Goal: Information Seeking & Learning: Learn about a topic

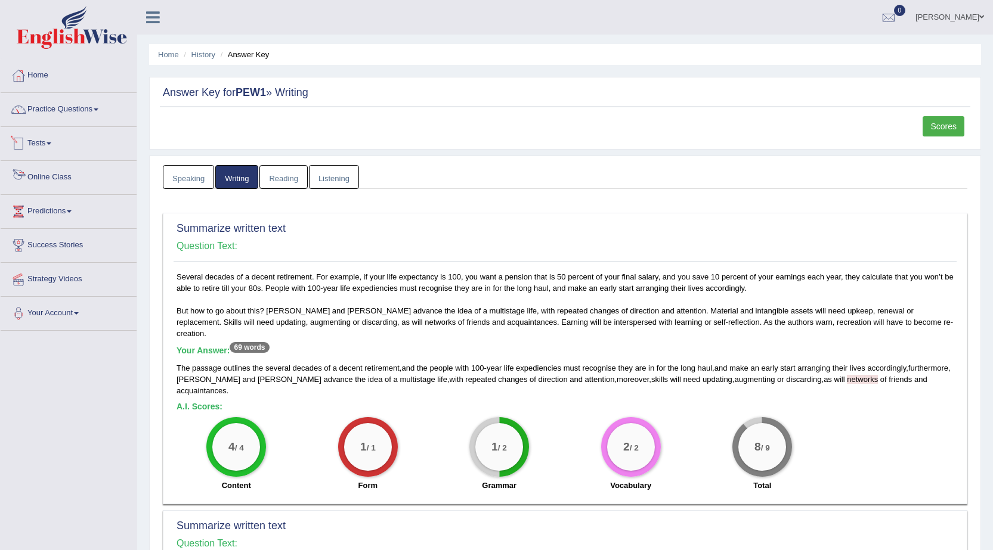
click at [39, 140] on link "Tests" at bounding box center [69, 142] width 136 height 30
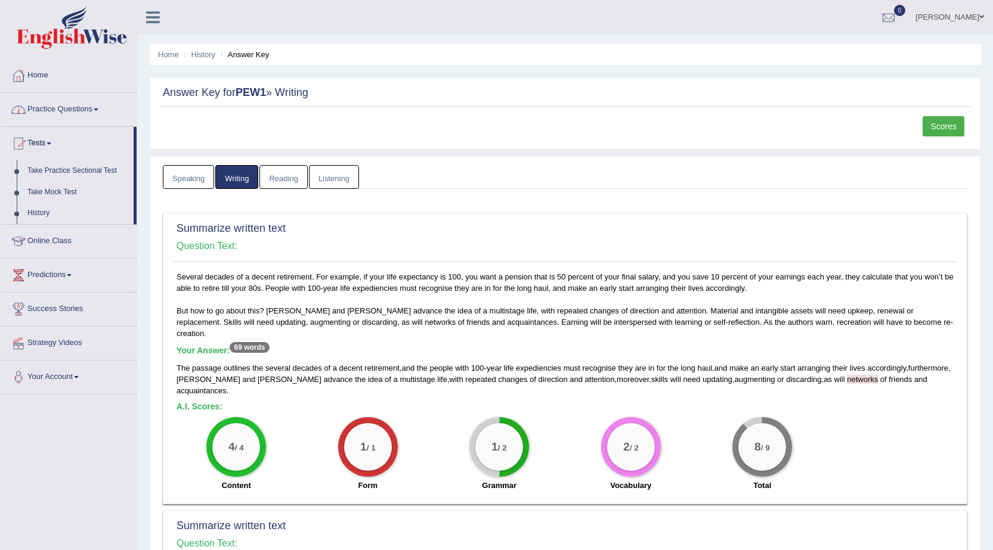
click at [91, 107] on link "Practice Questions" at bounding box center [69, 108] width 136 height 30
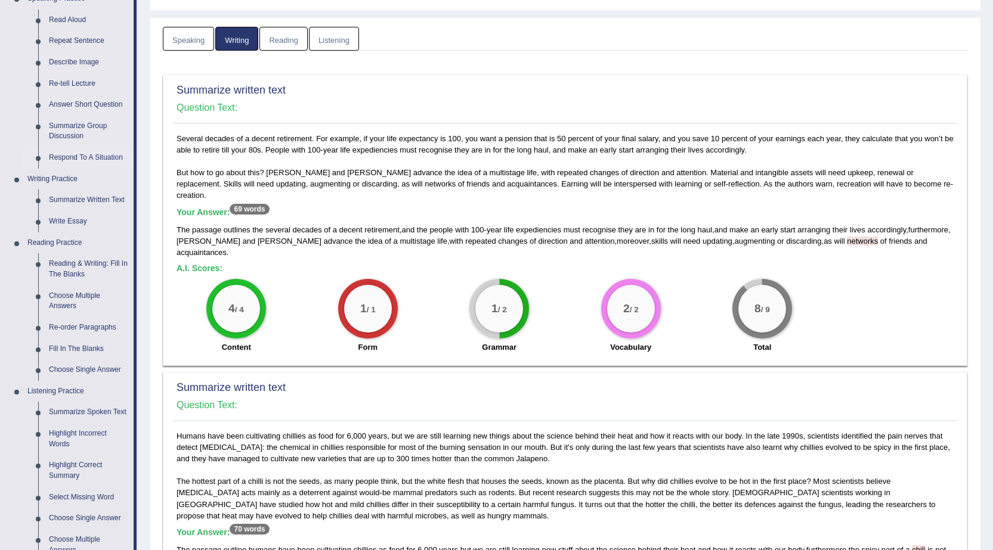
scroll to position [179, 0]
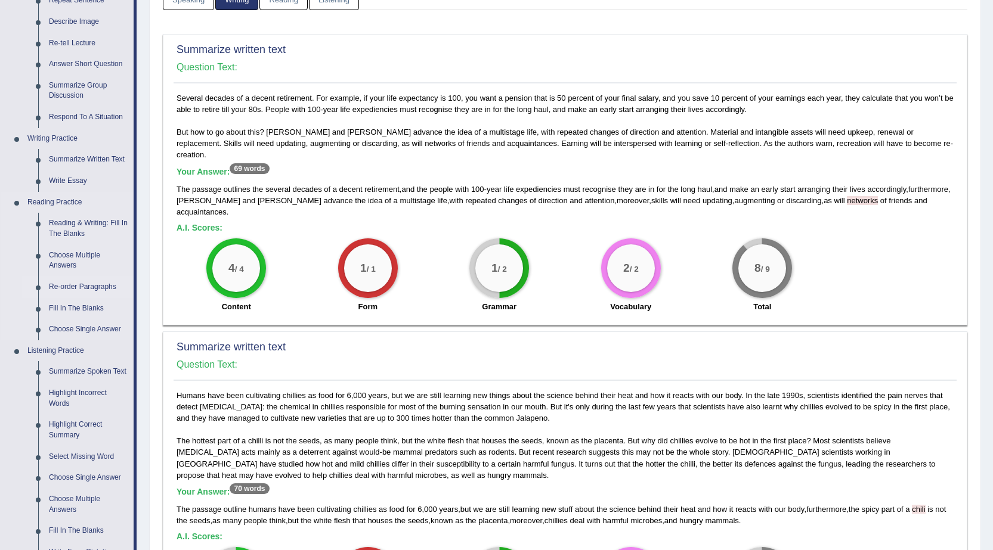
click at [64, 283] on link "Re-order Paragraphs" at bounding box center [89, 287] width 90 height 21
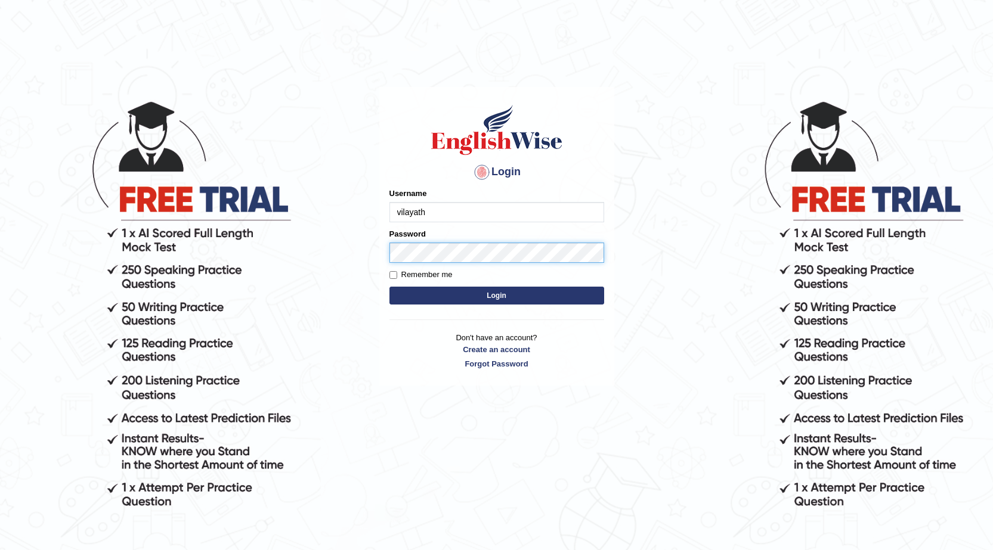
type input "vilayath"
click at [389, 287] on button "Login" at bounding box center [496, 296] width 215 height 18
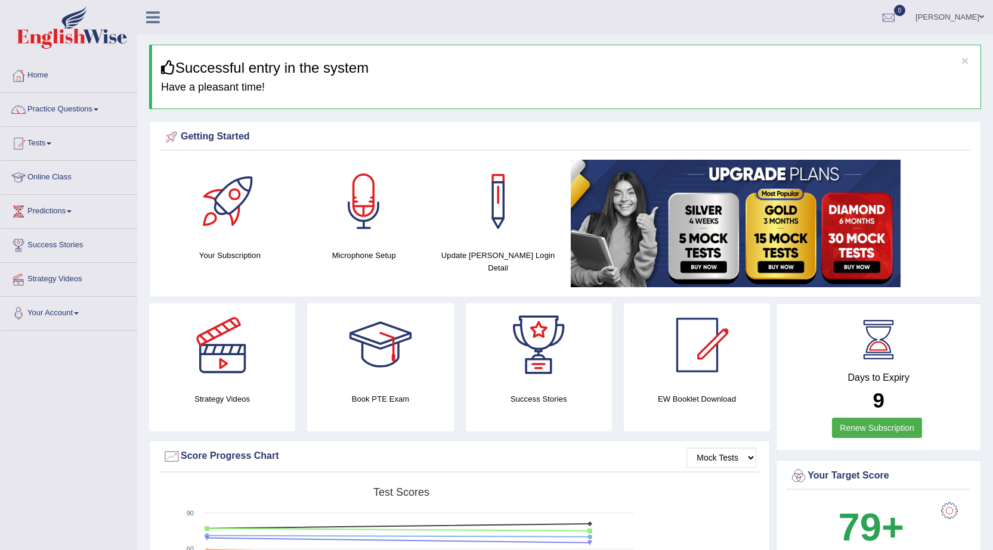
click at [74, 107] on link "Practice Questions" at bounding box center [69, 108] width 136 height 30
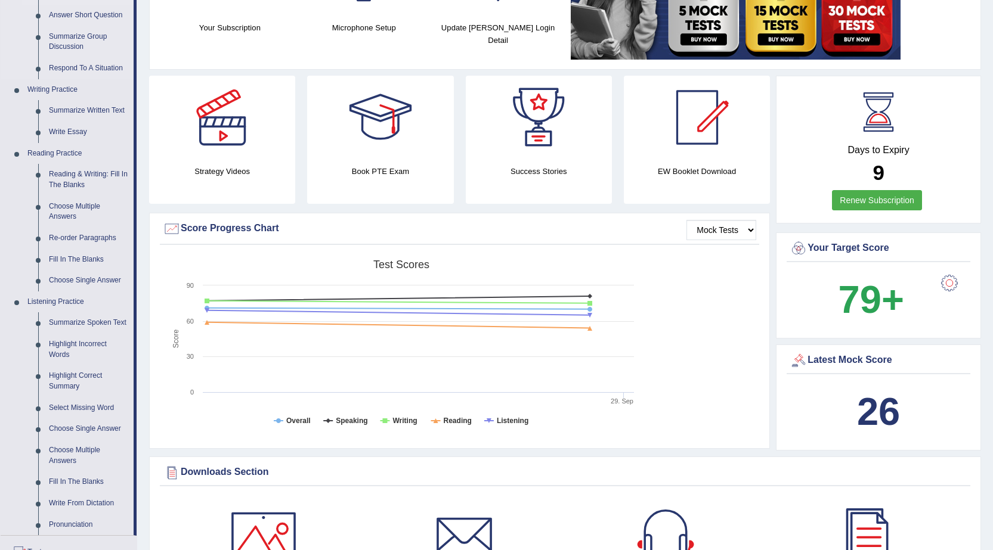
scroll to position [238, 0]
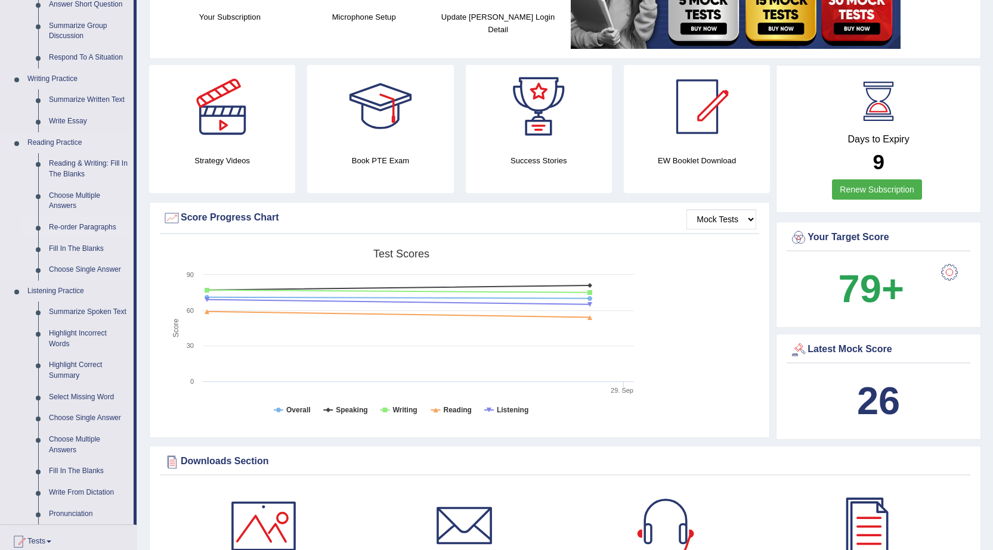
click at [71, 226] on link "Re-order Paragraphs" at bounding box center [89, 227] width 90 height 21
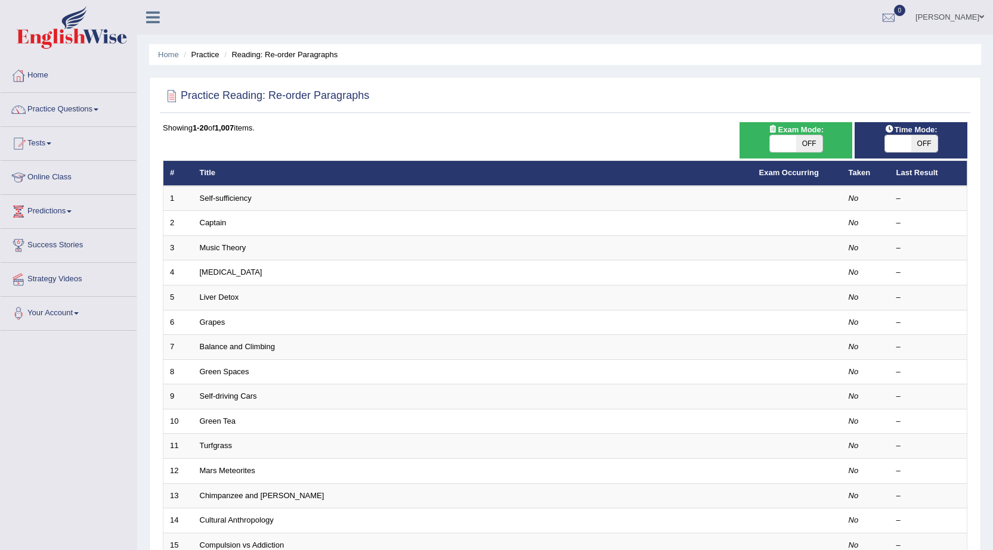
click at [796, 146] on span "OFF" at bounding box center [809, 143] width 26 height 17
checkbox input "true"
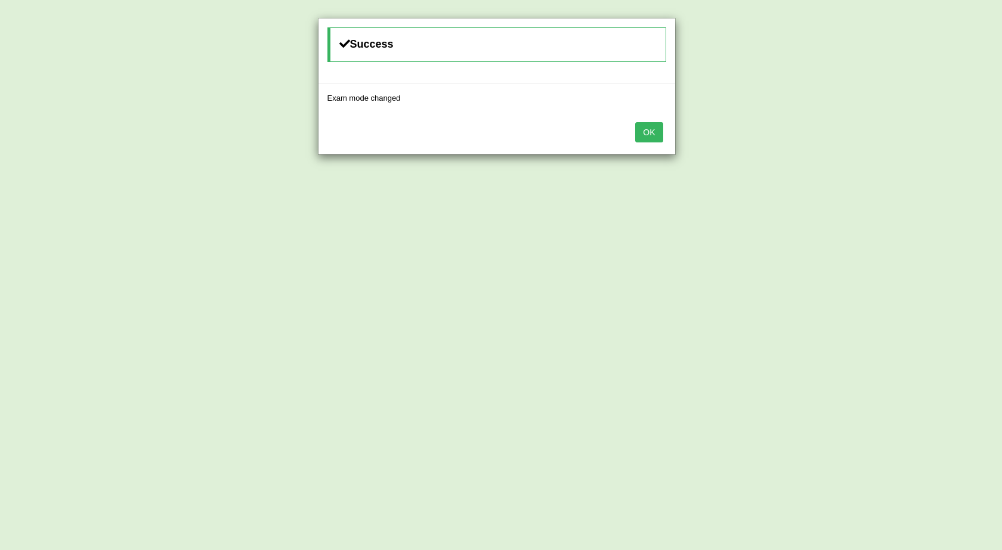
click at [646, 125] on button "OK" at bounding box center [648, 132] width 27 height 20
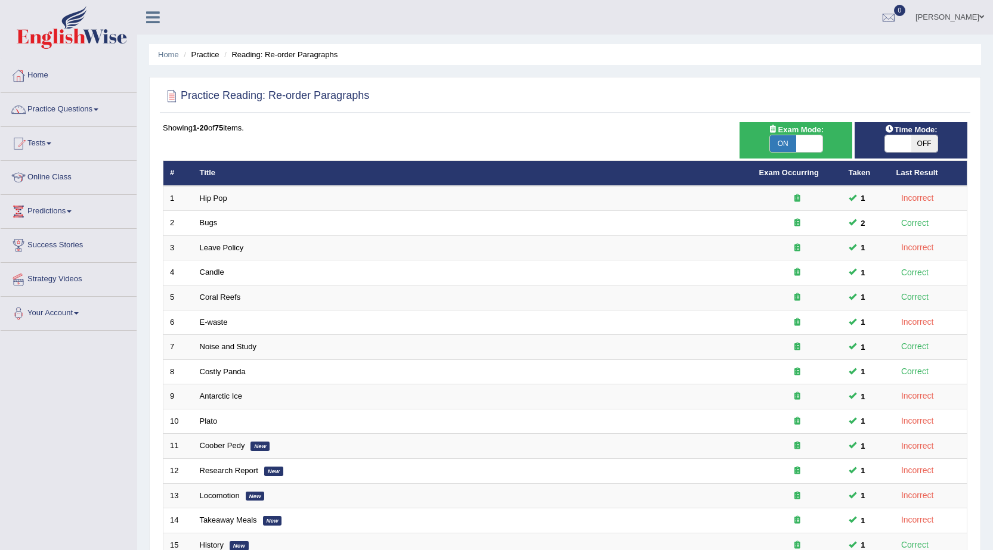
click at [919, 148] on span "OFF" at bounding box center [924, 143] width 26 height 17
checkbox input "true"
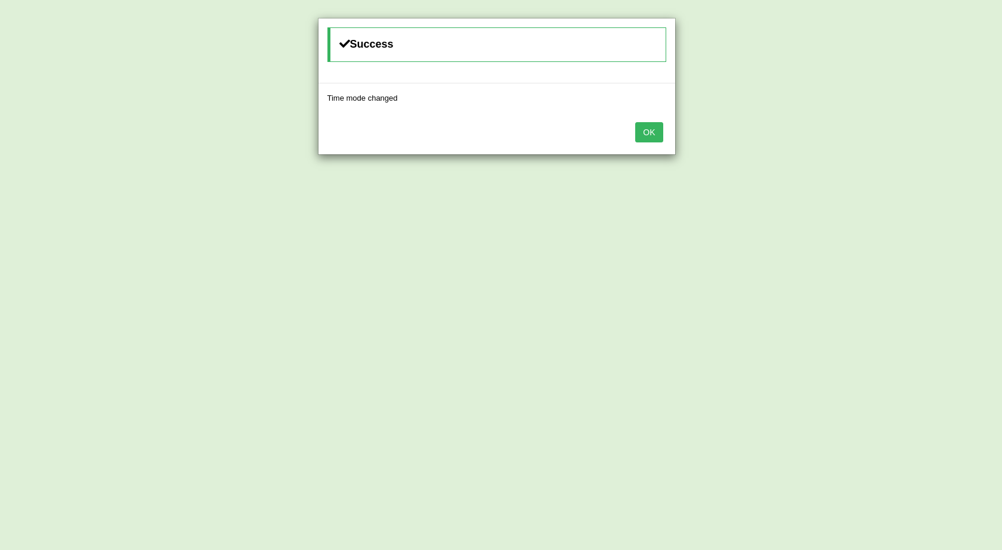
click at [652, 140] on button "OK" at bounding box center [648, 132] width 27 height 20
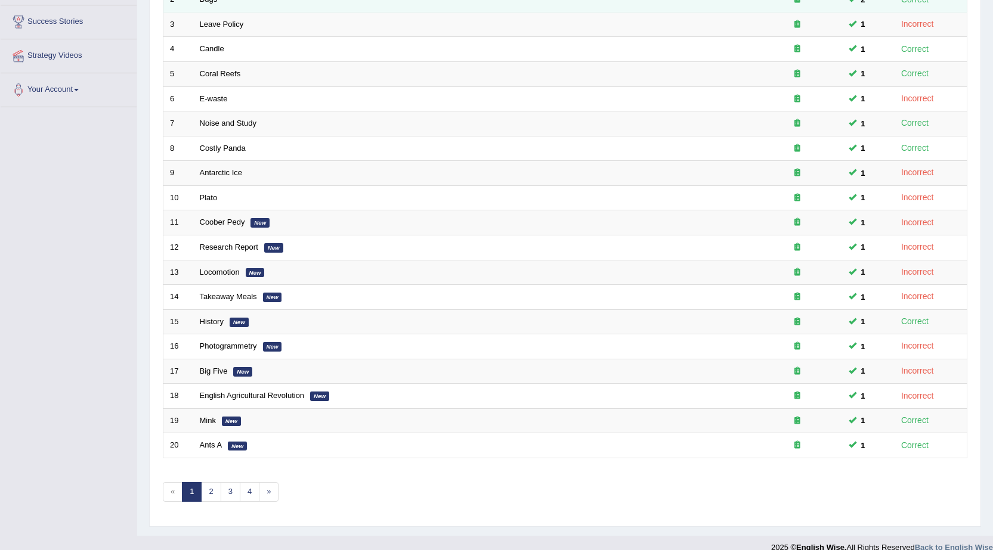
scroll to position [239, 0]
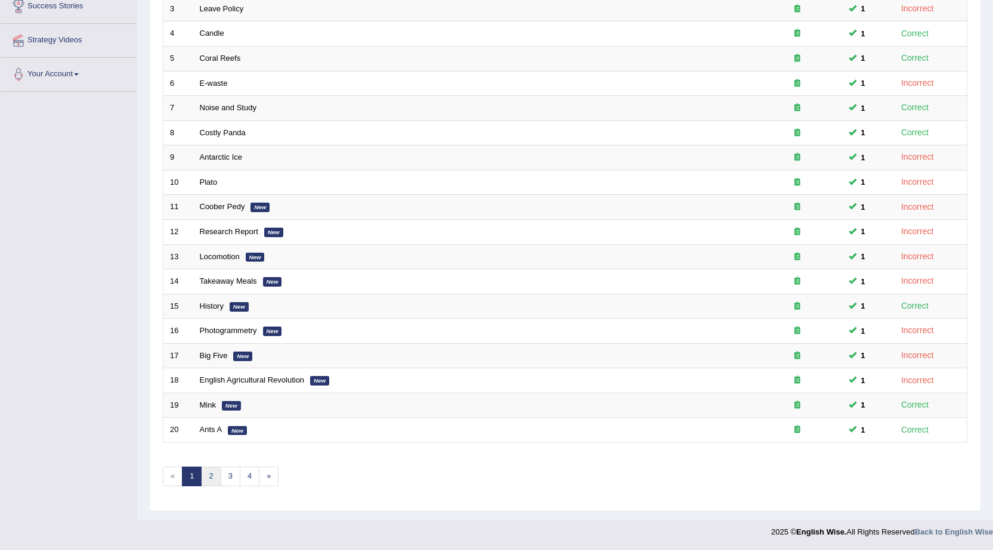
click at [210, 474] on link "2" at bounding box center [211, 477] width 20 height 20
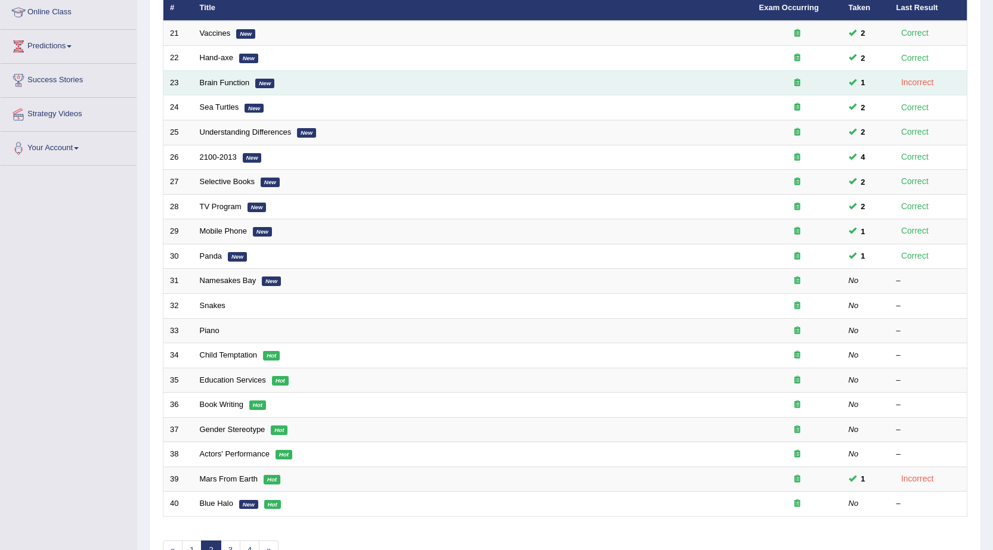
scroll to position [179, 0]
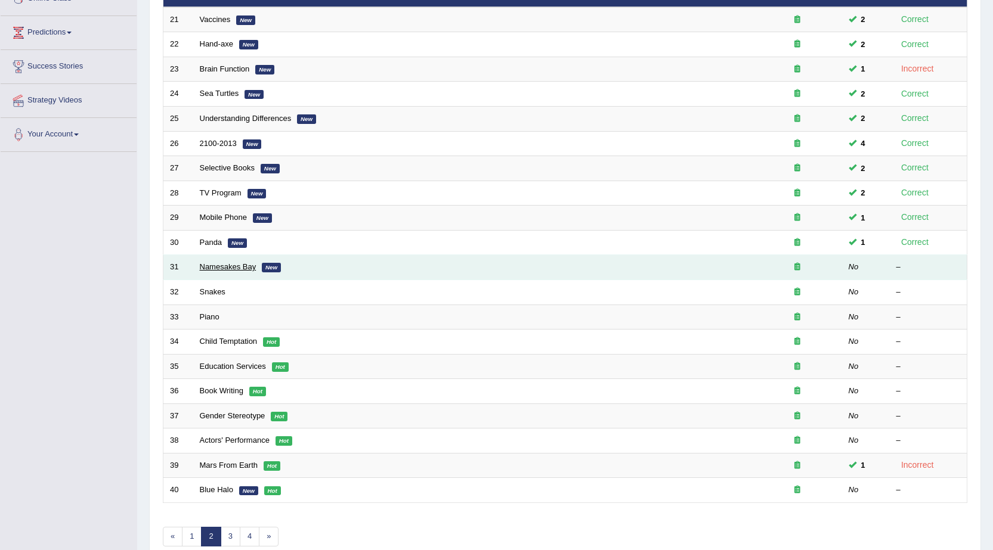
click at [235, 265] on link "Namesakes Bay" at bounding box center [228, 266] width 57 height 9
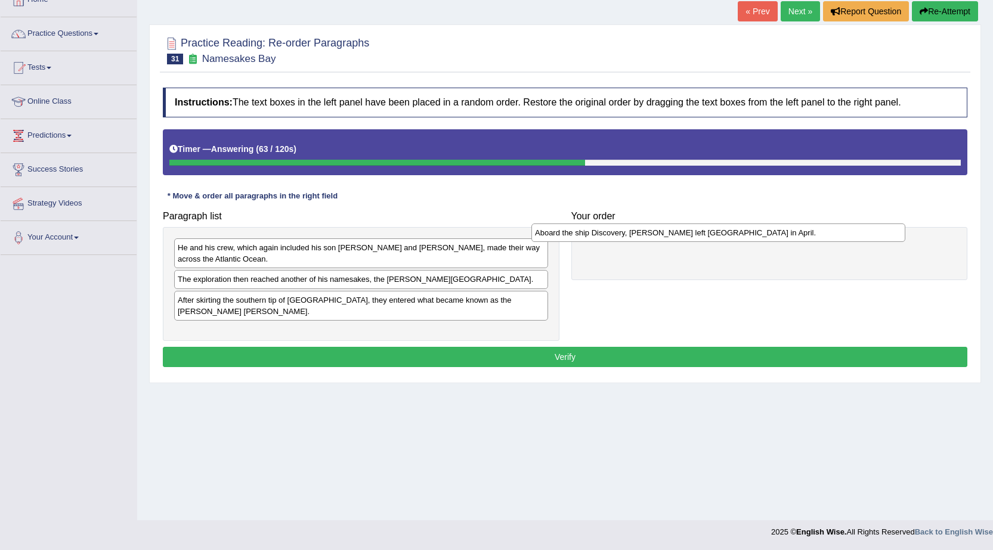
drag, startPoint x: 389, startPoint y: 324, endPoint x: 746, endPoint y: 236, distance: 367.7
click at [746, 236] on div "Aboard the ship Discovery, [PERSON_NAME] left [GEOGRAPHIC_DATA] in April." at bounding box center [718, 233] width 374 height 18
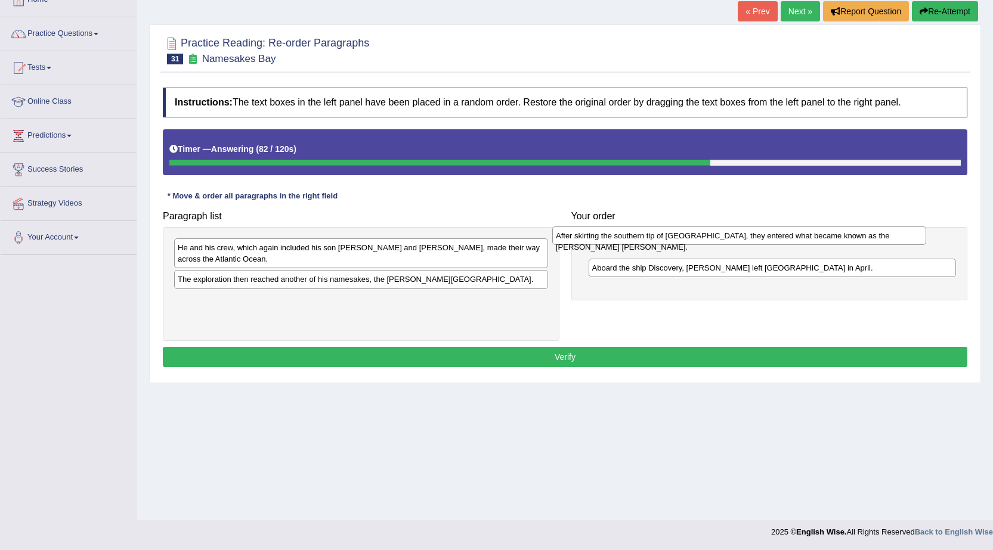
drag, startPoint x: 478, startPoint y: 302, endPoint x: 856, endPoint y: 237, distance: 383.4
click at [856, 237] on div "After skirting the southern tip of Greenland, they entered what became known as…" at bounding box center [739, 236] width 374 height 18
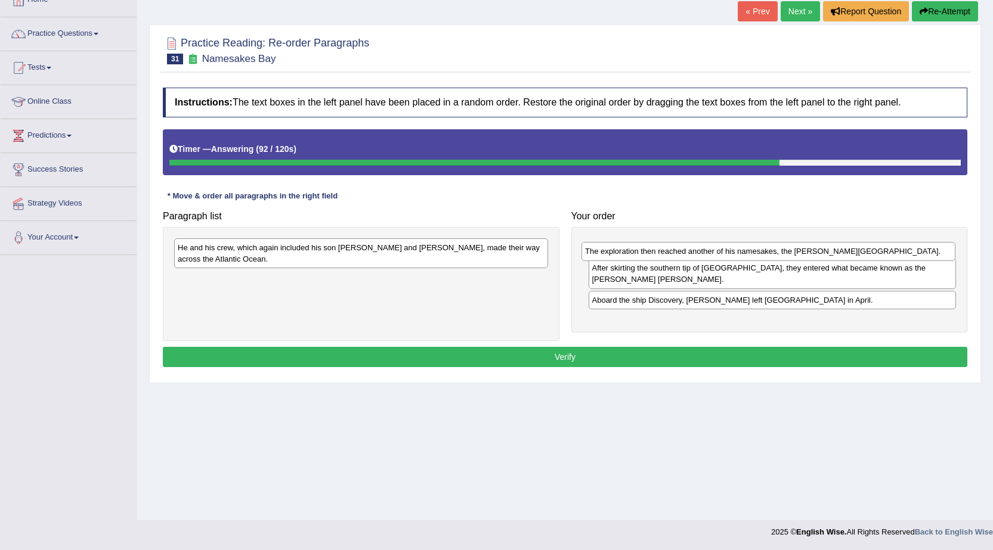
drag, startPoint x: 295, startPoint y: 281, endPoint x: 702, endPoint y: 253, distance: 408.2
click at [702, 253] on div "The exploration then reached another of his namesakes, the Hudson Bay." at bounding box center [768, 251] width 374 height 18
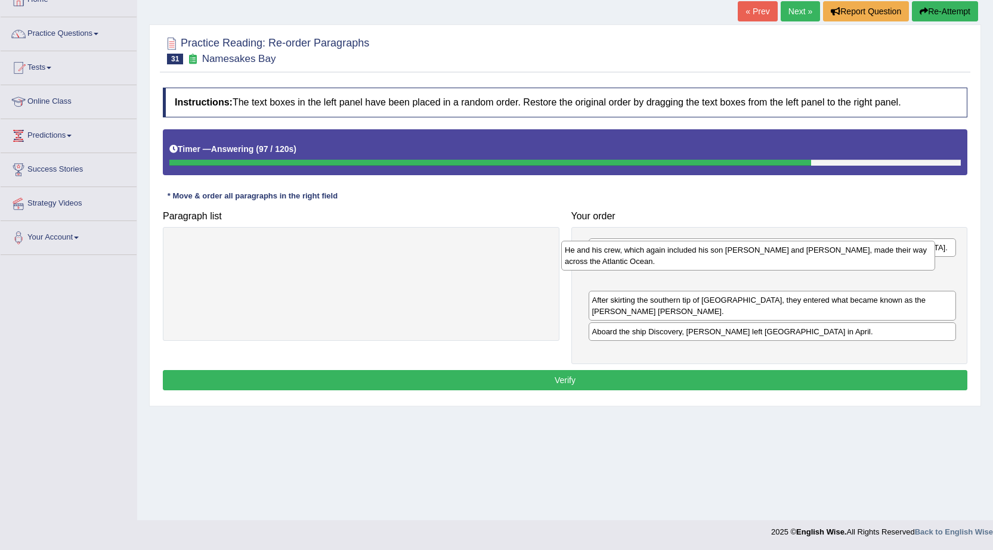
drag, startPoint x: 468, startPoint y: 260, endPoint x: 855, endPoint y: 262, distance: 386.9
click at [855, 262] on div "He and his crew, which again included his son John and Robert Juet, made their …" at bounding box center [748, 256] width 374 height 30
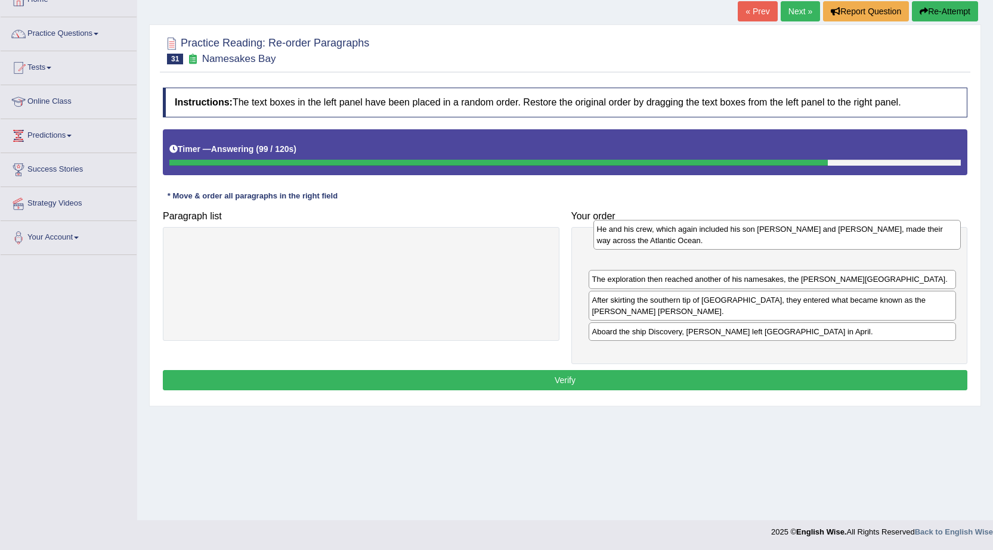
drag, startPoint x: 803, startPoint y: 275, endPoint x: 808, endPoint y: 237, distance: 39.0
click at [808, 237] on div "He and his crew, which again included his son John and Robert Juet, made their …" at bounding box center [777, 235] width 368 height 30
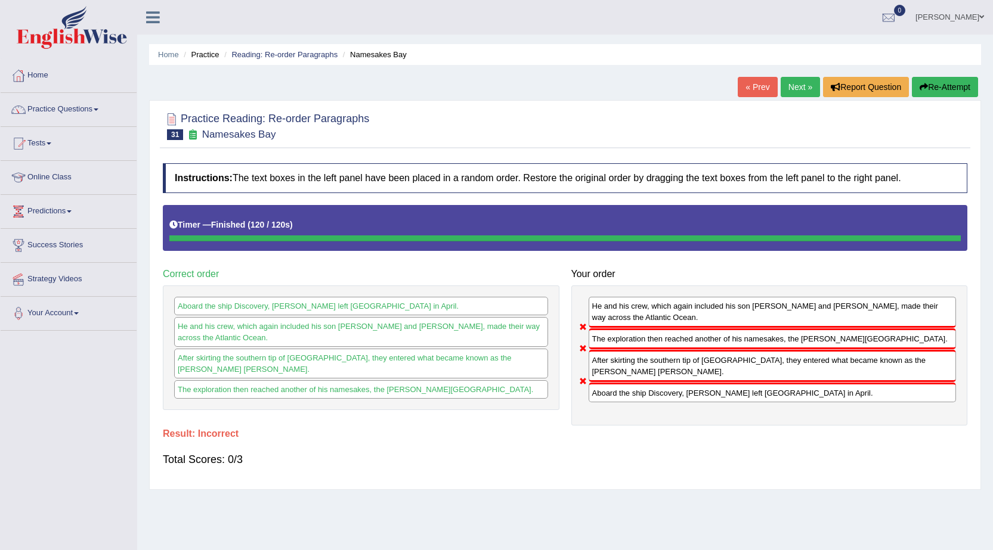
click at [925, 84] on button "Re-Attempt" at bounding box center [945, 87] width 66 height 20
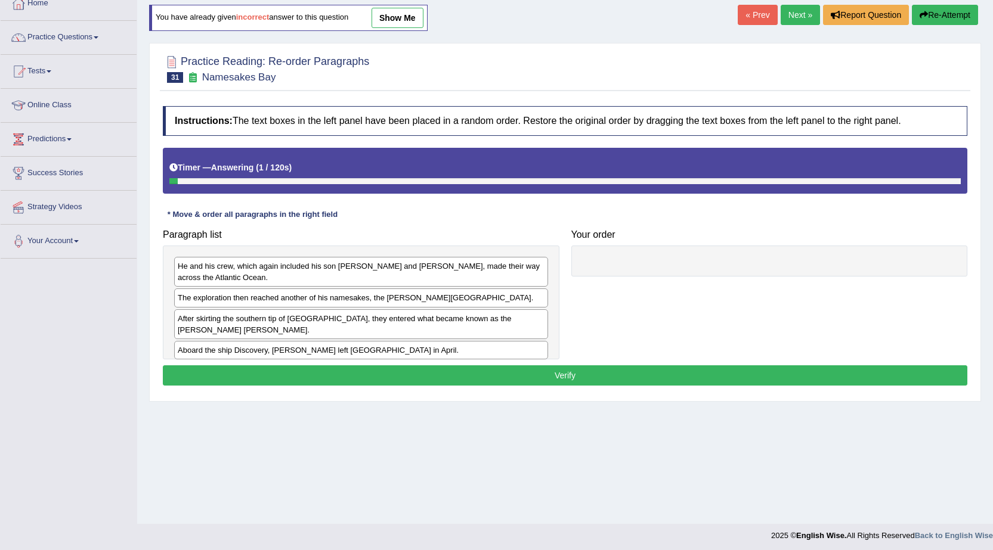
scroll to position [76, 0]
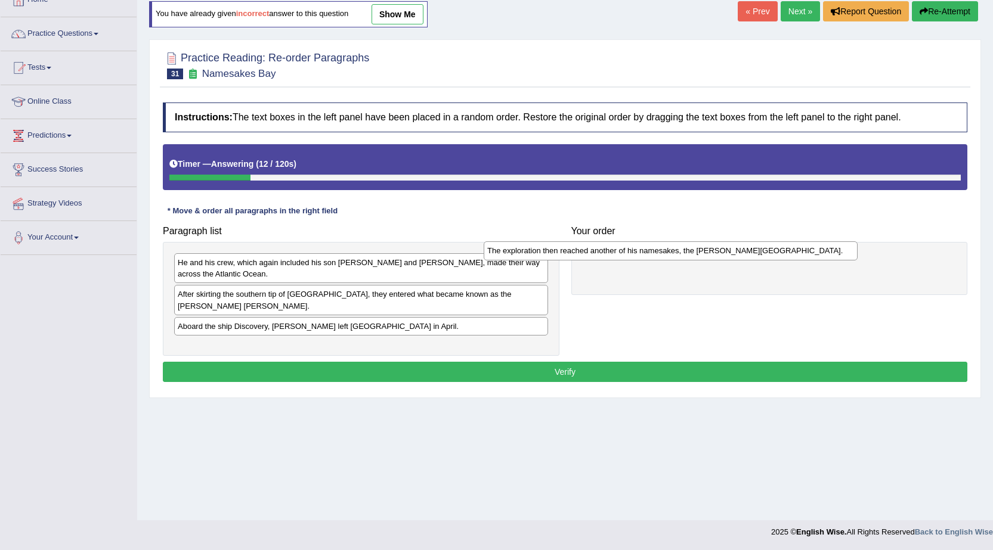
drag, startPoint x: 450, startPoint y: 293, endPoint x: 766, endPoint y: 252, distance: 319.3
click at [766, 252] on div "The exploration then reached another of his namesakes, the [PERSON_NAME][GEOGRA…" at bounding box center [670, 250] width 374 height 18
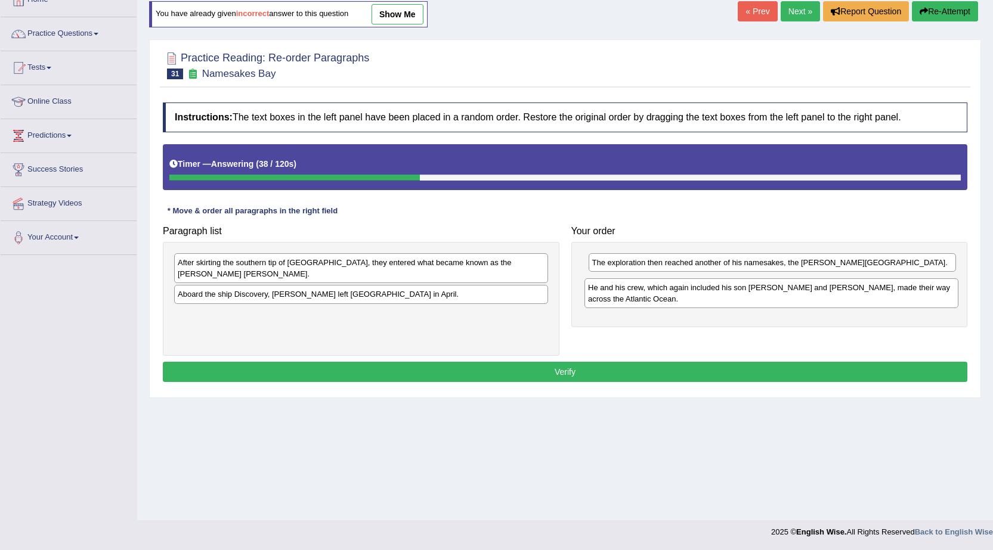
drag, startPoint x: 395, startPoint y: 275, endPoint x: 805, endPoint y: 300, distance: 410.9
click at [805, 300] on div "He and his crew, which again included his son [PERSON_NAME] and [PERSON_NAME], …" at bounding box center [771, 293] width 374 height 30
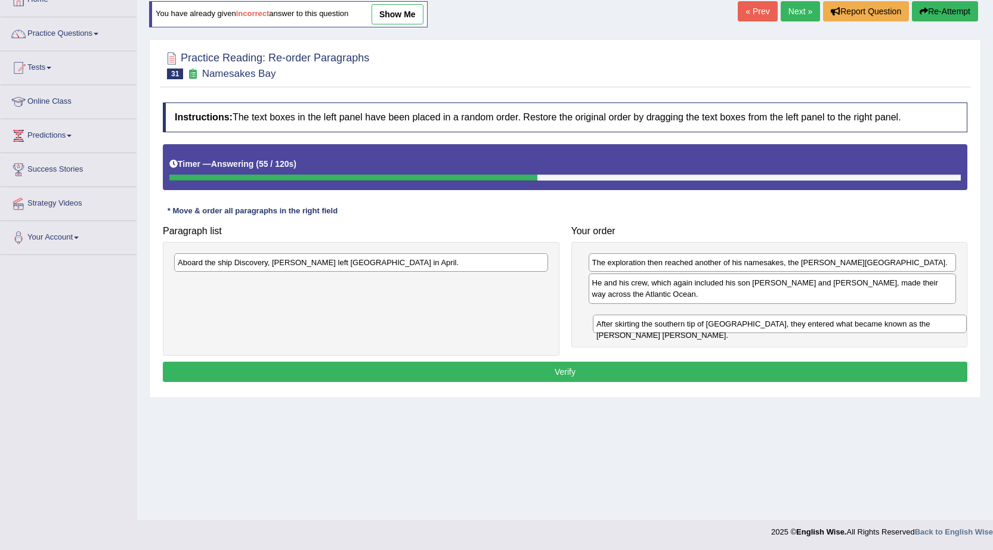
drag, startPoint x: 425, startPoint y: 260, endPoint x: 844, endPoint y: 321, distance: 423.0
click at [844, 321] on div "After skirting the southern tip of Greenland, they entered what became known as…" at bounding box center [780, 324] width 374 height 18
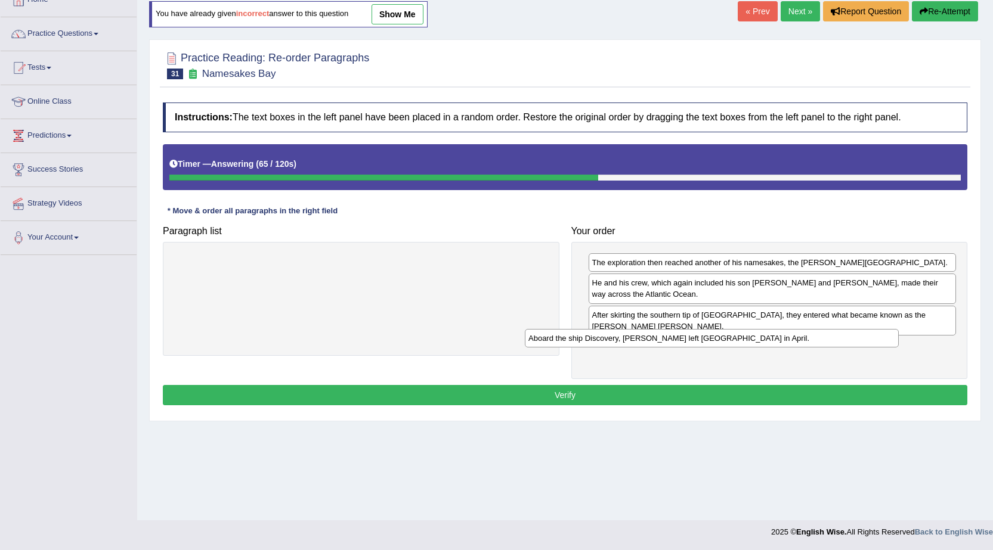
drag, startPoint x: 456, startPoint y: 268, endPoint x: 807, endPoint y: 343, distance: 358.6
click at [807, 343] on div "Aboard the ship Discovery, Hudson left England in April." at bounding box center [712, 338] width 374 height 18
click at [716, 385] on button "Verify" at bounding box center [565, 395] width 804 height 20
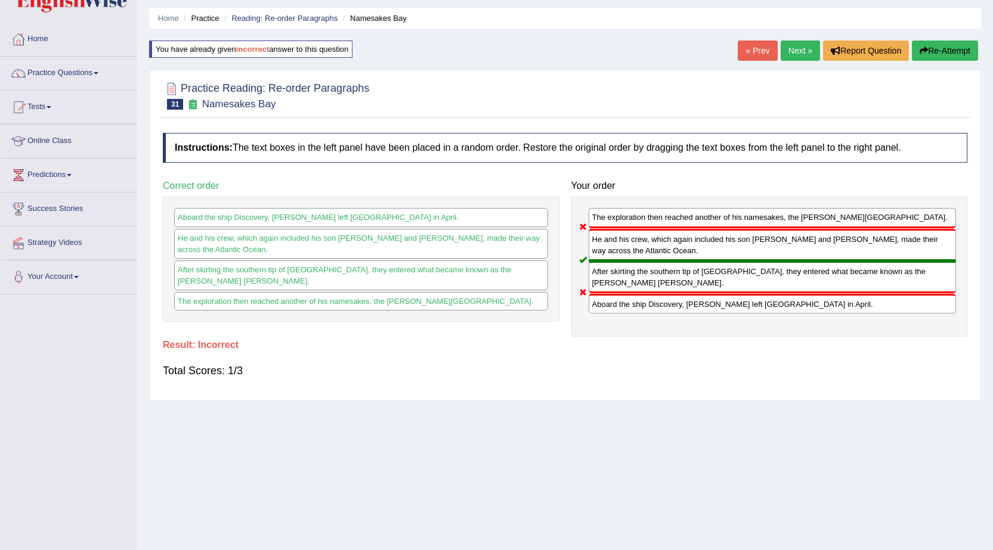
scroll to position [0, 0]
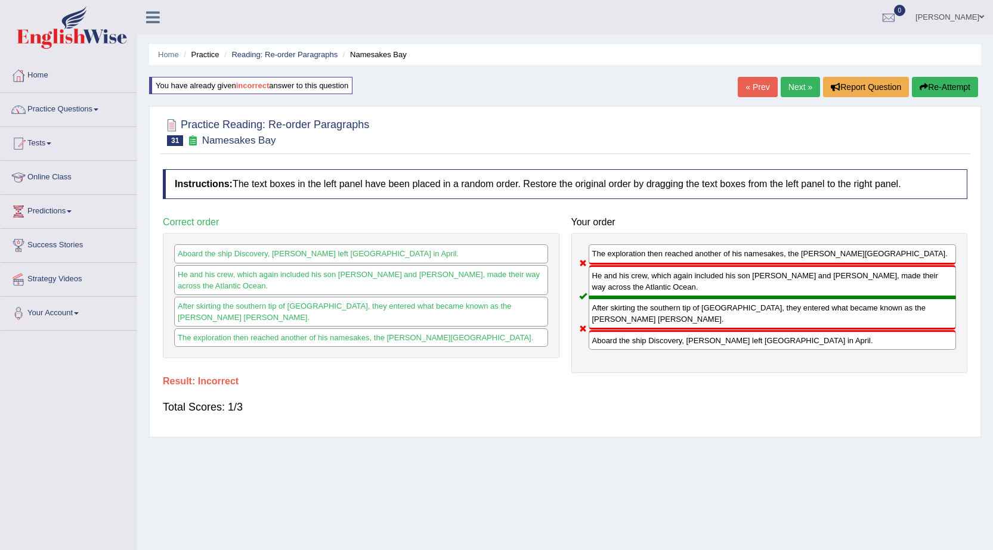
click at [783, 87] on link "Next »" at bounding box center [799, 87] width 39 height 20
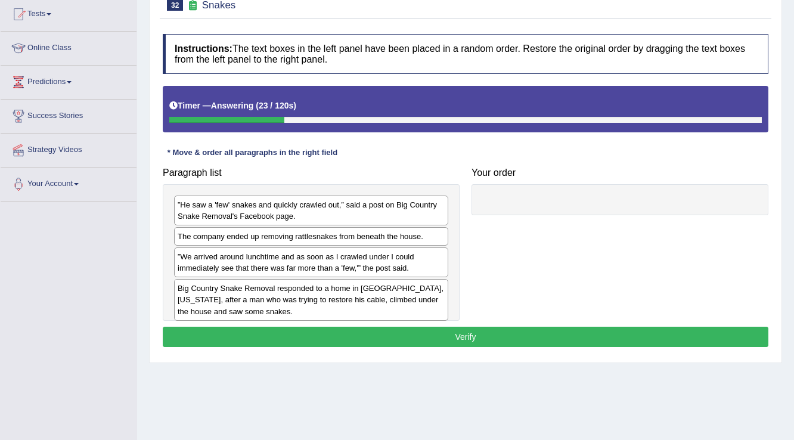
scroll to position [186, 0]
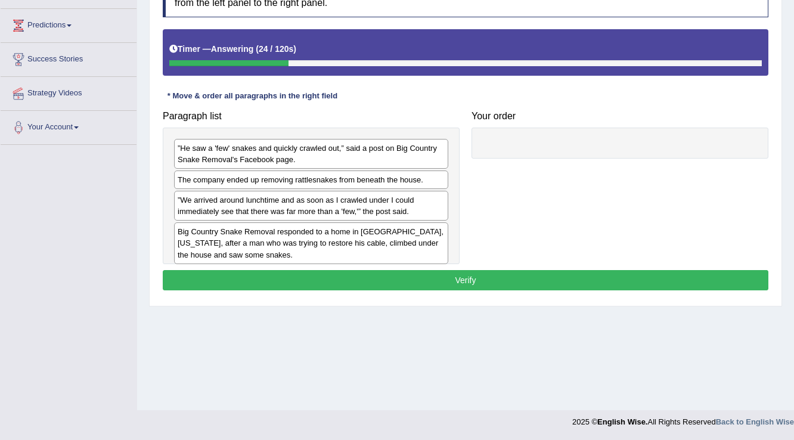
click at [346, 340] on div "Home Practice Reading: Re-order Paragraphs Snakes « Prev Next » Report Question…" at bounding box center [465, 112] width 657 height 596
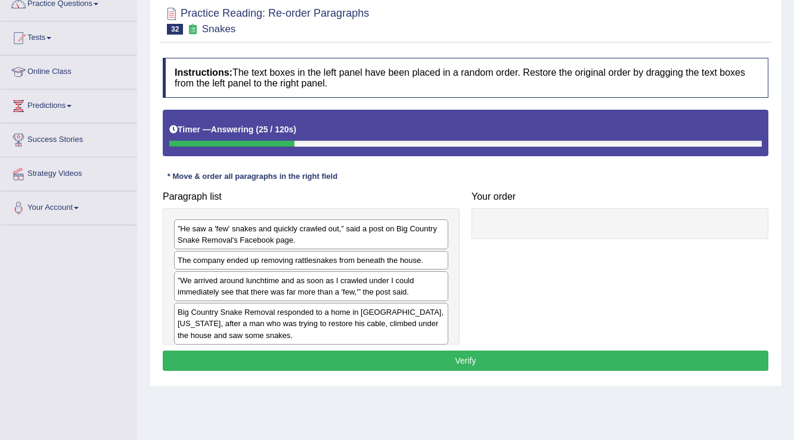
scroll to position [0, 0]
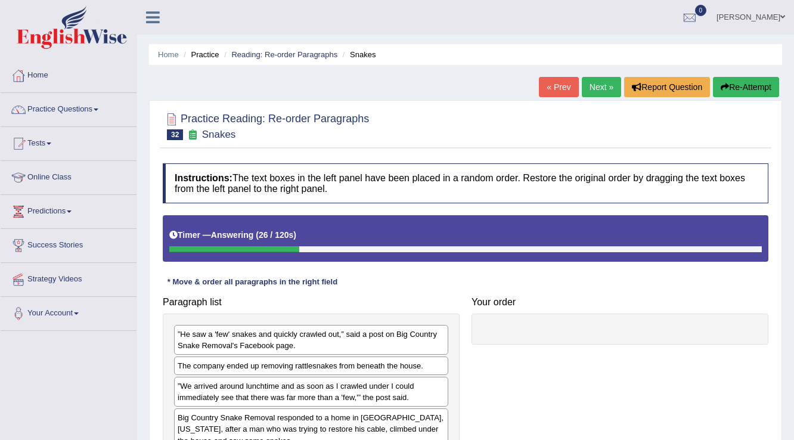
click at [750, 83] on button "Re-Attempt" at bounding box center [746, 87] width 66 height 20
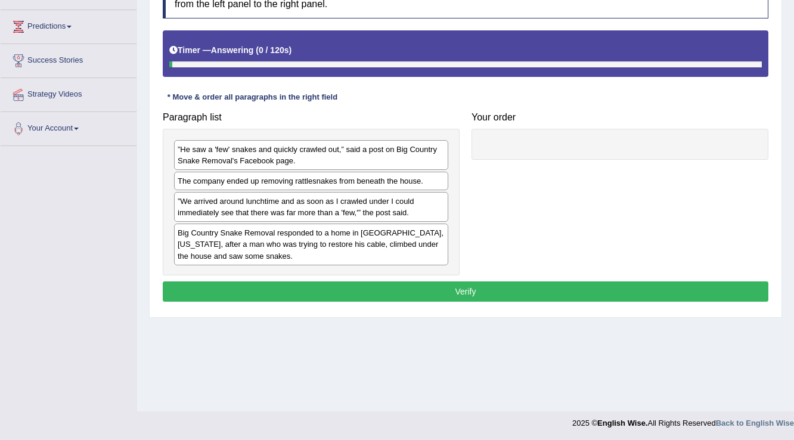
scroll to position [186, 0]
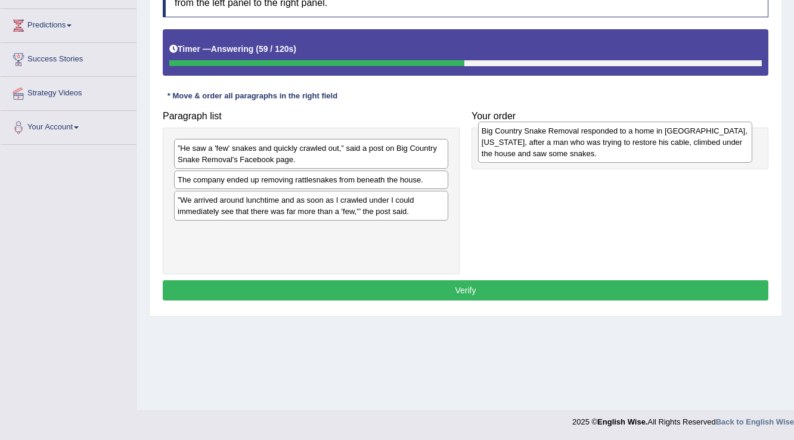
drag, startPoint x: 262, startPoint y: 250, endPoint x: 566, endPoint y: 150, distance: 320.1
click at [566, 150] on div "Big Country Snake Removal responded to a home in [GEOGRAPHIC_DATA], [US_STATE],…" at bounding box center [615, 142] width 275 height 41
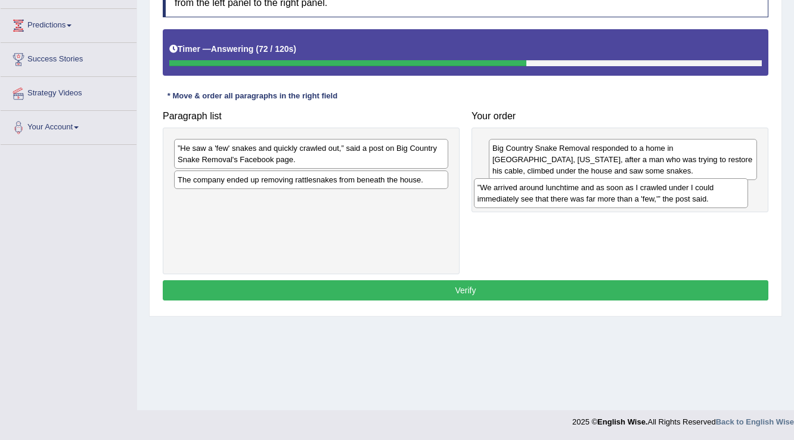
drag, startPoint x: 230, startPoint y: 207, endPoint x: 529, endPoint y: 196, distance: 300.1
click at [529, 196] on div "”We arrived around lunchtime and as soon as I crawled under I could immediately…" at bounding box center [611, 193] width 275 height 30
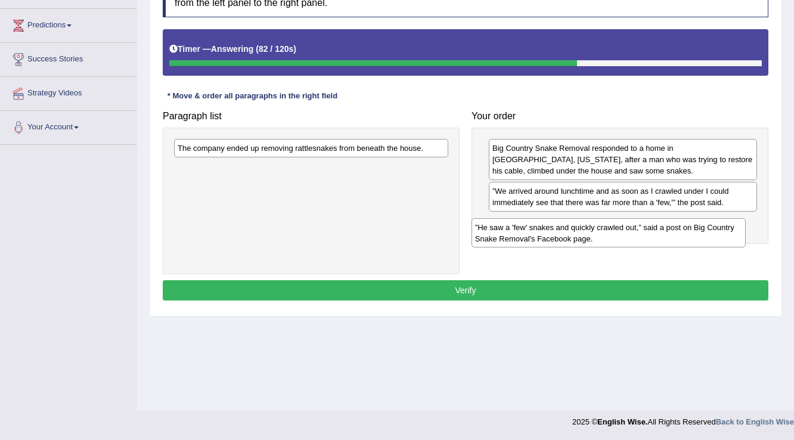
drag, startPoint x: 401, startPoint y: 156, endPoint x: 699, endPoint y: 235, distance: 307.9
click at [699, 235] on div "”He saw a 'few' snakes and quickly crawled out,” said a post on Big Country Sna…" at bounding box center [609, 233] width 275 height 30
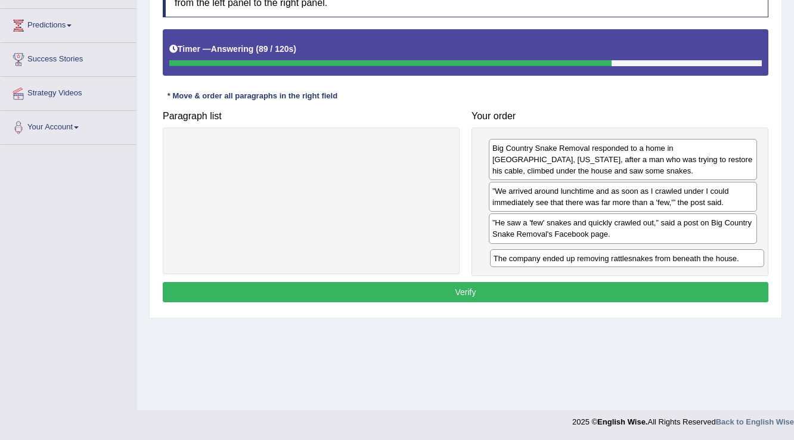
drag, startPoint x: 407, startPoint y: 150, endPoint x: 723, endPoint y: 261, distance: 334.7
click at [723, 261] on div "The company ended up removing rattlesnakes from beneath the house." at bounding box center [627, 258] width 275 height 18
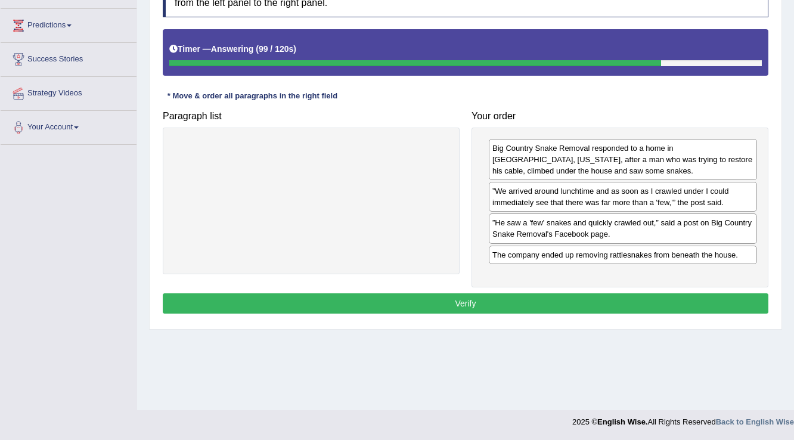
click at [491, 305] on button "Verify" at bounding box center [466, 303] width 606 height 20
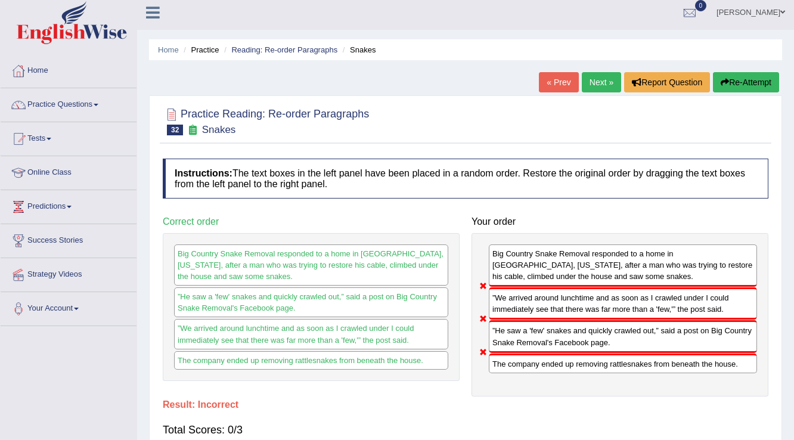
scroll to position [0, 0]
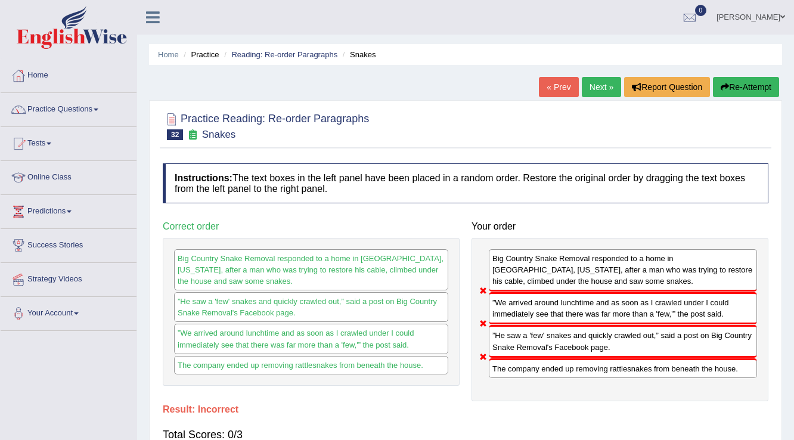
click at [726, 86] on icon "button" at bounding box center [725, 87] width 8 height 8
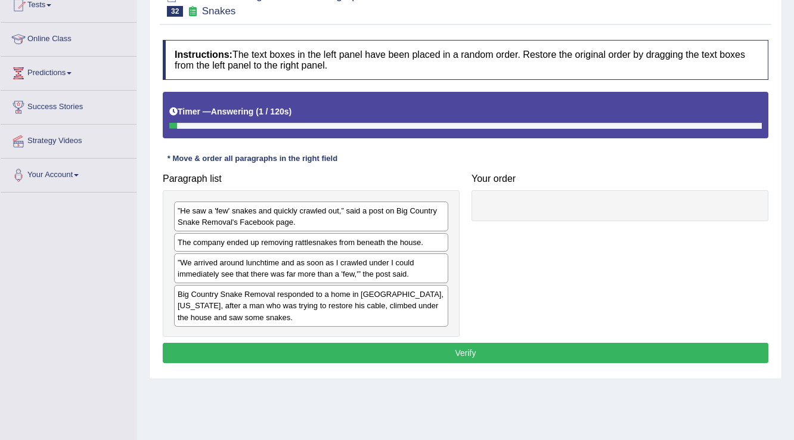
scroll to position [186, 0]
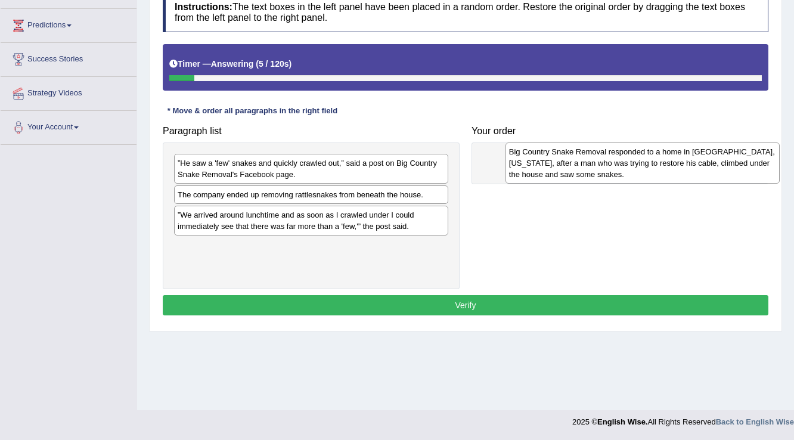
drag, startPoint x: 305, startPoint y: 252, endPoint x: 636, endPoint y: 157, distance: 344.0
click at [636, 157] on div "Big Country Snake Removal responded to a home in Albany, Texas, after a man who…" at bounding box center [643, 162] width 275 height 41
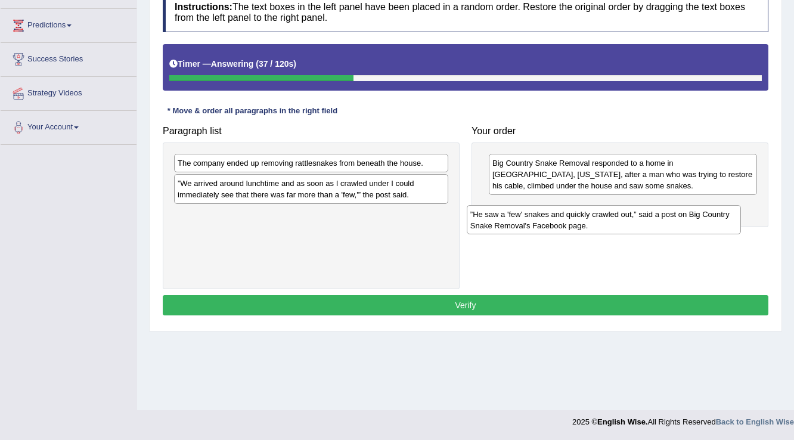
drag, startPoint x: 416, startPoint y: 173, endPoint x: 708, endPoint y: 224, distance: 297.2
click at [708, 224] on div "”He saw a 'few' snakes and quickly crawled out,” said a post on Big Country Sna…" at bounding box center [604, 220] width 275 height 30
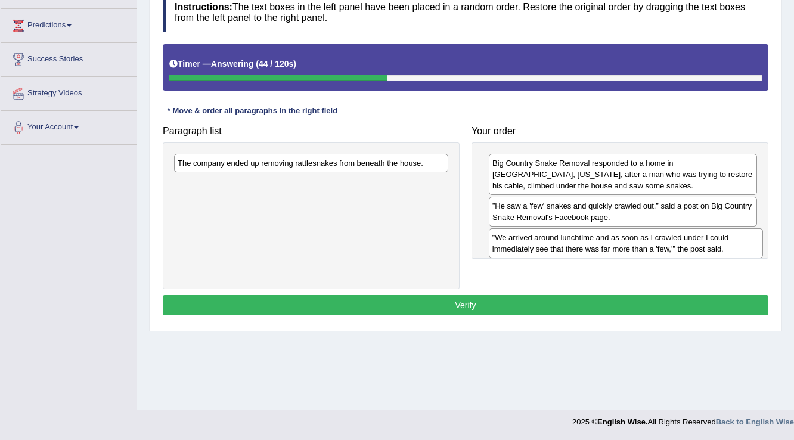
drag, startPoint x: 322, startPoint y: 188, endPoint x: 637, endPoint y: 243, distance: 319.5
click at [637, 243] on div "”We arrived around lunchtime and as soon as I crawled under I could immediately…" at bounding box center [626, 243] width 275 height 30
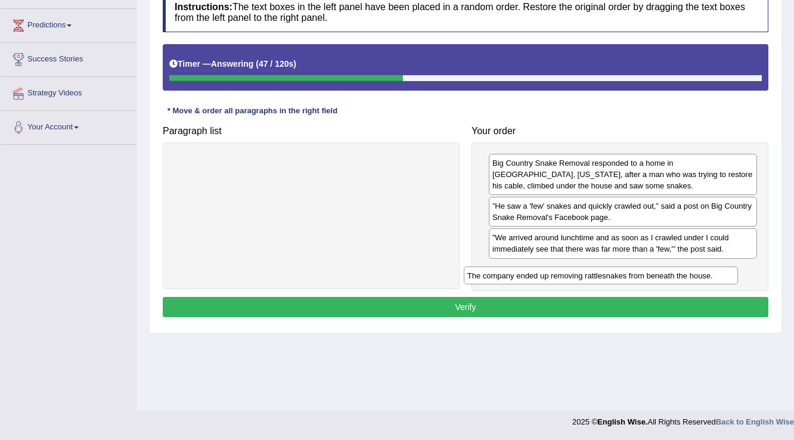
drag, startPoint x: 361, startPoint y: 162, endPoint x: 651, endPoint y: 275, distance: 310.9
click at [651, 275] on div "The company ended up removing rattlesnakes from beneath the house." at bounding box center [601, 275] width 275 height 18
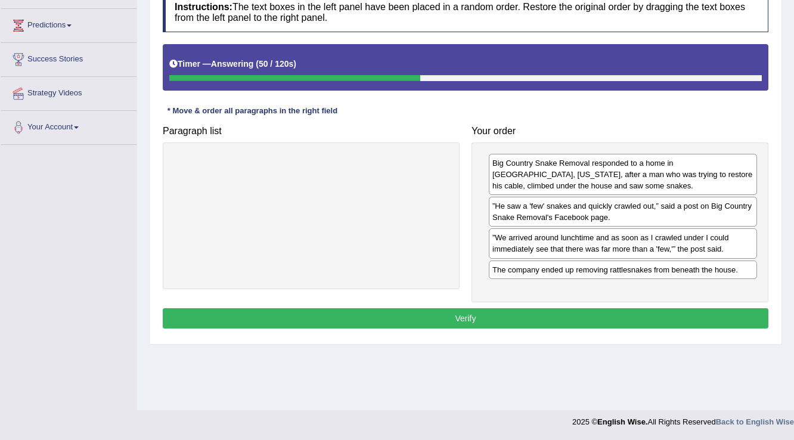
click at [564, 311] on button "Verify" at bounding box center [466, 318] width 606 height 20
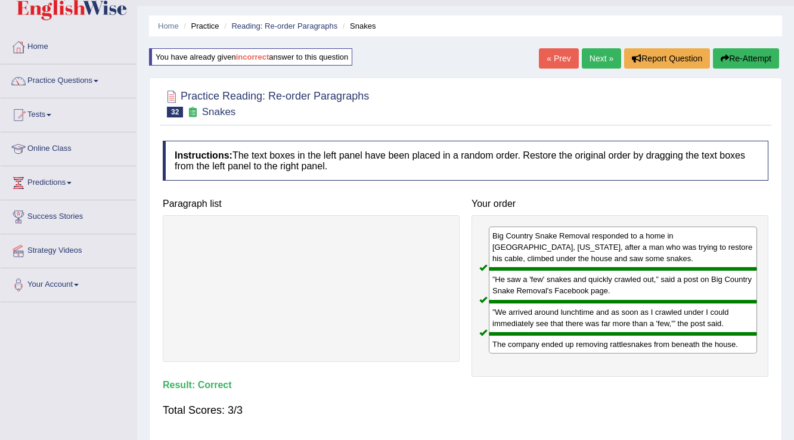
scroll to position [0, 0]
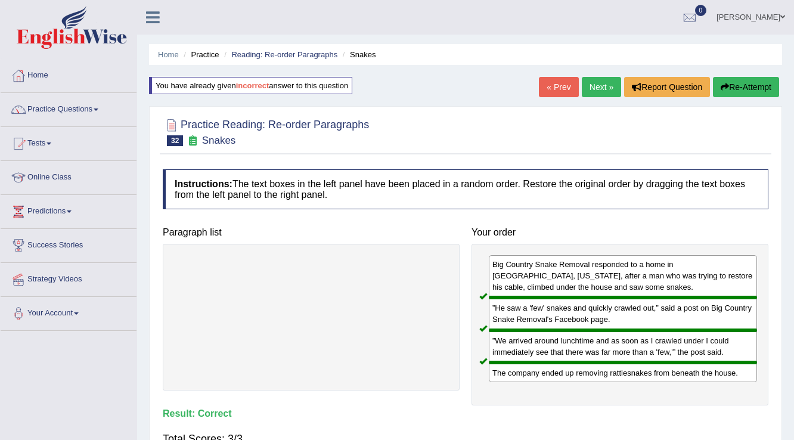
click at [591, 86] on link "Next »" at bounding box center [601, 87] width 39 height 20
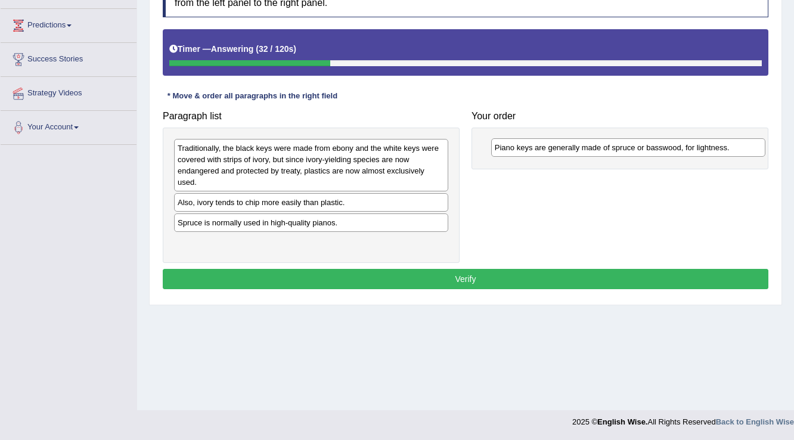
drag, startPoint x: 413, startPoint y: 224, endPoint x: 730, endPoint y: 149, distance: 325.8
click at [730, 149] on div "Piano keys are generally made of spruce or basswood, for lightness." at bounding box center [628, 147] width 275 height 18
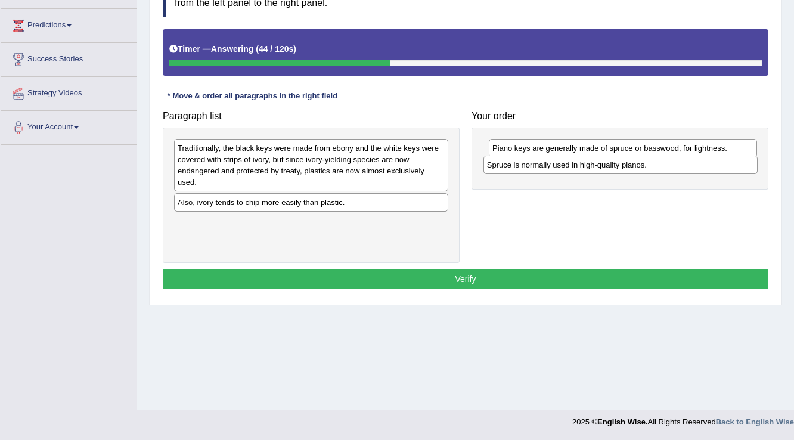
drag, startPoint x: 346, startPoint y: 224, endPoint x: 655, endPoint y: 167, distance: 314.7
click at [655, 167] on div "Spruce is normally used in high-quality pianos." at bounding box center [620, 165] width 275 height 18
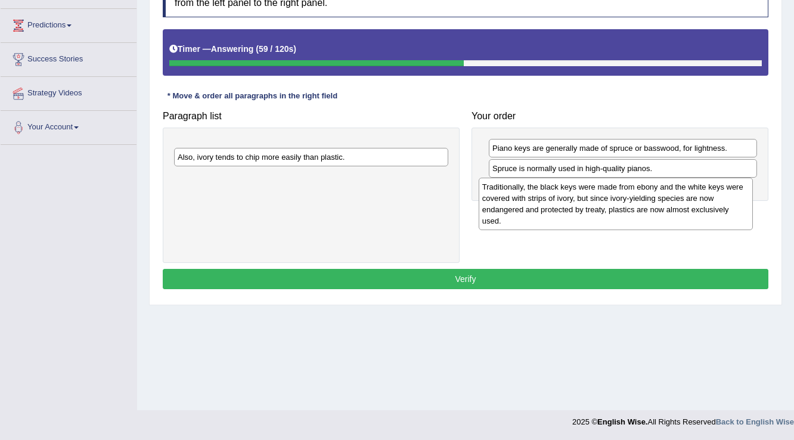
drag, startPoint x: 300, startPoint y: 159, endPoint x: 606, endPoint y: 196, distance: 308.1
click at [606, 196] on div "Traditionally, the black keys were made from ebony and the white keys were cove…" at bounding box center [616, 204] width 275 height 52
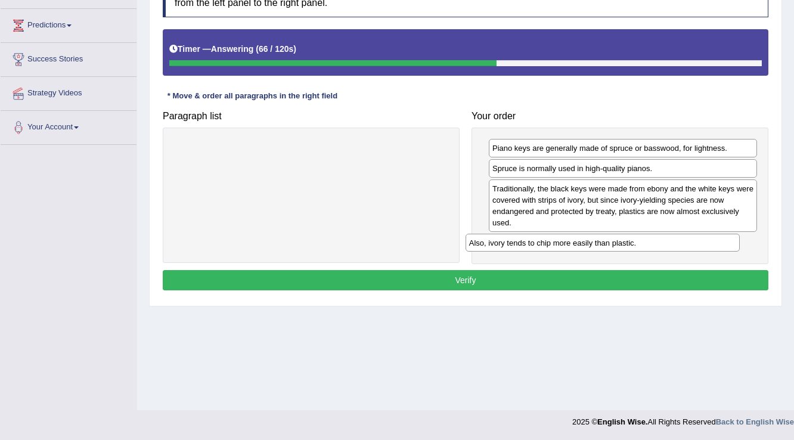
drag, startPoint x: 411, startPoint y: 144, endPoint x: 703, endPoint y: 239, distance: 306.6
click at [703, 239] on div "Also, ivory tends to chip more easily than plastic." at bounding box center [603, 243] width 275 height 18
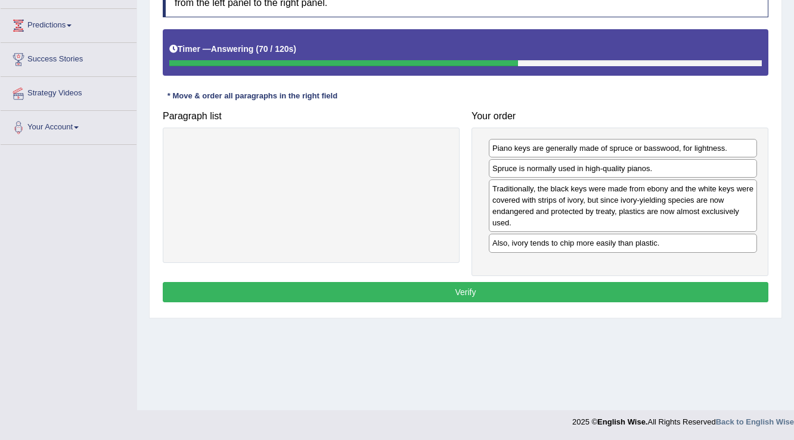
click at [597, 284] on button "Verify" at bounding box center [466, 292] width 606 height 20
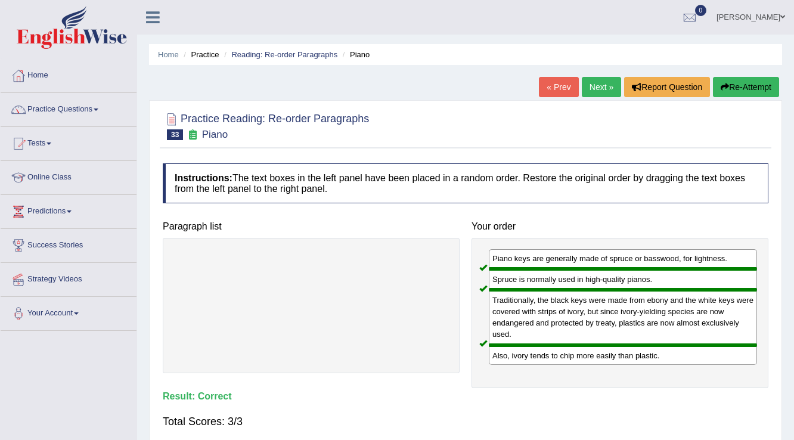
click at [599, 86] on link "Next »" at bounding box center [601, 87] width 39 height 20
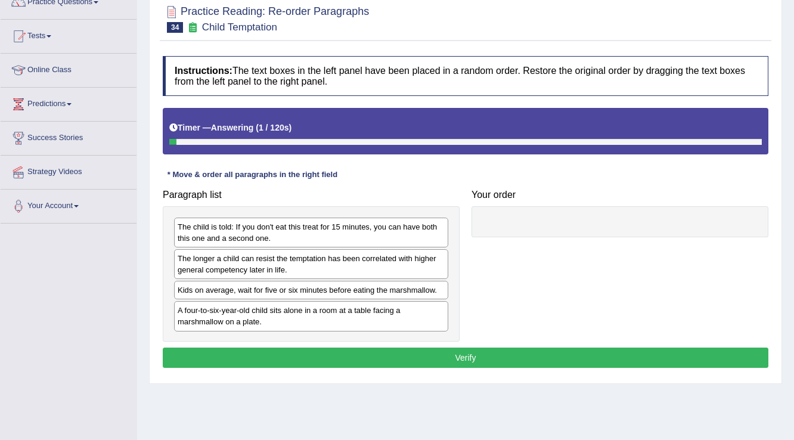
scroll to position [186, 0]
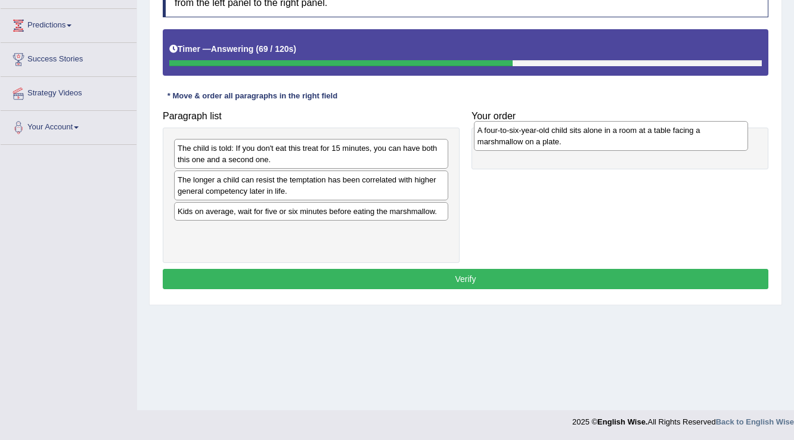
drag, startPoint x: 274, startPoint y: 240, endPoint x: 574, endPoint y: 139, distance: 316.3
click at [574, 139] on div "A four-to-six-year-old child sits alone in a room at a table facing a marshmall…" at bounding box center [611, 136] width 275 height 30
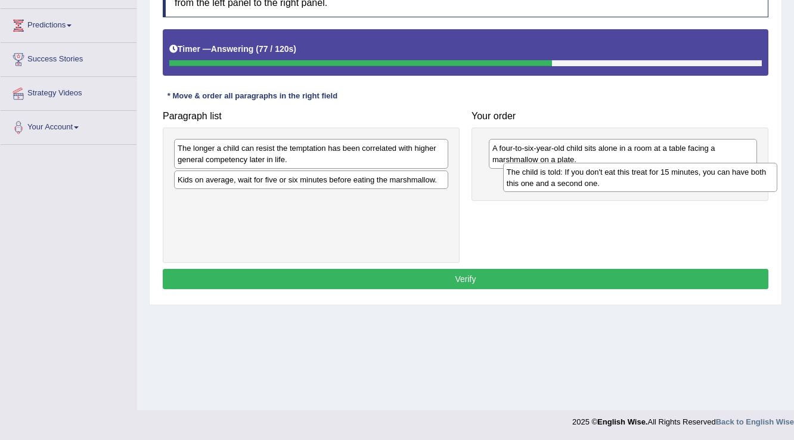
drag, startPoint x: 327, startPoint y: 158, endPoint x: 656, endPoint y: 182, distance: 330.0
click at [656, 182] on div "The child is told: If you don't eat this treat for 15 minutes, you can have bot…" at bounding box center [640, 178] width 275 height 30
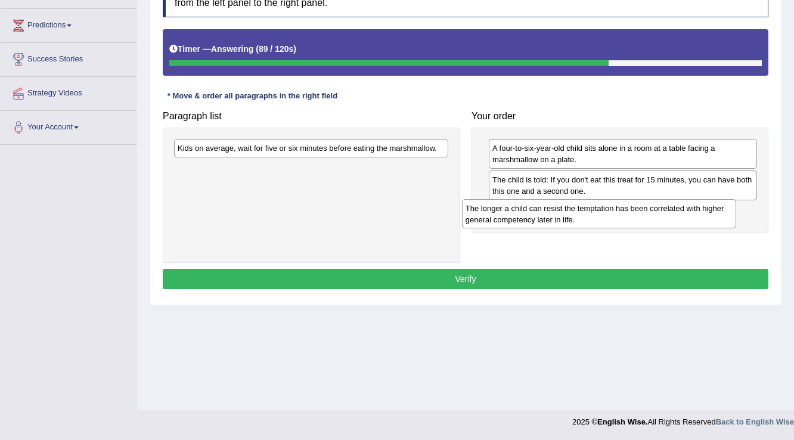
drag, startPoint x: 365, startPoint y: 158, endPoint x: 653, endPoint y: 218, distance: 294.2
click at [653, 218] on div "The longer a child can resist the temptation has been correlated with higher ge…" at bounding box center [599, 214] width 275 height 30
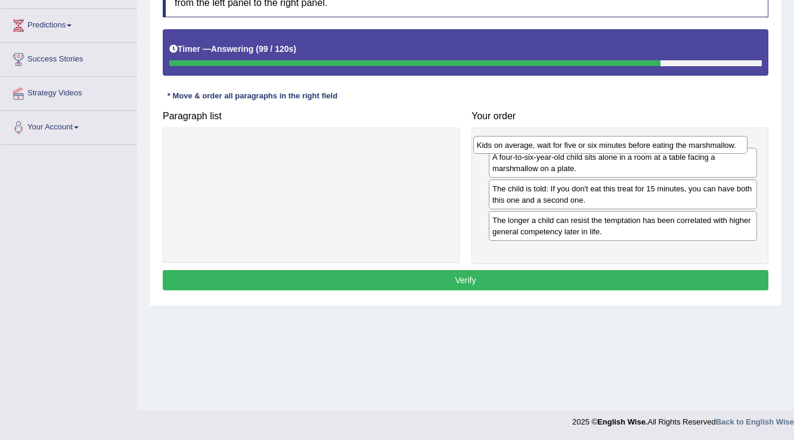
drag, startPoint x: 362, startPoint y: 147, endPoint x: 662, endPoint y: 144, distance: 299.3
click at [662, 144] on div "Kids on average, wait for five or six minutes before eating the marshmallow." at bounding box center [610, 145] width 275 height 18
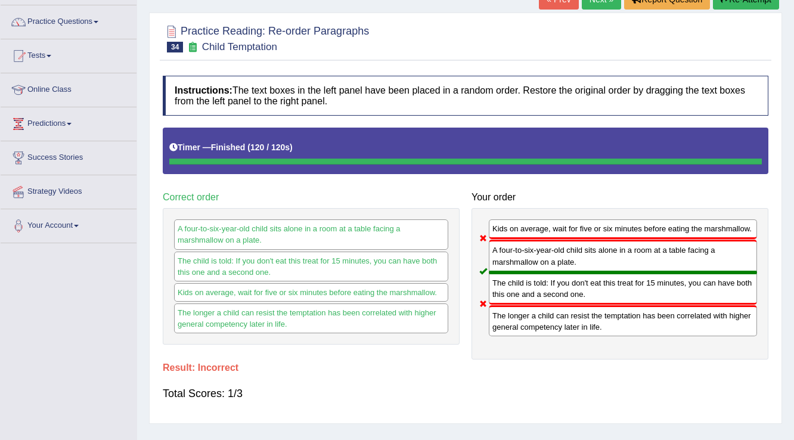
scroll to position [0, 0]
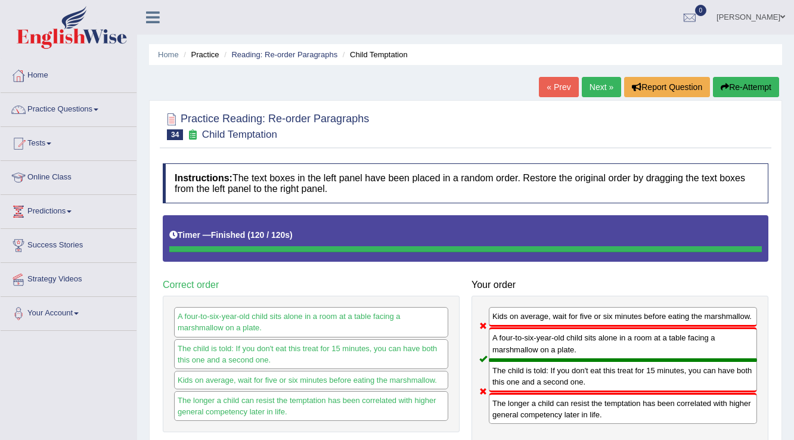
click at [737, 86] on button "Re-Attempt" at bounding box center [746, 87] width 66 height 20
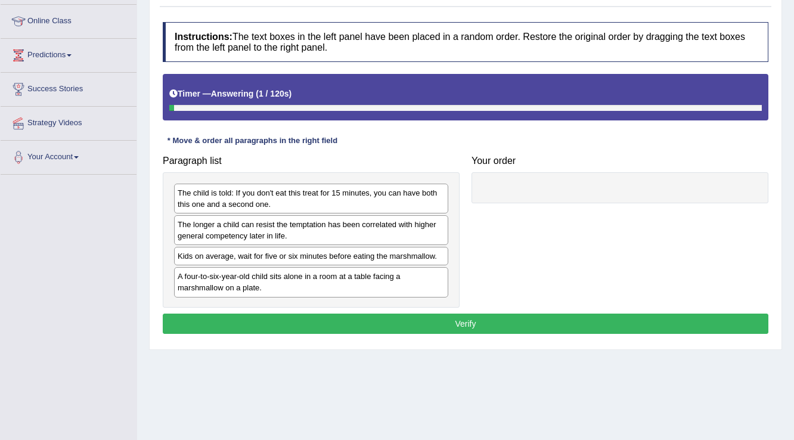
scroll to position [186, 0]
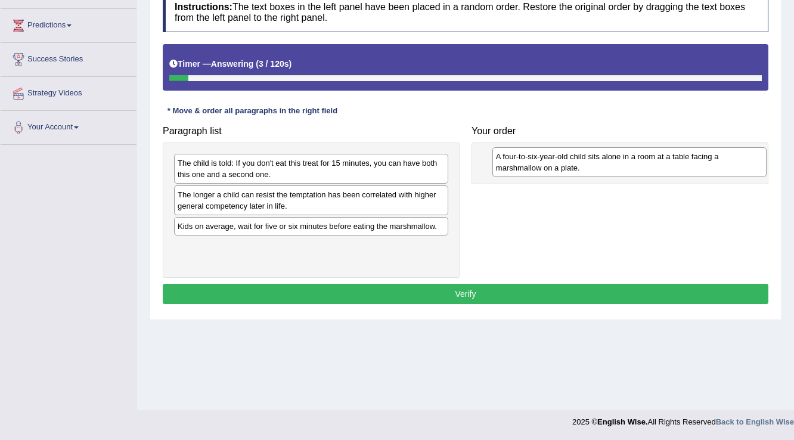
drag, startPoint x: 284, startPoint y: 250, endPoint x: 602, endPoint y: 160, distance: 330.7
click at [602, 160] on div "A four-to-six-year-old child sits alone in a room at a table facing a marshmall…" at bounding box center [629, 162] width 275 height 30
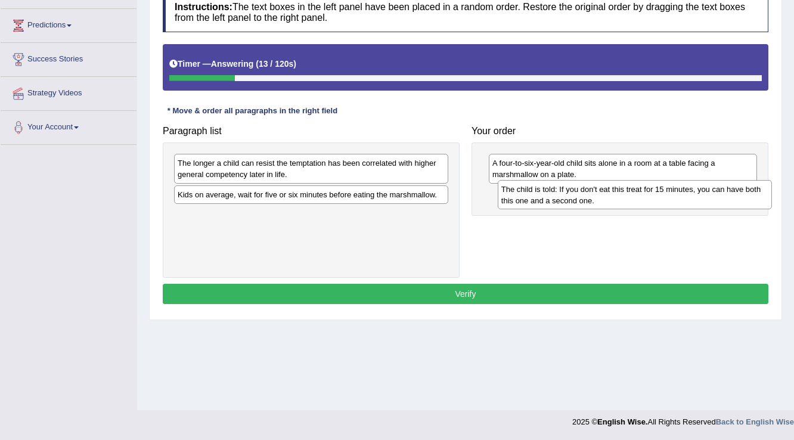
drag, startPoint x: 281, startPoint y: 169, endPoint x: 603, endPoint y: 196, distance: 323.0
click at [603, 196] on div "The child is told: If you don't eat this treat for 15 minutes, you can have bot…" at bounding box center [635, 195] width 275 height 30
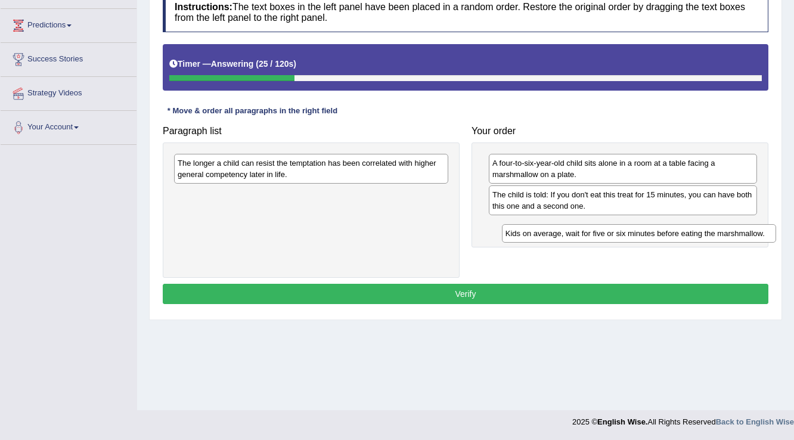
drag, startPoint x: 364, startPoint y: 193, endPoint x: 692, endPoint y: 233, distance: 330.2
click at [692, 233] on div "Kids on average, wait for five or six minutes before eating the marshmallow." at bounding box center [639, 233] width 275 height 18
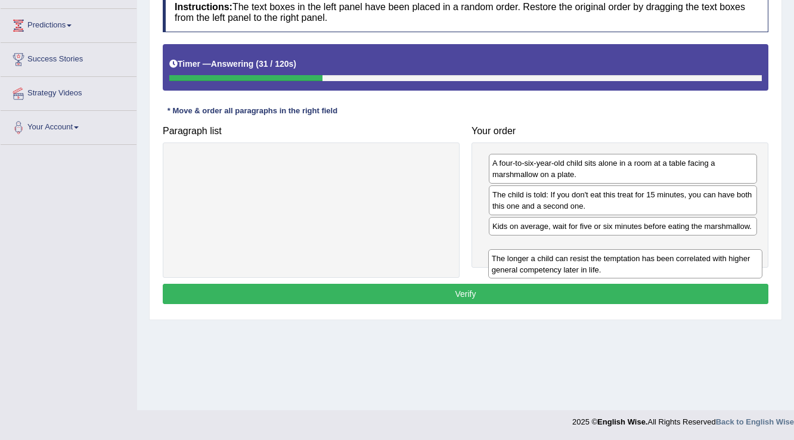
drag, startPoint x: 335, startPoint y: 162, endPoint x: 649, endPoint y: 258, distance: 328.3
click at [649, 258] on div "The longer a child can resist the temptation has been correlated with higher ge…" at bounding box center [625, 264] width 275 height 30
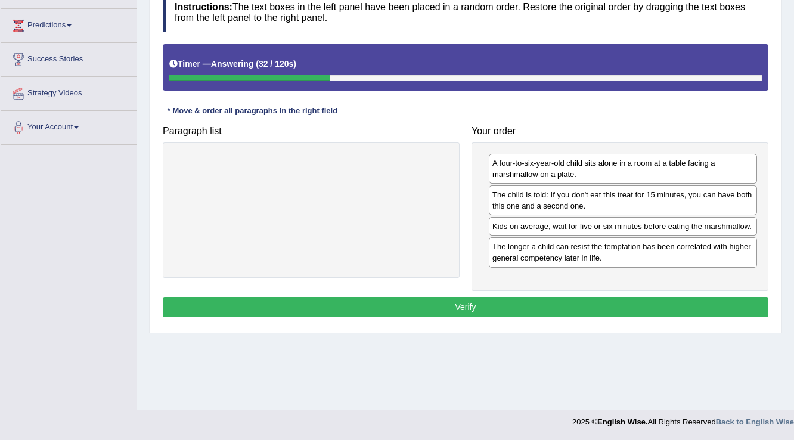
click at [560, 305] on button "Verify" at bounding box center [466, 307] width 606 height 20
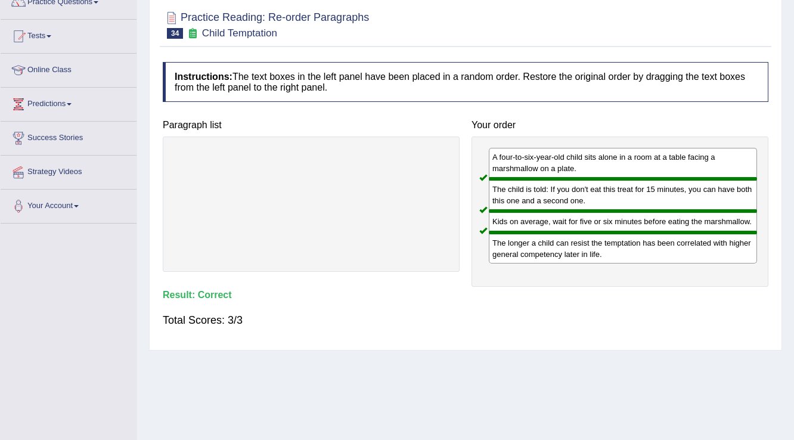
scroll to position [0, 0]
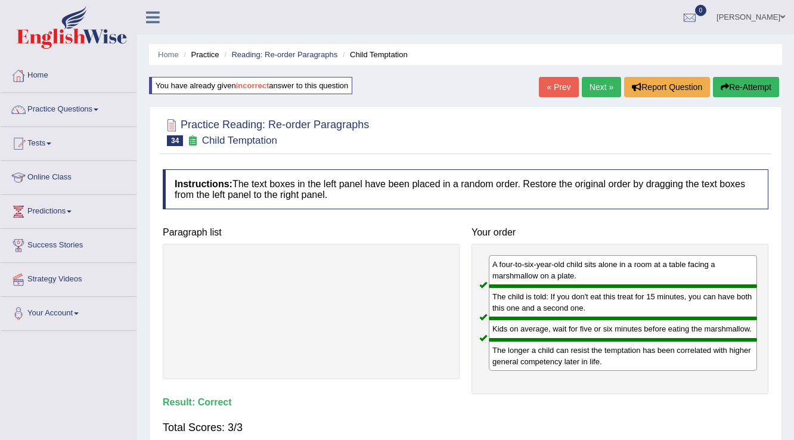
click at [600, 88] on link "Next »" at bounding box center [601, 87] width 39 height 20
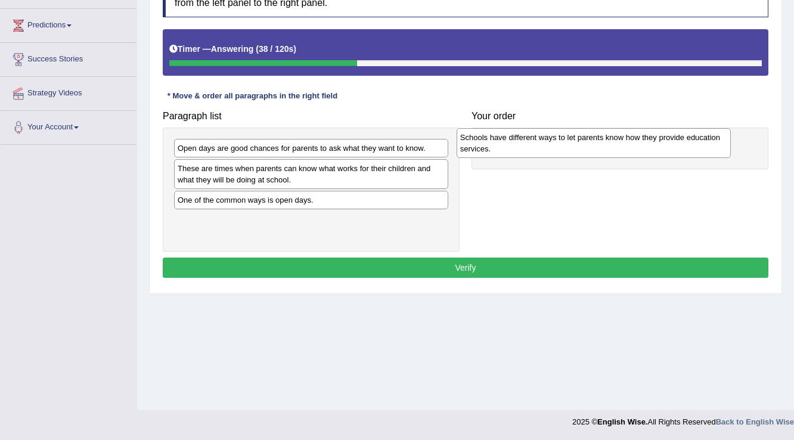
drag, startPoint x: 396, startPoint y: 231, endPoint x: 679, endPoint y: 148, distance: 294.3
click at [679, 148] on div "Schools have different ways to let parents know how they provide education serv…" at bounding box center [594, 143] width 275 height 30
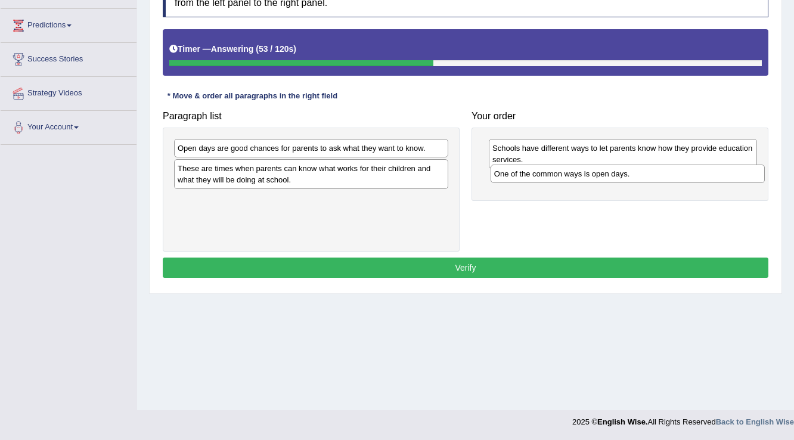
drag, startPoint x: 368, startPoint y: 201, endPoint x: 684, endPoint y: 175, distance: 317.6
click at [684, 175] on div "One of the common ways is open days." at bounding box center [628, 174] width 275 height 18
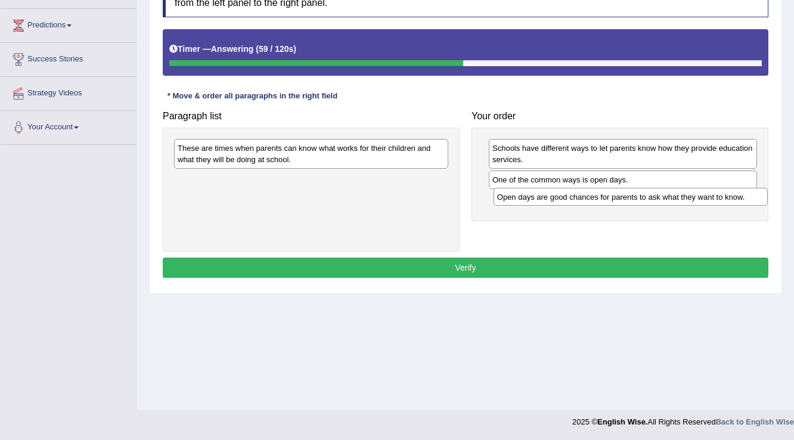
drag, startPoint x: 287, startPoint y: 147, endPoint x: 603, endPoint y: 195, distance: 319.0
click at [603, 195] on div "Open days are good chances for parents to ask what they want to know." at bounding box center [631, 197] width 275 height 18
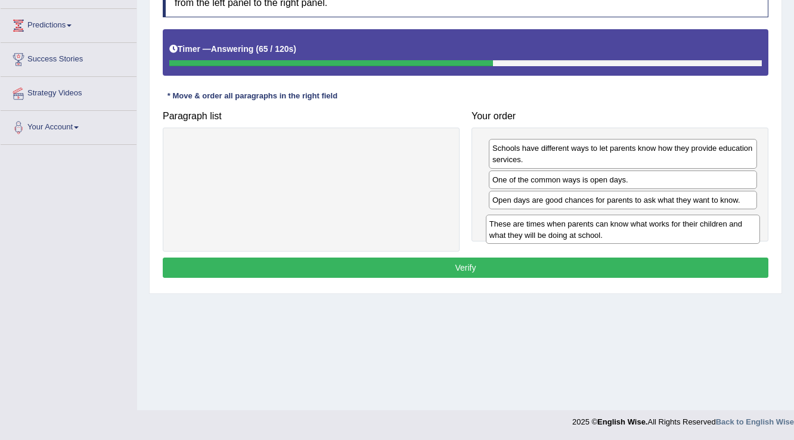
drag, startPoint x: 247, startPoint y: 156, endPoint x: 559, endPoint y: 231, distance: 320.9
click at [559, 231] on div "These are times when parents can know what works for their children and what th…" at bounding box center [623, 230] width 275 height 30
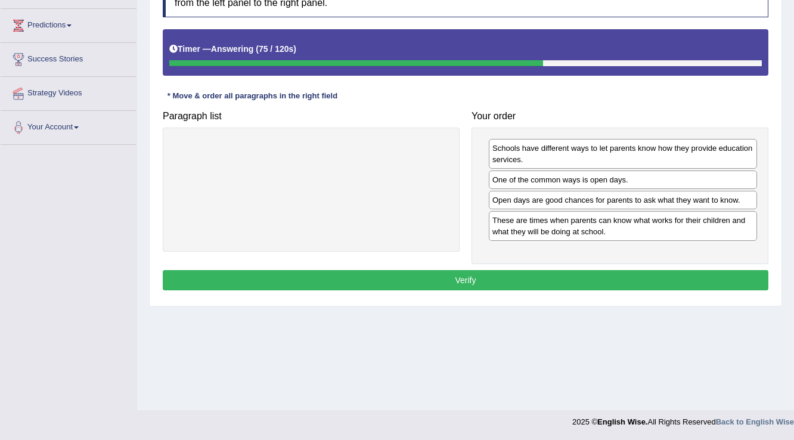
click at [550, 277] on button "Verify" at bounding box center [466, 280] width 606 height 20
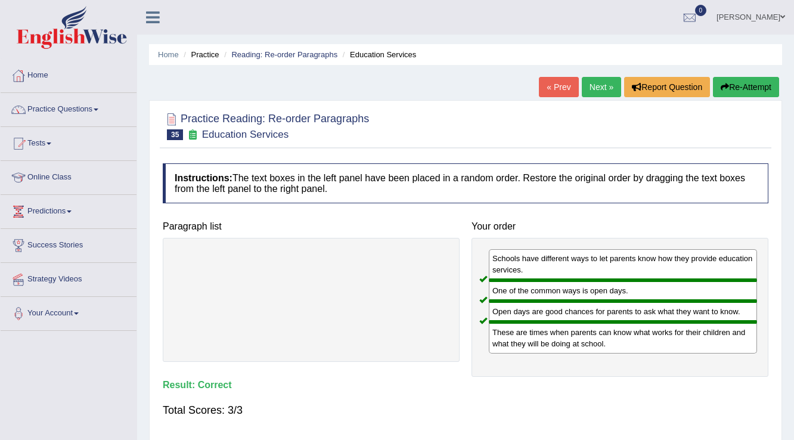
click at [608, 83] on link "Next »" at bounding box center [601, 87] width 39 height 20
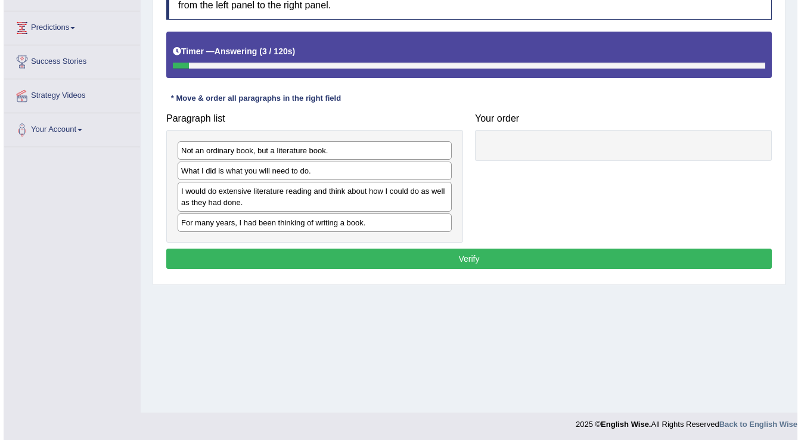
scroll to position [186, 0]
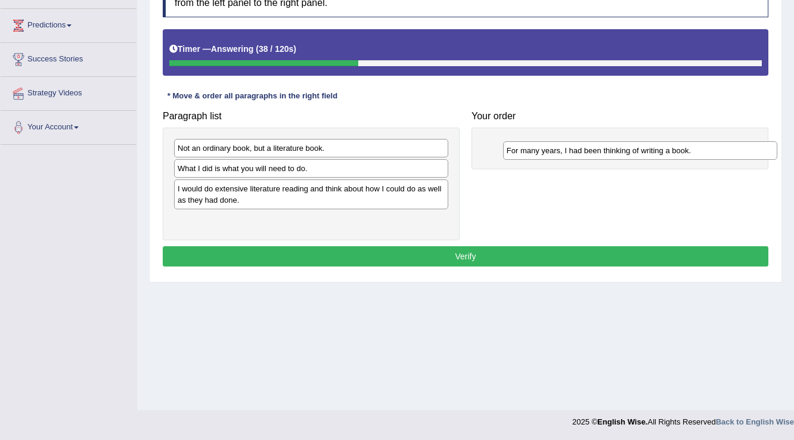
drag, startPoint x: 368, startPoint y: 224, endPoint x: 698, endPoint y: 155, distance: 336.3
click at [698, 155] on div "For many years, I had been thinking of writing a book." at bounding box center [640, 150] width 275 height 18
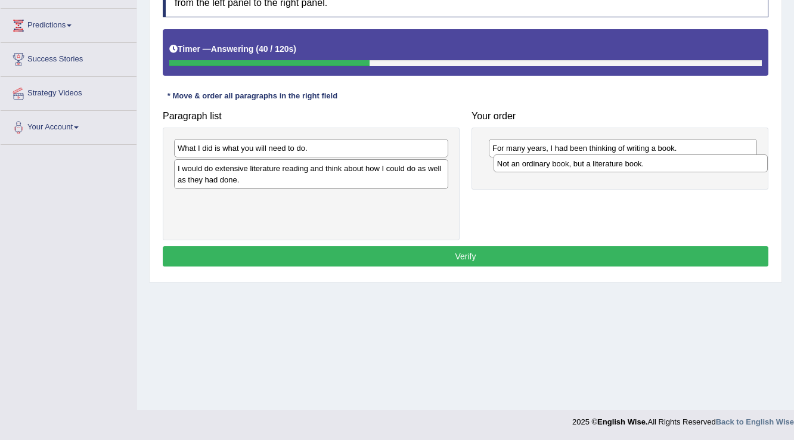
drag, startPoint x: 347, startPoint y: 148, endPoint x: 665, endPoint y: 163, distance: 318.7
click at [666, 163] on div "Not an ordinary book, but a literature book." at bounding box center [631, 163] width 275 height 18
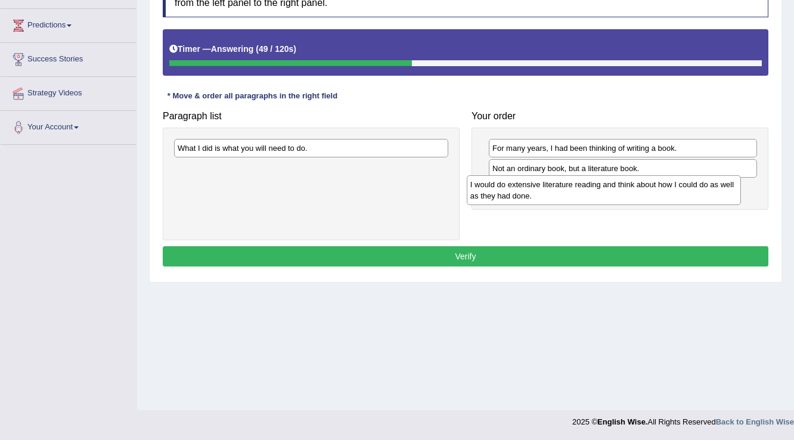
drag, startPoint x: 263, startPoint y: 174, endPoint x: 556, endPoint y: 191, distance: 293.2
click at [556, 191] on div "I would do extensive literature reading and think about how I could do as well …" at bounding box center [604, 190] width 275 height 30
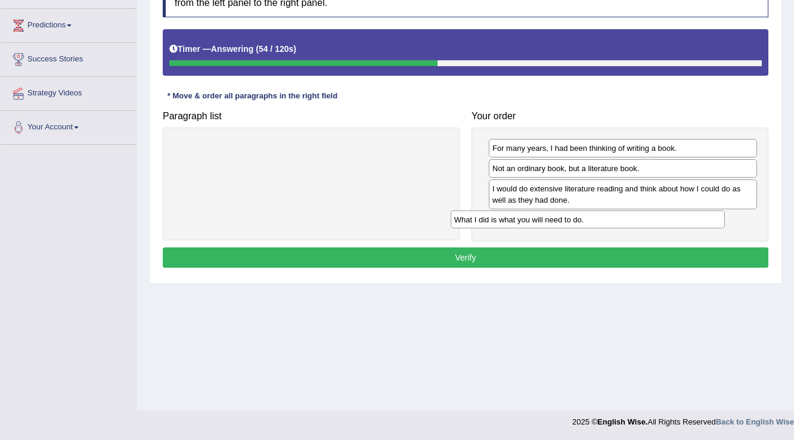
drag, startPoint x: 410, startPoint y: 151, endPoint x: 687, endPoint y: 223, distance: 285.7
click at [687, 223] on div "What I did is what you will need to do." at bounding box center [588, 219] width 275 height 18
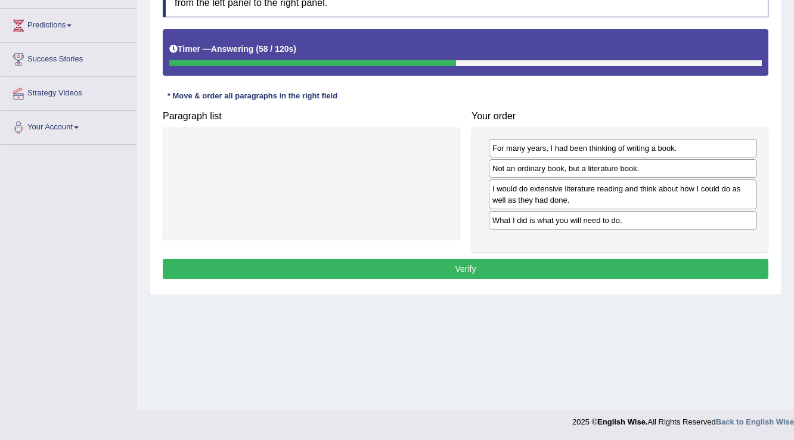
click at [559, 259] on button "Verify" at bounding box center [466, 269] width 606 height 20
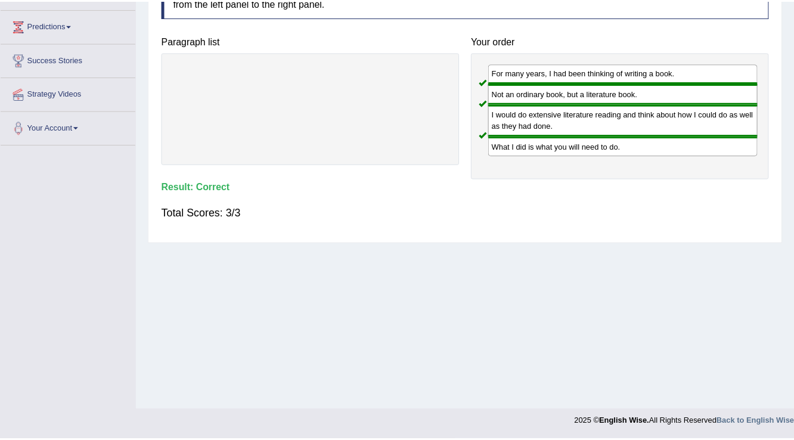
scroll to position [0, 0]
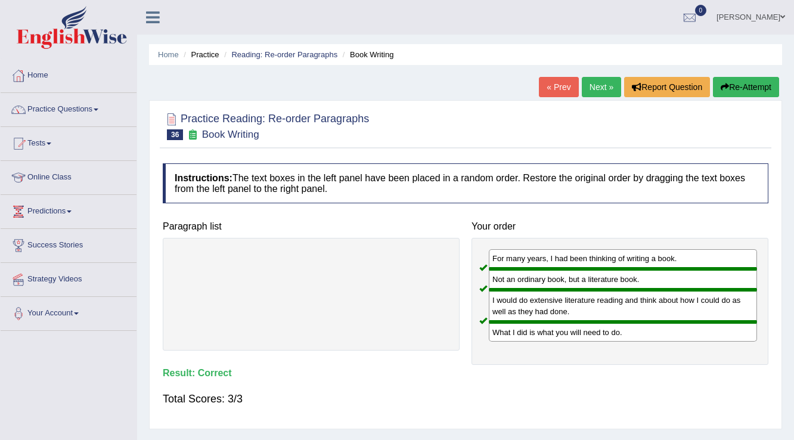
click at [599, 88] on link "Next »" at bounding box center [601, 87] width 39 height 20
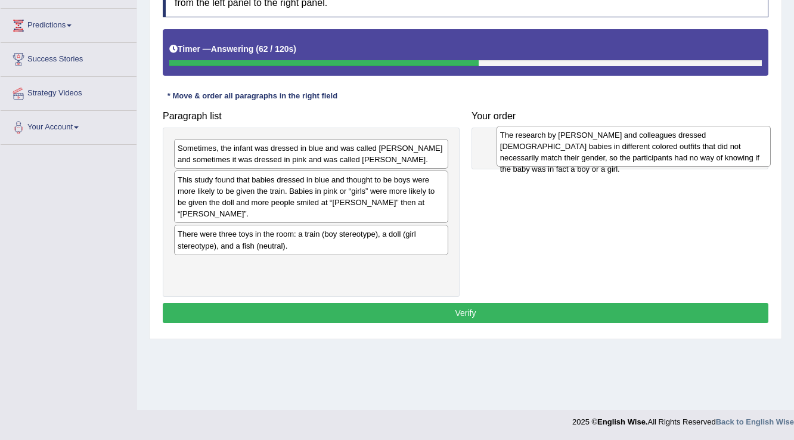
drag, startPoint x: 357, startPoint y: 269, endPoint x: 679, endPoint y: 150, distance: 343.7
click at [679, 150] on div "The research by Will and colleagues dressed 6-month-old babies in different col…" at bounding box center [634, 146] width 275 height 41
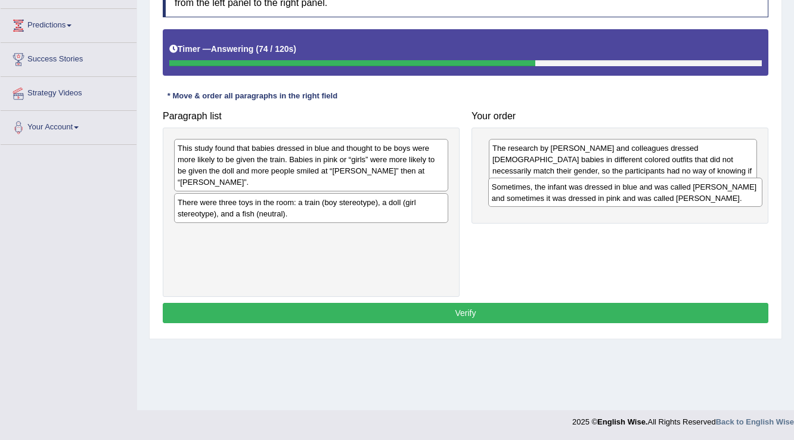
drag, startPoint x: 296, startPoint y: 157, endPoint x: 611, endPoint y: 196, distance: 317.1
click at [611, 196] on div "Sometimes, the infant was dressed in blue and was called Adam and sometimes it …" at bounding box center [625, 193] width 275 height 30
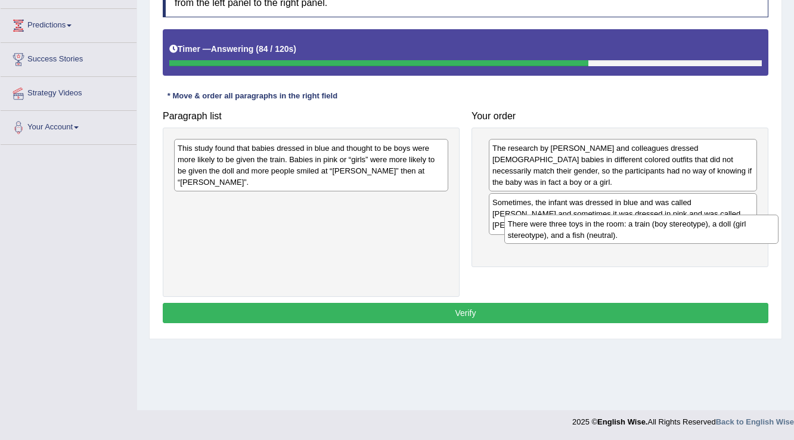
drag, startPoint x: 312, startPoint y: 200, endPoint x: 642, endPoint y: 233, distance: 331.9
click at [642, 233] on div "There were three toys in the room: a train (boy stereotype), a doll (girl stere…" at bounding box center [641, 230] width 275 height 30
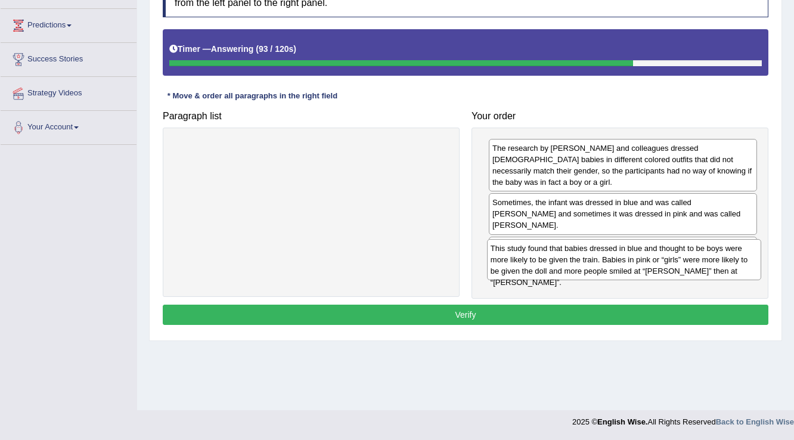
drag, startPoint x: 295, startPoint y: 164, endPoint x: 608, endPoint y: 264, distance: 328.6
click at [608, 264] on div "This study found that babies dressed in blue and thought to be boys were more l…" at bounding box center [624, 259] width 275 height 41
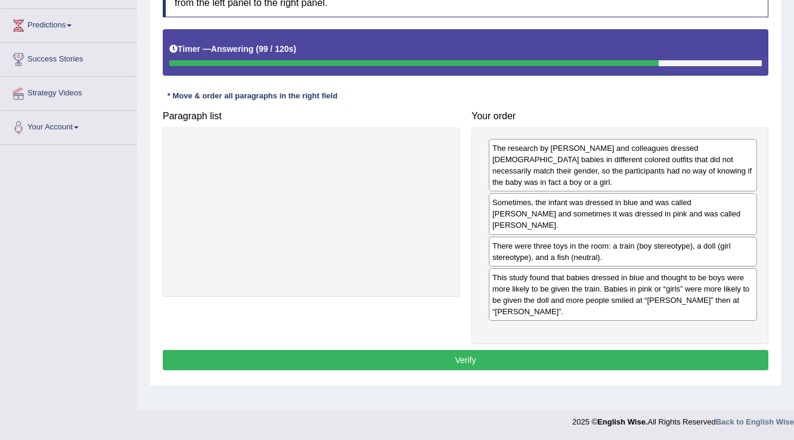
click at [619, 350] on button "Verify" at bounding box center [466, 360] width 606 height 20
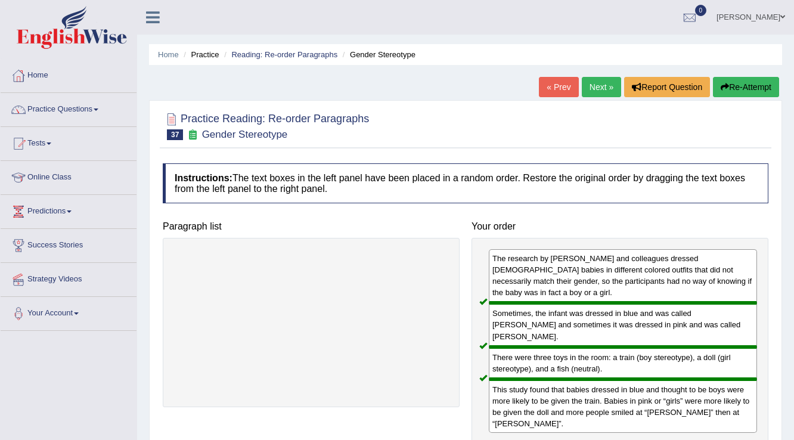
click at [601, 89] on link "Next »" at bounding box center [601, 87] width 39 height 20
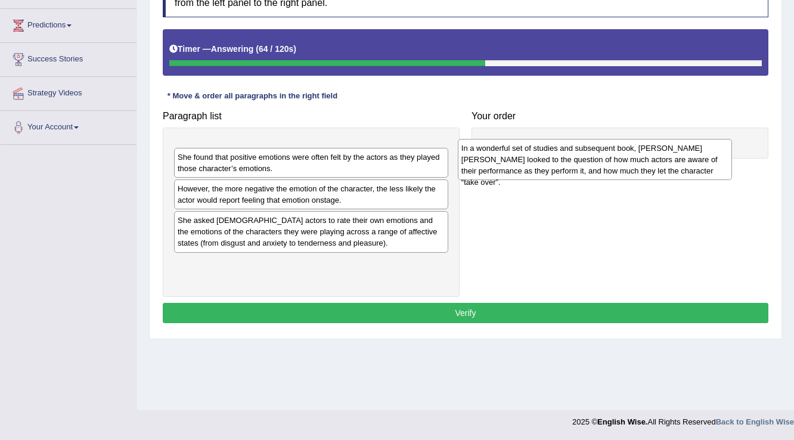
drag, startPoint x: 244, startPoint y: 164, endPoint x: 529, endPoint y: 163, distance: 285.0
click at [529, 163] on div "In a wonderful set of studies and subsequent book, [PERSON_NAME] [PERSON_NAME] …" at bounding box center [595, 159] width 275 height 41
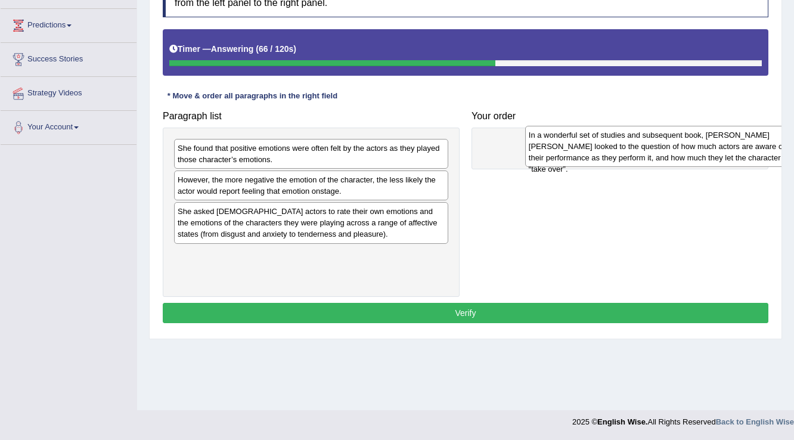
drag, startPoint x: 382, startPoint y: 168, endPoint x: 733, endPoint y: 155, distance: 351.4
click at [733, 155] on div "In a wonderful set of studies and subsequent book, [PERSON_NAME] [PERSON_NAME] …" at bounding box center [662, 146] width 275 height 41
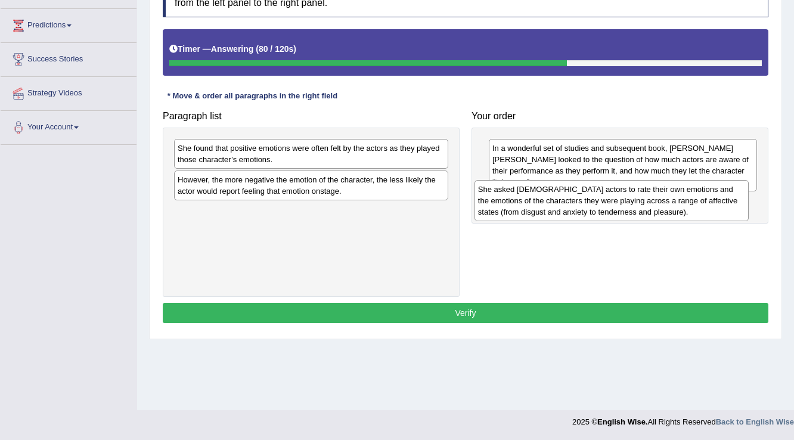
drag, startPoint x: 348, startPoint y: 221, endPoint x: 648, endPoint y: 200, distance: 301.2
click at [648, 200] on div "She asked [DEMOGRAPHIC_DATA] actors to rate their own emotions and the emotions…" at bounding box center [612, 200] width 275 height 41
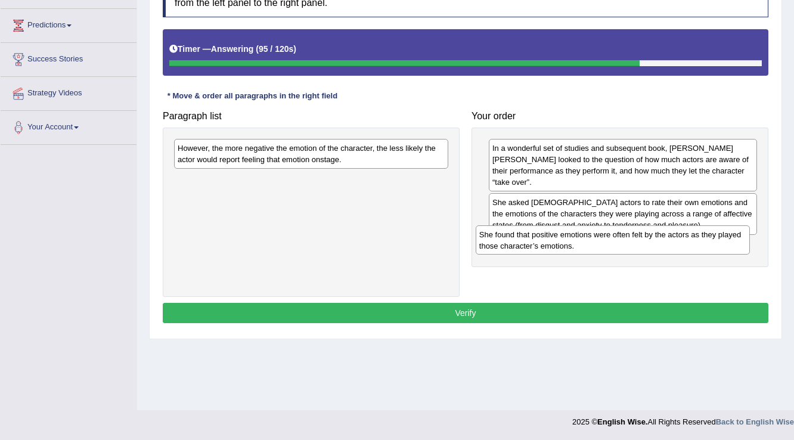
drag, startPoint x: 378, startPoint y: 154, endPoint x: 680, endPoint y: 241, distance: 313.8
click at [680, 241] on div "She found that positive emotions were often felt by the actors as they played t…" at bounding box center [613, 240] width 275 height 30
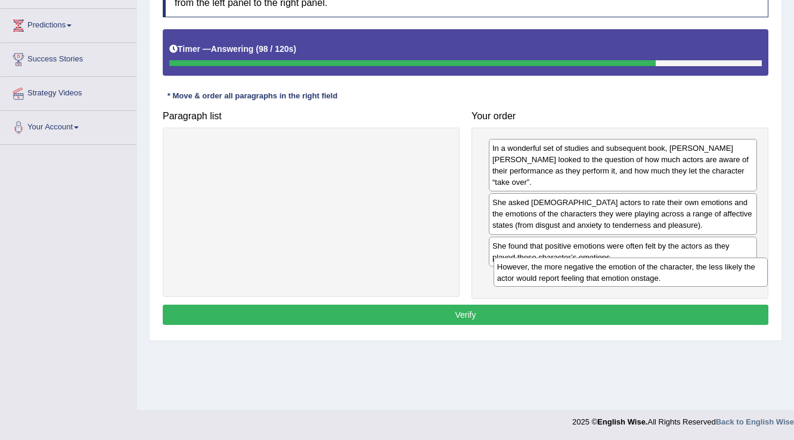
drag, startPoint x: 352, startPoint y: 148, endPoint x: 667, endPoint y: 266, distance: 336.7
click at [667, 266] on div "However, the more negative the emotion of the character, the less likely the ac…" at bounding box center [631, 273] width 275 height 30
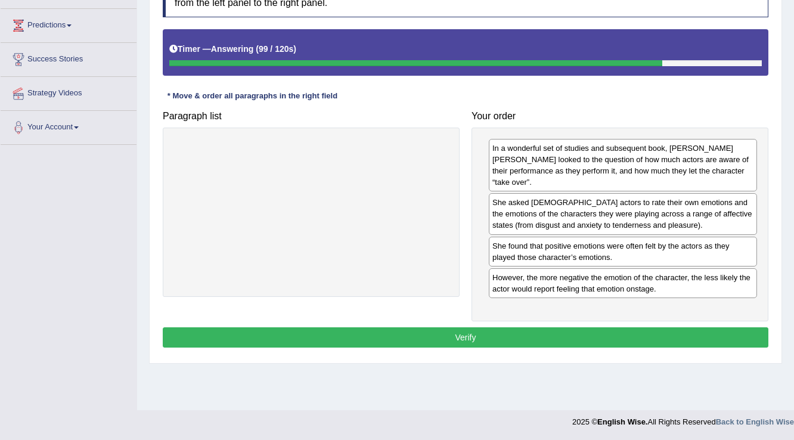
click at [590, 327] on button "Verify" at bounding box center [466, 337] width 606 height 20
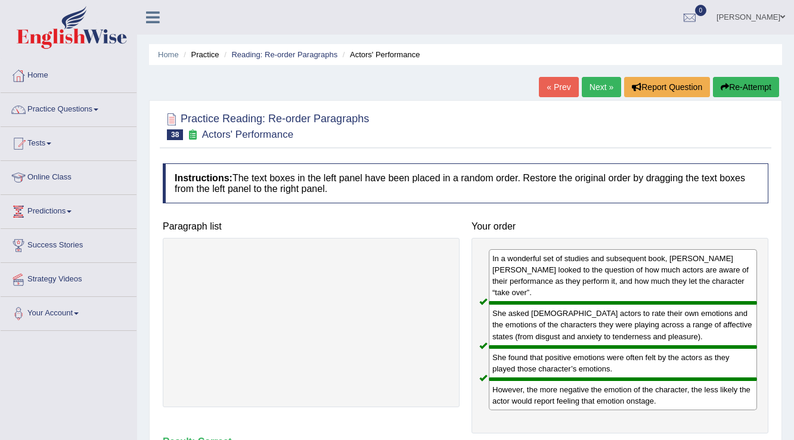
click at [592, 83] on link "Next »" at bounding box center [601, 87] width 39 height 20
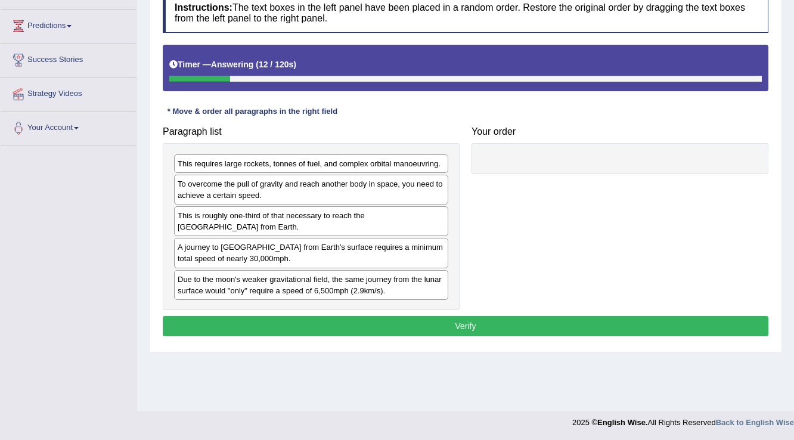
scroll to position [186, 0]
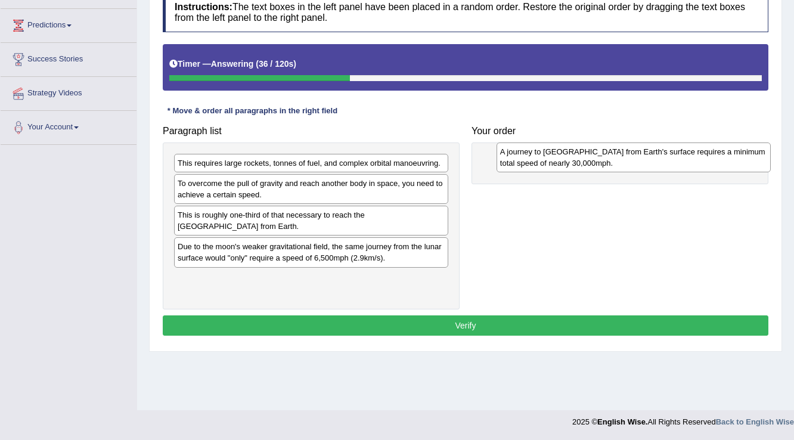
drag, startPoint x: 255, startPoint y: 253, endPoint x: 578, endPoint y: 159, distance: 336.0
click at [578, 159] on div "A journey to Mars from Earth's surface requires a minimum total speed of nearly…" at bounding box center [634, 157] width 275 height 30
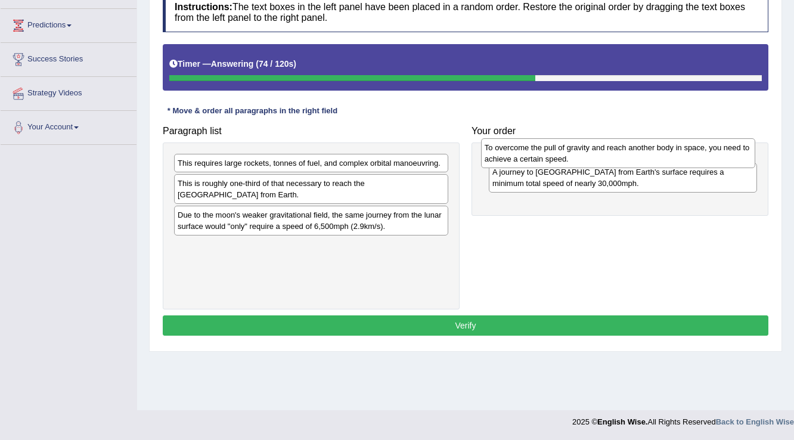
drag, startPoint x: 325, startPoint y: 191, endPoint x: 632, endPoint y: 156, distance: 309.0
click at [632, 156] on div "To overcome the pull of gravity and reach another body in space, you need to ac…" at bounding box center [618, 153] width 275 height 30
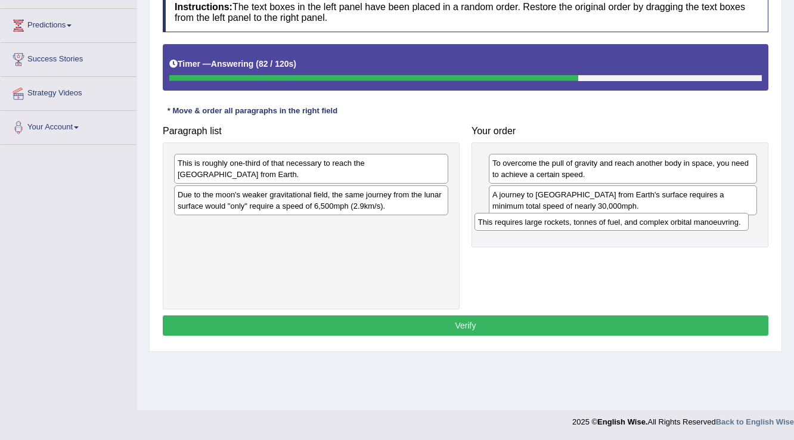
drag, startPoint x: 408, startPoint y: 162, endPoint x: 709, endPoint y: 221, distance: 306.2
click at [709, 221] on div "This requires large rockets, tonnes of fuel, and complex orbital manoeuvring." at bounding box center [612, 222] width 275 height 18
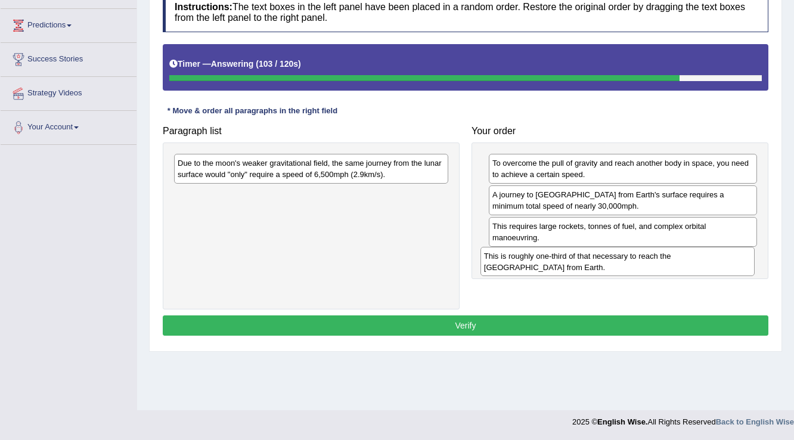
drag, startPoint x: 396, startPoint y: 172, endPoint x: 702, endPoint y: 265, distance: 320.2
click at [702, 265] on div "This is roughly one-third of that necessary to reach the International Space St…" at bounding box center [618, 262] width 275 height 30
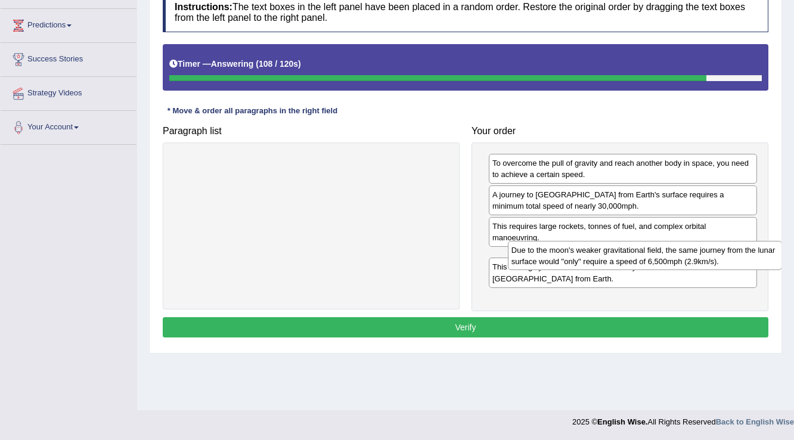
drag, startPoint x: 360, startPoint y: 165, endPoint x: 694, endPoint y: 252, distance: 345.0
click at [694, 252] on div "Due to the moon's weaker gravitational field, the same journey from the lunar s…" at bounding box center [645, 256] width 275 height 30
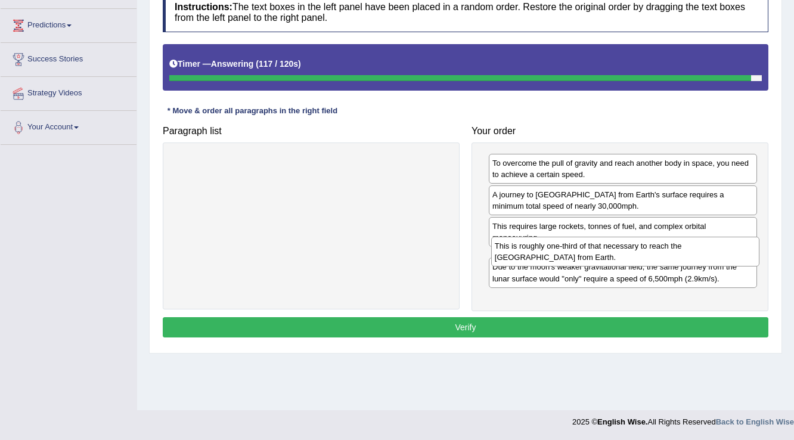
drag, startPoint x: 641, startPoint y: 290, endPoint x: 644, endPoint y: 247, distance: 43.0
click at [644, 247] on div "This is roughly one-third of that necessary to reach the International Space St…" at bounding box center [625, 252] width 269 height 30
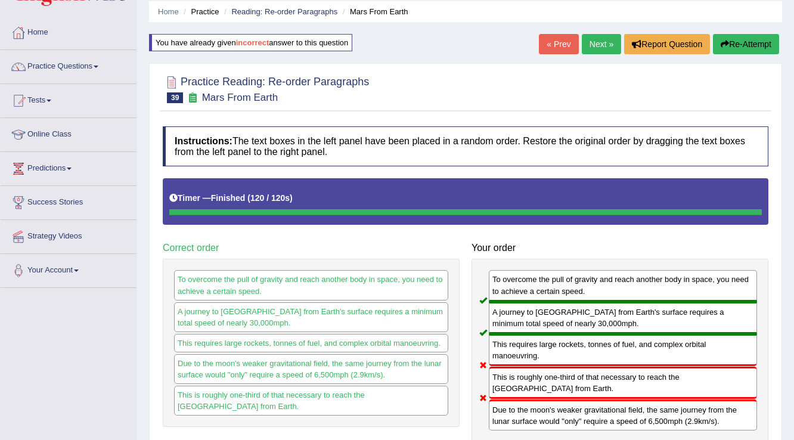
scroll to position [0, 0]
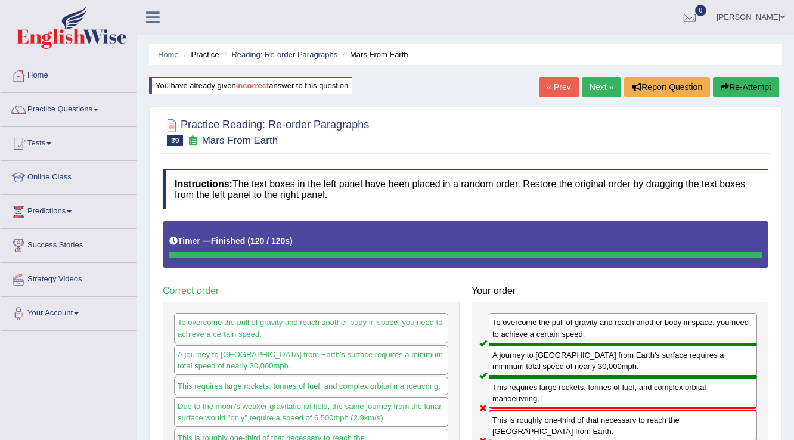
click at [594, 83] on link "Next »" at bounding box center [601, 87] width 39 height 20
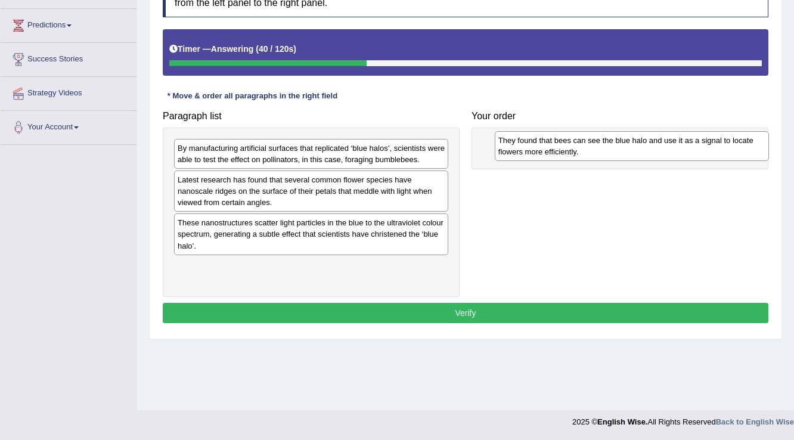
drag, startPoint x: 249, startPoint y: 231, endPoint x: 570, endPoint y: 150, distance: 331.0
click at [570, 150] on div "They found that bees can see the blue halo and use it as a signal to locate flo…" at bounding box center [632, 146] width 275 height 30
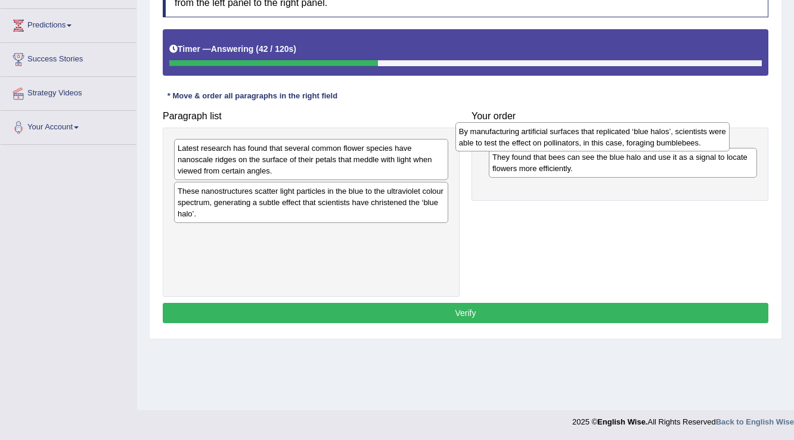
drag, startPoint x: 351, startPoint y: 153, endPoint x: 641, endPoint y: 136, distance: 290.2
click at [641, 136] on div "By manufacturing artificial surfaces that replicated ‘blue halos’, scientists w…" at bounding box center [592, 137] width 275 height 30
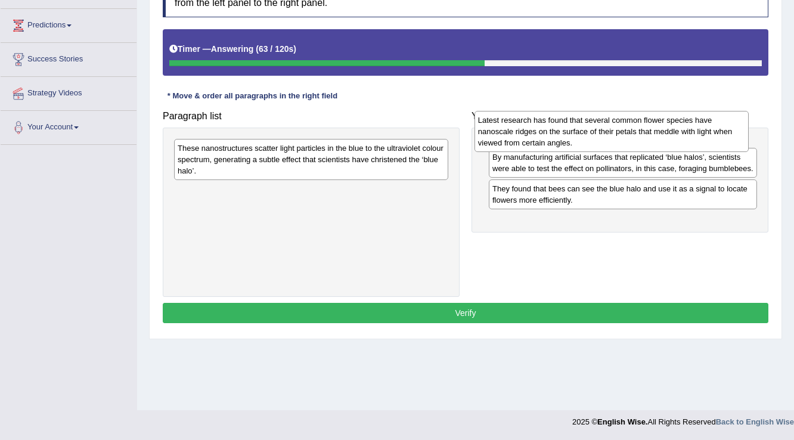
drag, startPoint x: 266, startPoint y: 160, endPoint x: 566, endPoint y: 132, distance: 301.8
click at [566, 132] on div "Latest research has found that several common flower species have nanoscale rid…" at bounding box center [612, 131] width 275 height 41
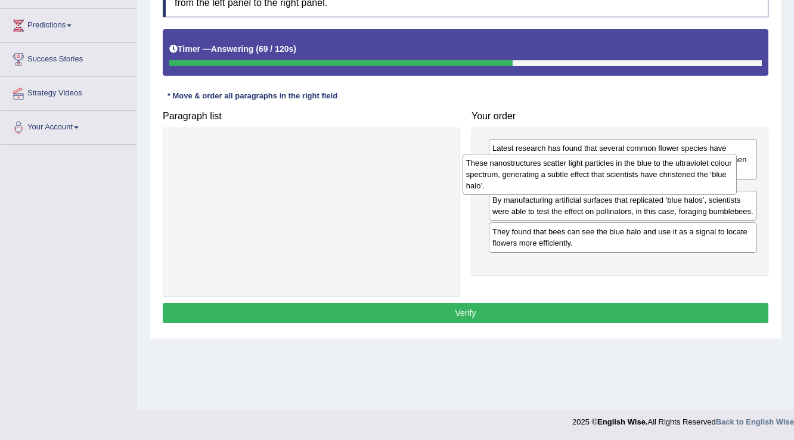
drag, startPoint x: 236, startPoint y: 162, endPoint x: 532, endPoint y: 177, distance: 296.7
click at [532, 177] on div "These nanostructures scatter light particles in the blue to the ultraviolet col…" at bounding box center [600, 174] width 275 height 41
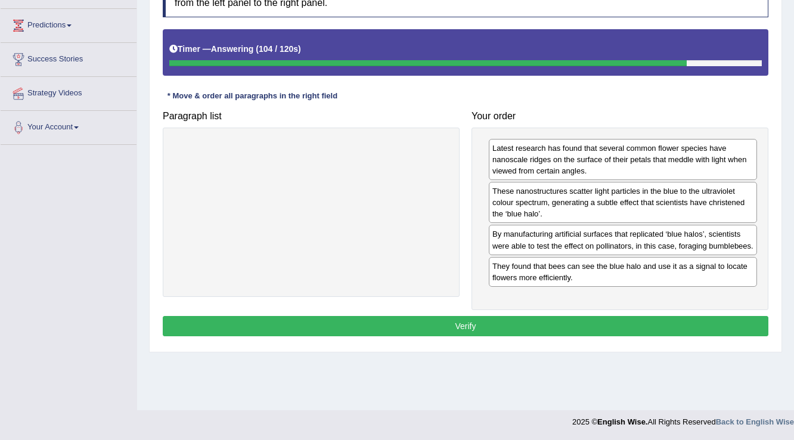
click at [584, 322] on button "Verify" at bounding box center [466, 326] width 606 height 20
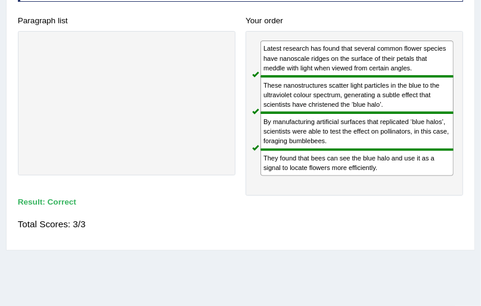
click at [244, 141] on div "Your order Latest research has found that several common flower species have na…" at bounding box center [355, 104] width 228 height 184
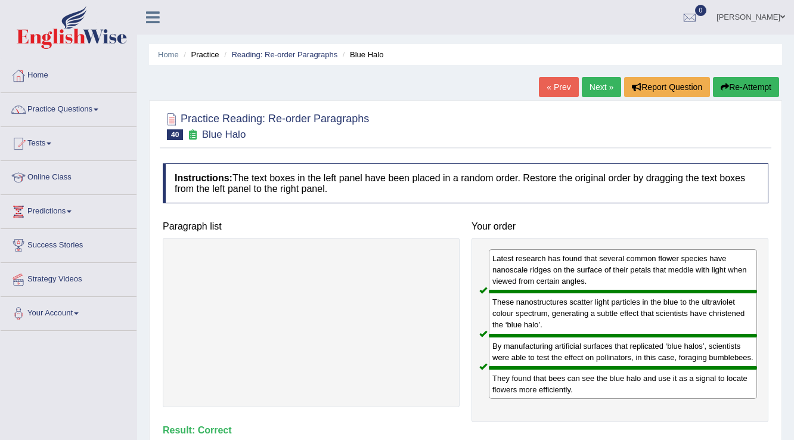
click at [591, 86] on link "Next »" at bounding box center [601, 87] width 39 height 20
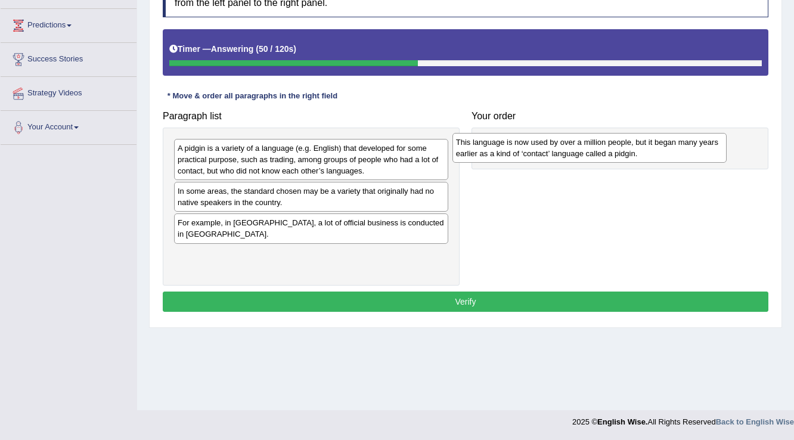
drag, startPoint x: 323, startPoint y: 229, endPoint x: 602, endPoint y: 149, distance: 289.6
click at [602, 149] on div "This language is now used by over a million people, but it began many years ear…" at bounding box center [589, 148] width 275 height 30
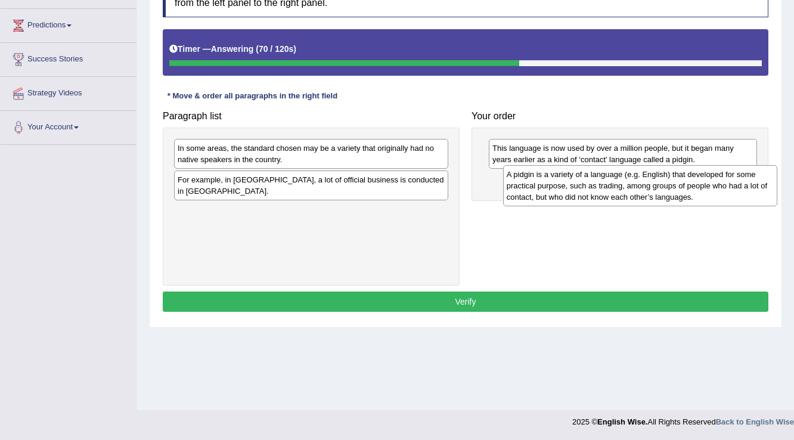
drag, startPoint x: 308, startPoint y: 163, endPoint x: 637, endPoint y: 189, distance: 330.1
click at [637, 189] on div "A pidgin is a variety of a language (e.g. English) that developed for some prac…" at bounding box center [640, 185] width 275 height 41
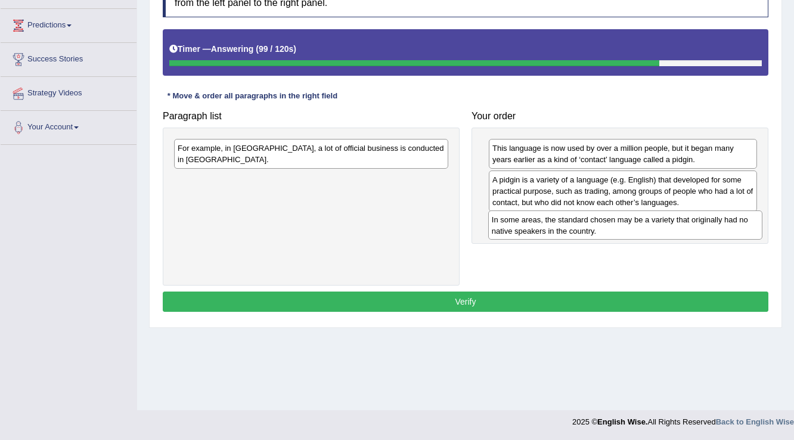
drag, startPoint x: 367, startPoint y: 160, endPoint x: 681, endPoint y: 232, distance: 322.2
click at [681, 232] on div "In some areas, the standard chosen may be a variety that originally had no nati…" at bounding box center [625, 225] width 275 height 30
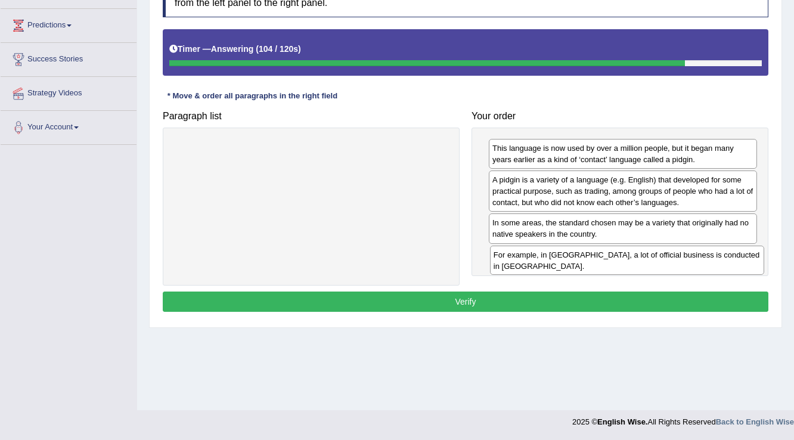
drag, startPoint x: 403, startPoint y: 157, endPoint x: 719, endPoint y: 264, distance: 333.5
click at [719, 264] on div "For example, in Papua New Guinea, a lot of official business is conducted in To…" at bounding box center [627, 261] width 275 height 30
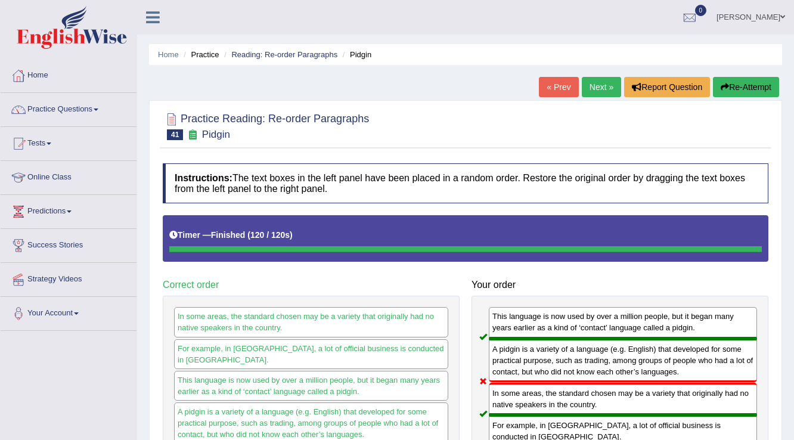
click at [599, 86] on link "Next »" at bounding box center [601, 87] width 39 height 20
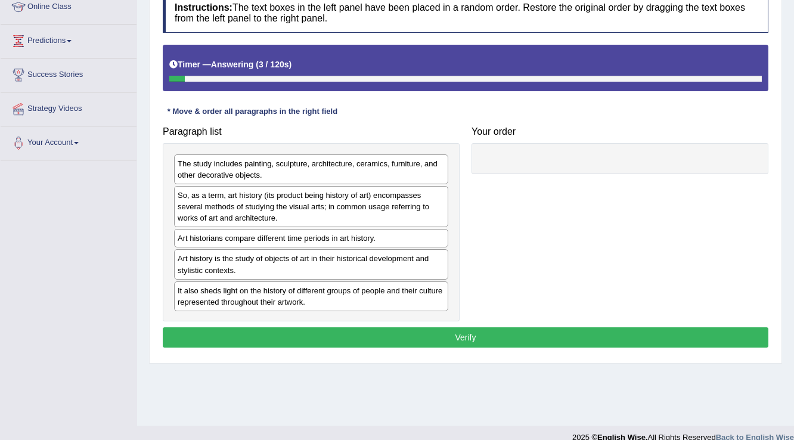
scroll to position [186, 0]
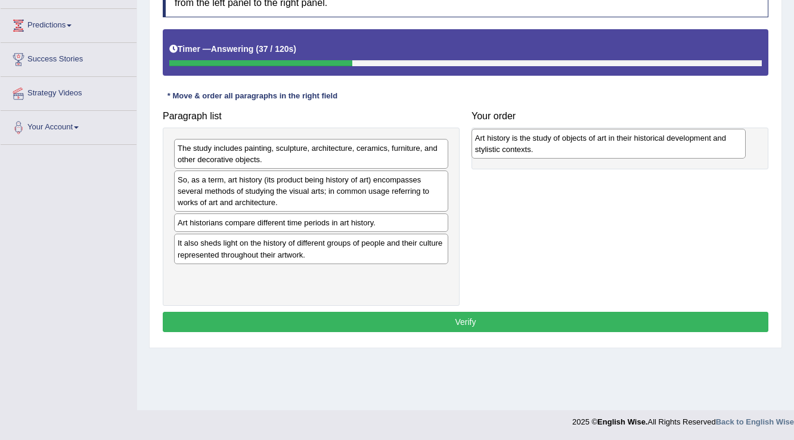
drag, startPoint x: 323, startPoint y: 253, endPoint x: 620, endPoint y: 148, distance: 315.3
click at [620, 148] on div "Art history is the study of objects of art in their historical development and …" at bounding box center [609, 144] width 275 height 30
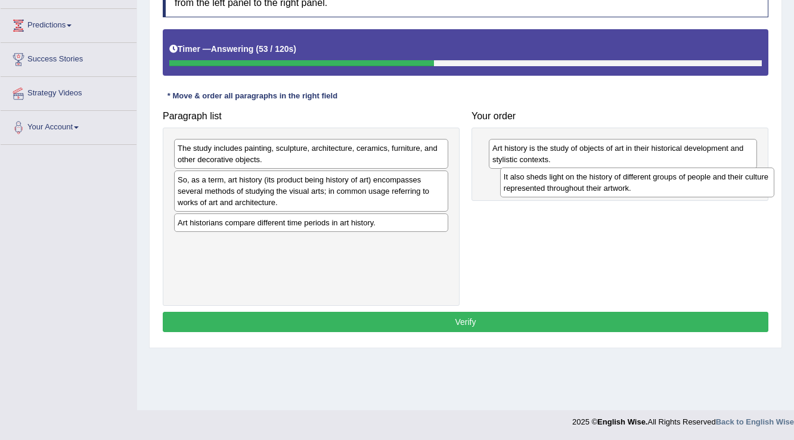
drag, startPoint x: 336, startPoint y: 250, endPoint x: 662, endPoint y: 185, distance: 332.6
click at [662, 185] on div "It also sheds light on the history of different groups of people and their cult…" at bounding box center [637, 183] width 275 height 30
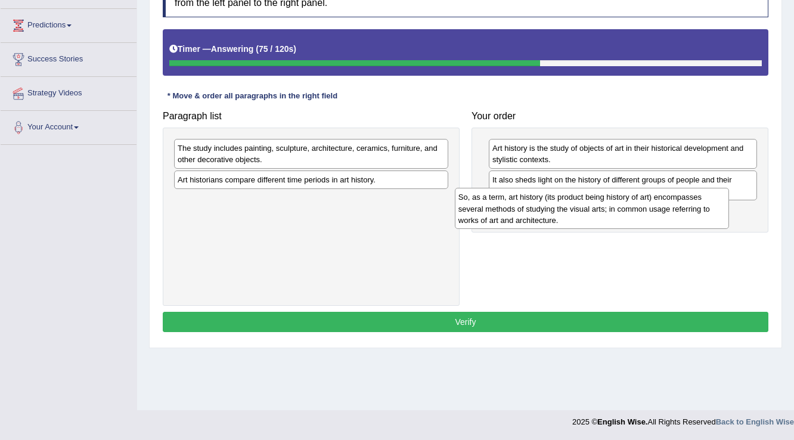
drag, startPoint x: 358, startPoint y: 188, endPoint x: 639, endPoint y: 206, distance: 281.4
click at [639, 206] on div "So, as a term, art history (its product being history of art) encompasses sever…" at bounding box center [592, 208] width 275 height 41
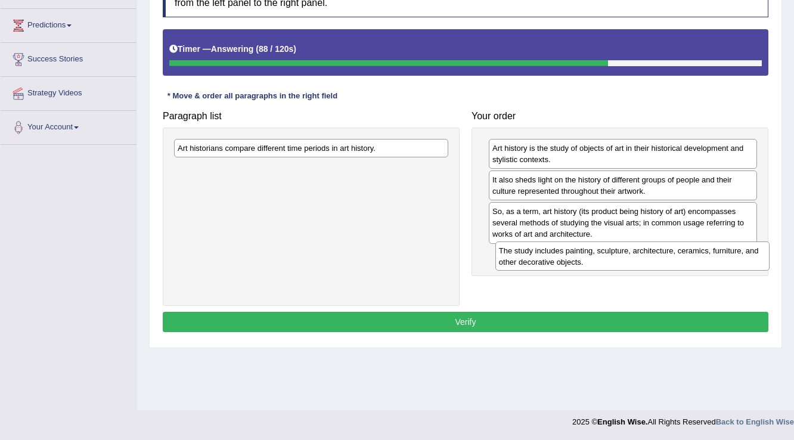
drag, startPoint x: 315, startPoint y: 159, endPoint x: 637, endPoint y: 261, distance: 337.3
click at [637, 261] on div "The study includes painting, sculpture, architecture, ceramics, furniture, and …" at bounding box center [632, 256] width 275 height 30
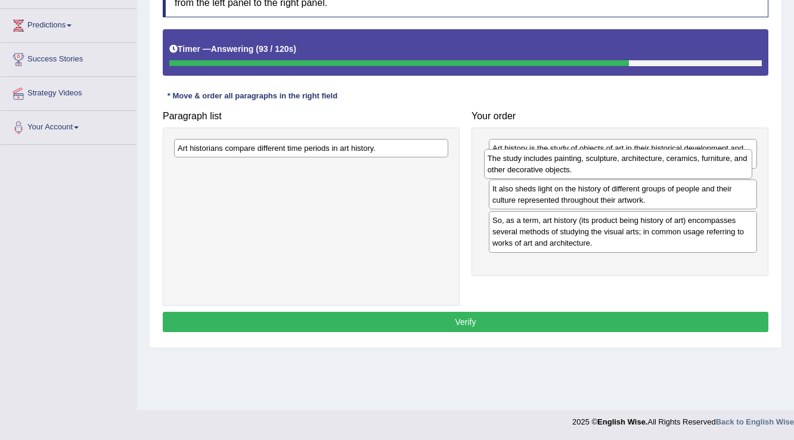
drag, startPoint x: 618, startPoint y: 264, endPoint x: 613, endPoint y: 168, distance: 95.5
click at [613, 168] on div "The study includes painting, sculpture, architecture, ceramics, furniture, and …" at bounding box center [618, 164] width 269 height 30
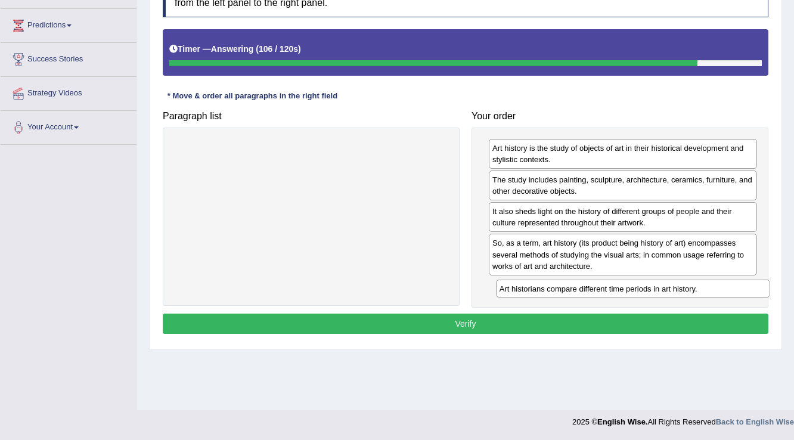
drag, startPoint x: 385, startPoint y: 148, endPoint x: 707, endPoint y: 289, distance: 351.3
click at [707, 289] on div "Art historians compare different time periods in art history." at bounding box center [633, 289] width 275 height 18
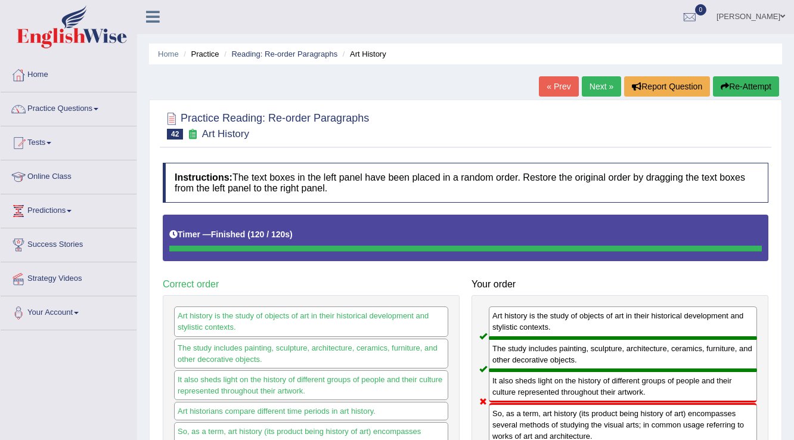
scroll to position [0, 0]
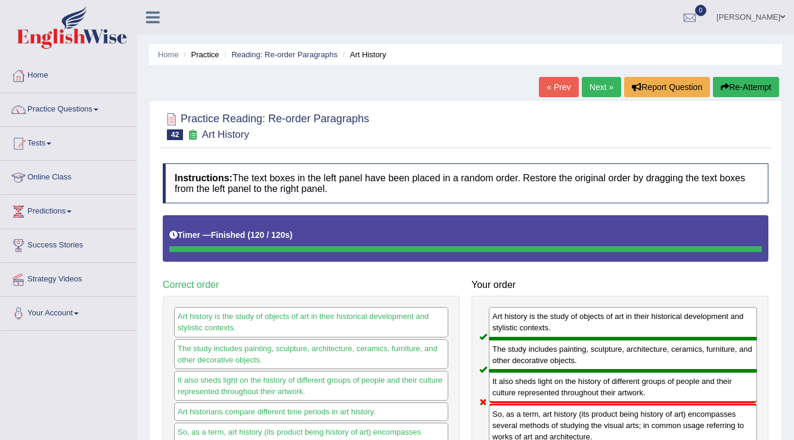
click at [599, 85] on link "Next »" at bounding box center [601, 87] width 39 height 20
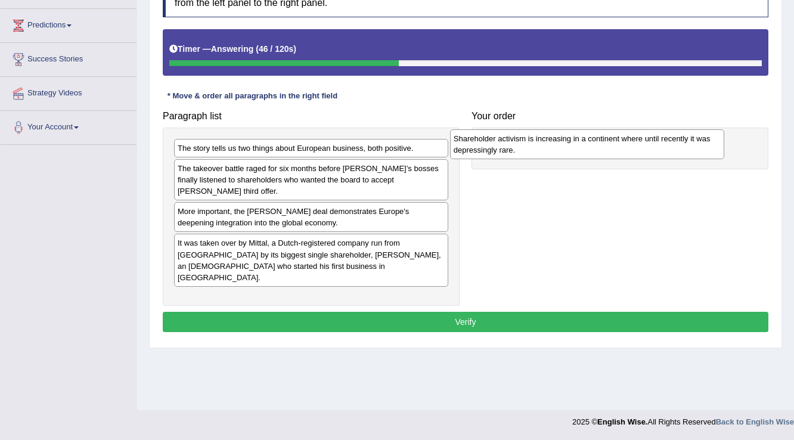
drag, startPoint x: 228, startPoint y: 235, endPoint x: 504, endPoint y: 143, distance: 291.1
click at [504, 143] on div "Shareholder activism is increasing in a continent where until recently it was d…" at bounding box center [587, 144] width 275 height 30
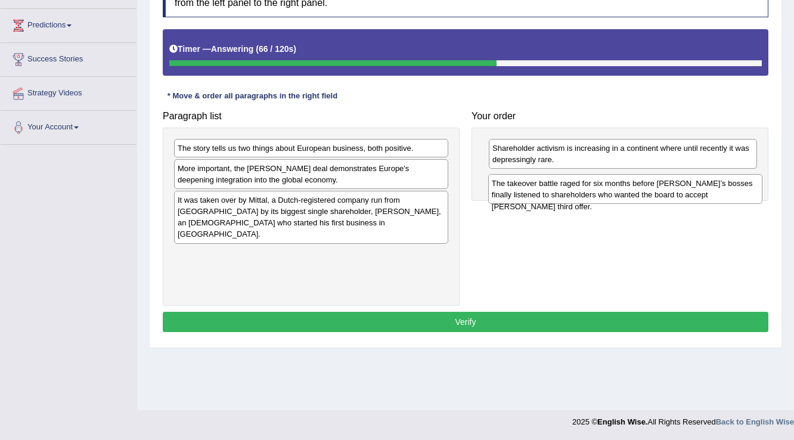
drag, startPoint x: 327, startPoint y: 177, endPoint x: 641, endPoint y: 193, distance: 314.6
click at [641, 193] on div "The takeover battle raged for six months before [PERSON_NAME]’s bosses finally …" at bounding box center [625, 189] width 275 height 30
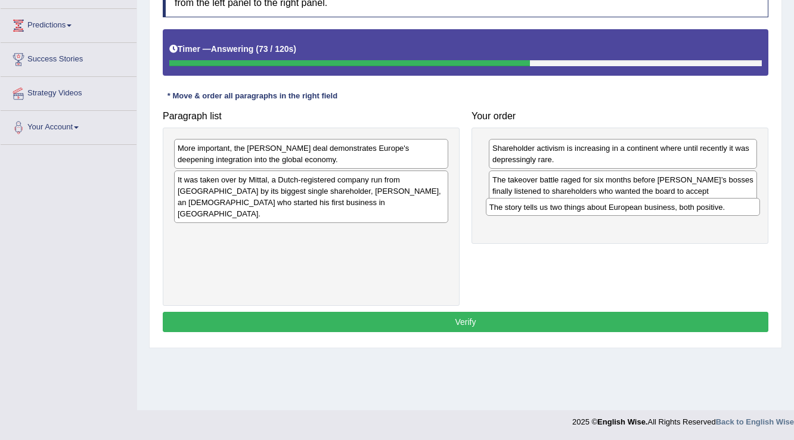
drag, startPoint x: 373, startPoint y: 146, endPoint x: 684, endPoint y: 205, distance: 317.3
click at [684, 205] on div "The story tells us two things about European business, both positive." at bounding box center [623, 207] width 275 height 18
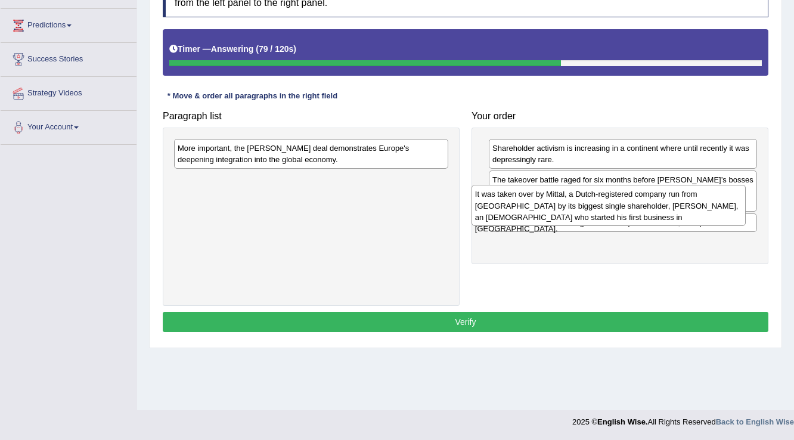
drag, startPoint x: 366, startPoint y: 202, endPoint x: 664, endPoint y: 217, distance: 297.9
click at [664, 217] on div "It was taken over by Mittal, a Dutch-registered company run from [GEOGRAPHIC_DA…" at bounding box center [609, 205] width 275 height 41
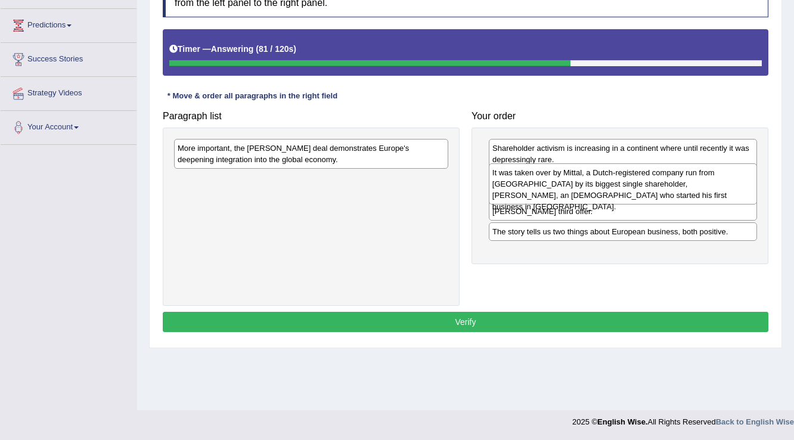
drag, startPoint x: 639, startPoint y: 235, endPoint x: 639, endPoint y: 177, distance: 58.4
click at [639, 177] on div "It was taken over by Mittal, a Dutch-registered company run from [GEOGRAPHIC_DA…" at bounding box center [623, 183] width 269 height 41
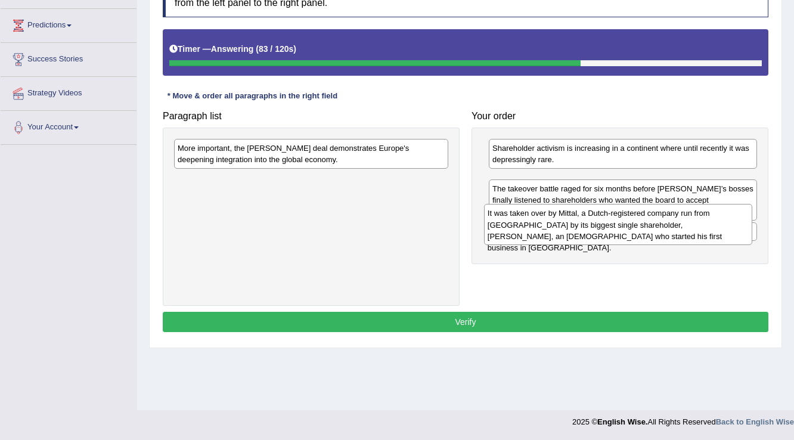
drag, startPoint x: 636, startPoint y: 181, endPoint x: 631, endPoint y: 215, distance: 34.3
click at [631, 215] on div "It was taken over by Mittal, a Dutch-registered company run from [GEOGRAPHIC_DA…" at bounding box center [618, 224] width 269 height 41
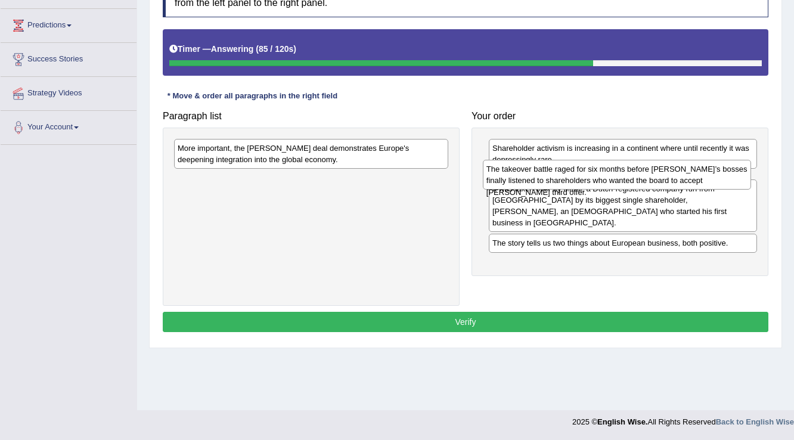
drag, startPoint x: 614, startPoint y: 222, endPoint x: 608, endPoint y: 168, distance: 54.0
click at [608, 168] on div "The takeover battle raged for six months before [PERSON_NAME]’s bosses finally …" at bounding box center [617, 175] width 269 height 30
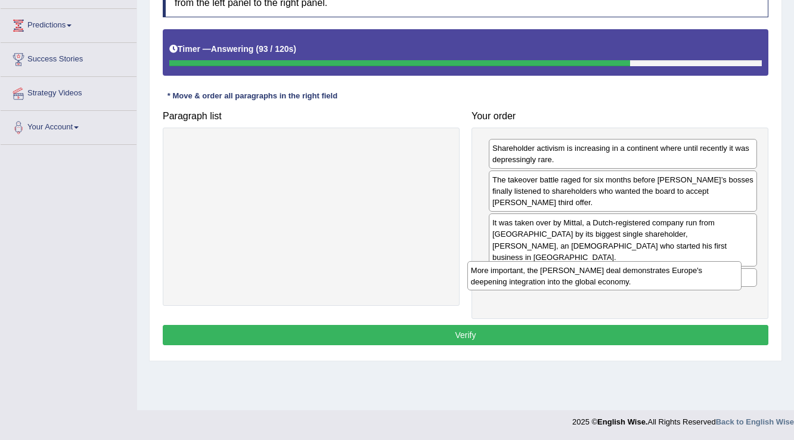
drag, startPoint x: 396, startPoint y: 153, endPoint x: 690, endPoint y: 275, distance: 317.8
click at [690, 275] on div "More important, the [PERSON_NAME] deal demonstrates Europe's deepening integrat…" at bounding box center [604, 276] width 275 height 30
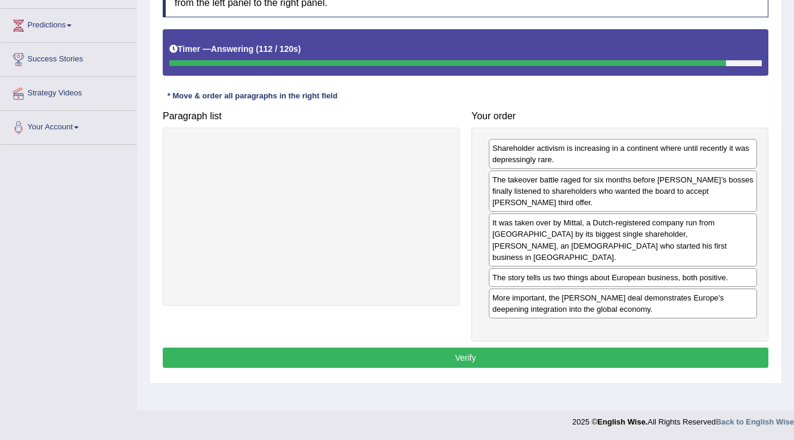
click at [504, 348] on button "Verify" at bounding box center [466, 358] width 606 height 20
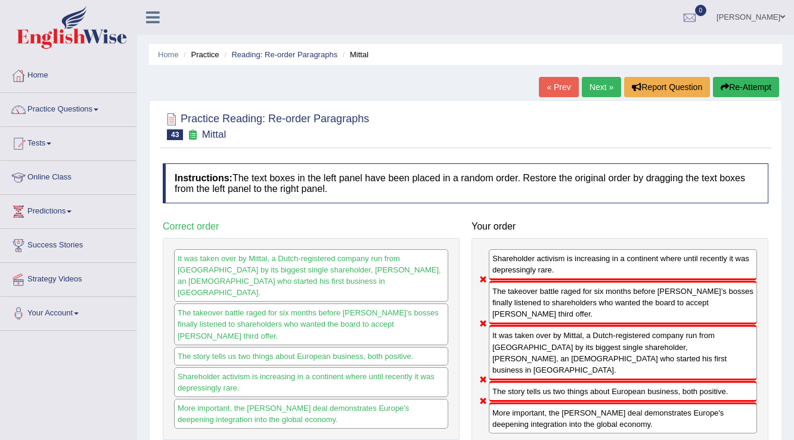
click at [761, 82] on button "Re-Attempt" at bounding box center [746, 87] width 66 height 20
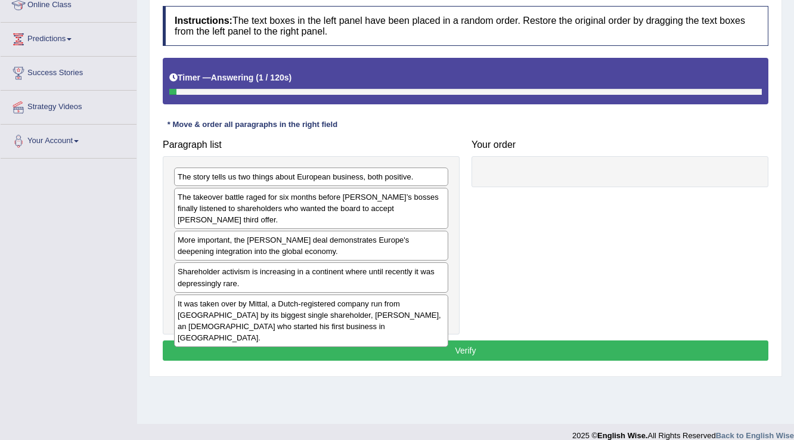
scroll to position [186, 0]
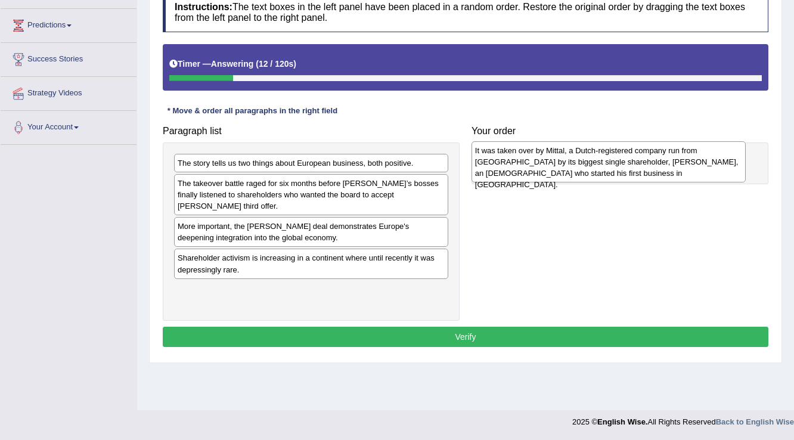
drag, startPoint x: 308, startPoint y: 293, endPoint x: 605, endPoint y: 166, distance: 323.5
click at [605, 166] on div "It was taken over by Mittal, a Dutch-registered company run from [GEOGRAPHIC_DA…" at bounding box center [609, 161] width 275 height 41
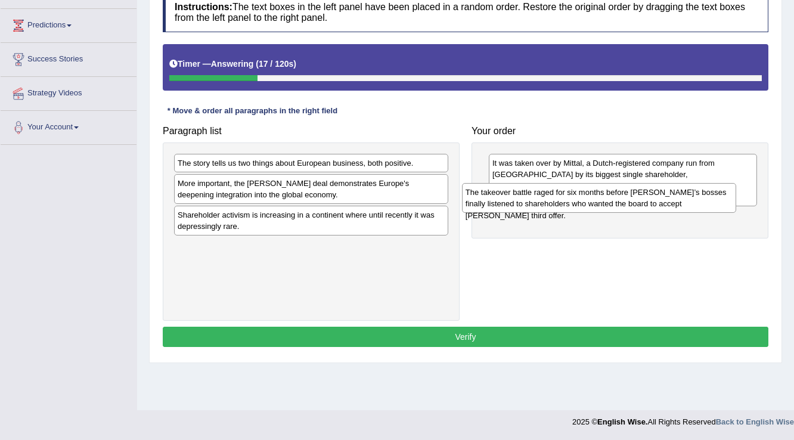
drag, startPoint x: 259, startPoint y: 190, endPoint x: 547, endPoint y: 199, distance: 288.1
click at [547, 199] on div "The takeover battle raged for six months before [PERSON_NAME]’s bosses finally …" at bounding box center [599, 198] width 275 height 30
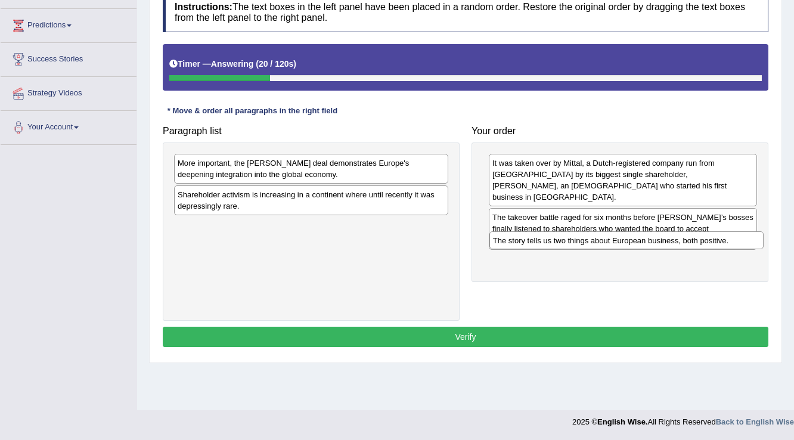
drag, startPoint x: 359, startPoint y: 162, endPoint x: 674, endPoint y: 240, distance: 324.8
click at [674, 240] on div "The story tells us two things about European business, both positive." at bounding box center [626, 240] width 275 height 18
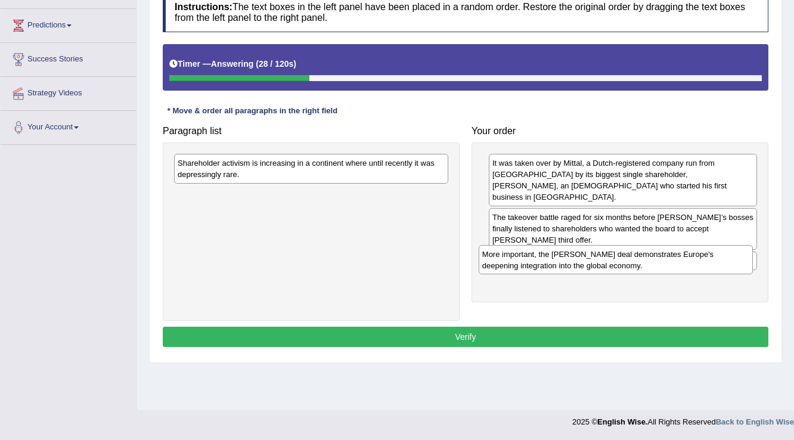
drag, startPoint x: 378, startPoint y: 169, endPoint x: 683, endPoint y: 261, distance: 318.0
click at [683, 261] on div "More important, the [PERSON_NAME] deal demonstrates Europe's deepening integrat…" at bounding box center [616, 260] width 275 height 30
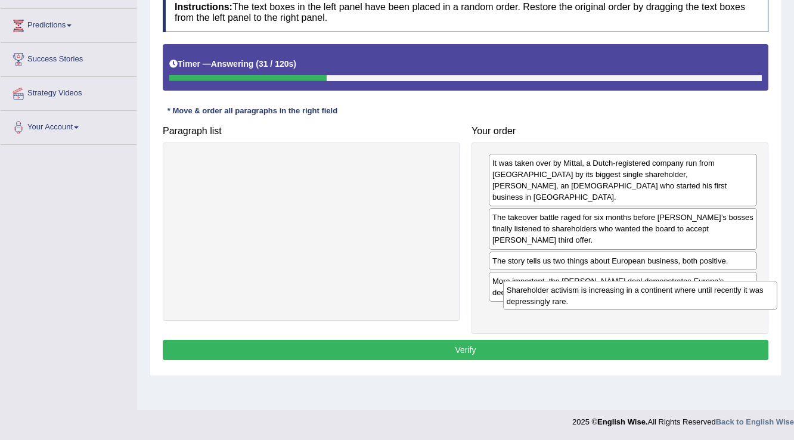
drag, startPoint x: 372, startPoint y: 165, endPoint x: 690, endPoint y: 289, distance: 341.9
click at [690, 289] on div "Shareholder activism is increasing in a continent where until recently it was d…" at bounding box center [640, 296] width 275 height 30
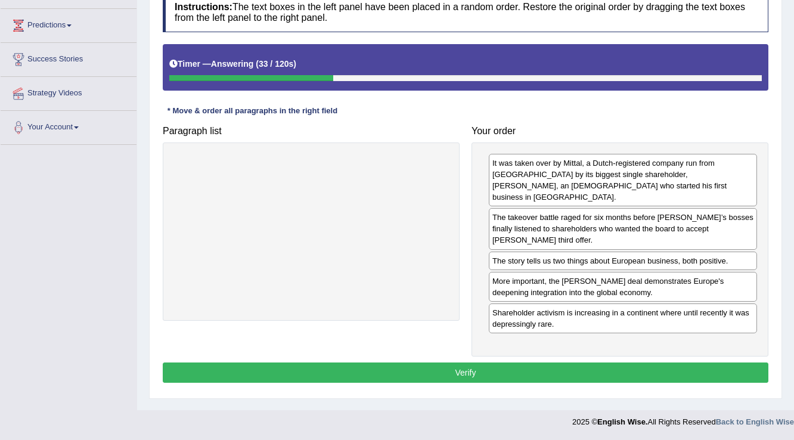
click at [672, 362] on button "Verify" at bounding box center [466, 372] width 606 height 20
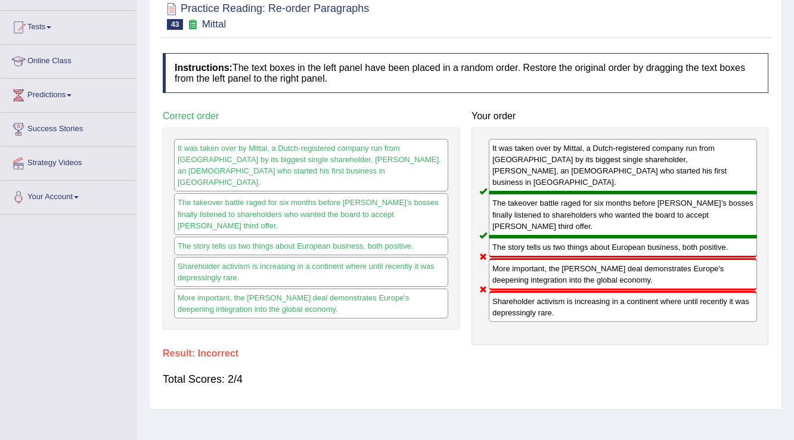
scroll to position [0, 0]
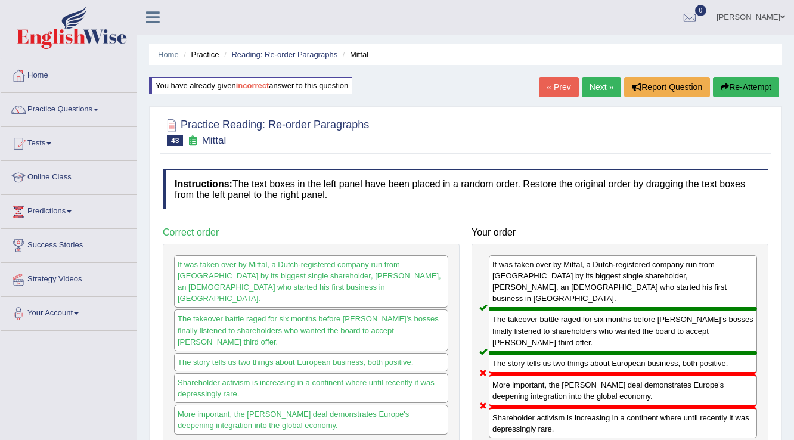
click at [605, 89] on link "Next »" at bounding box center [601, 87] width 39 height 20
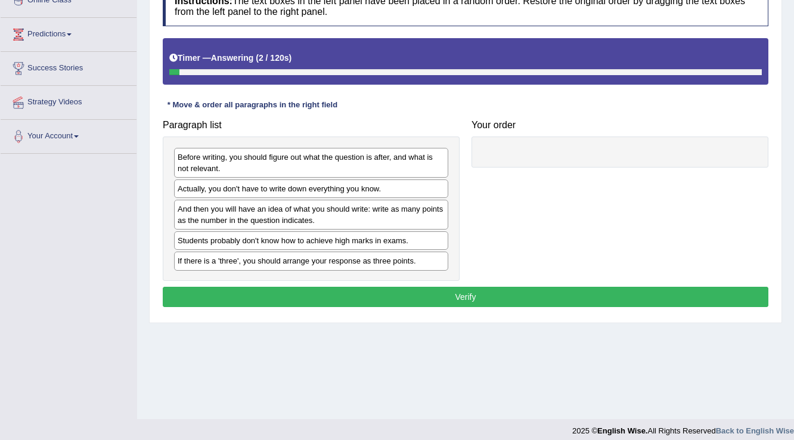
scroll to position [186, 0]
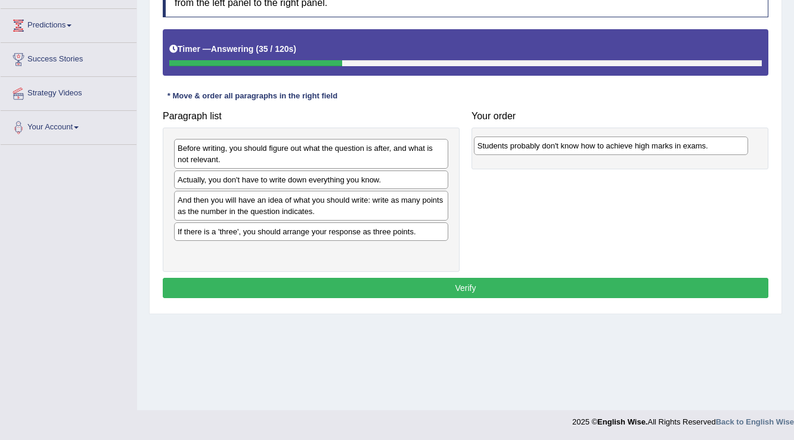
drag, startPoint x: 377, startPoint y: 231, endPoint x: 677, endPoint y: 146, distance: 311.8
click at [677, 146] on div "Students probably don't know how to achieve high marks in exams." at bounding box center [611, 146] width 275 height 18
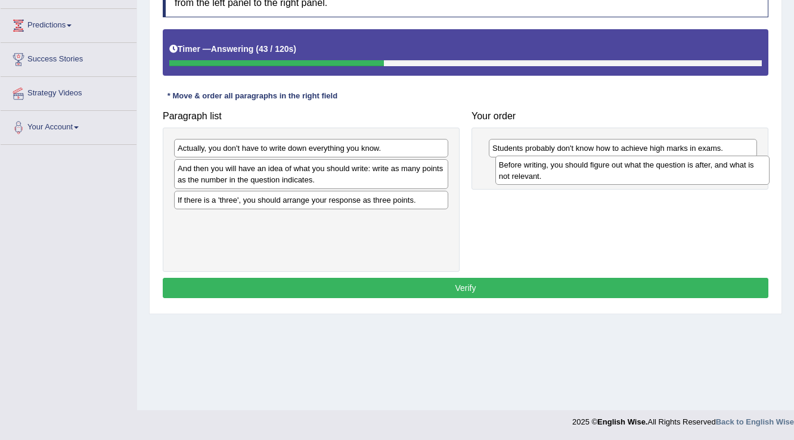
drag, startPoint x: 255, startPoint y: 156, endPoint x: 576, endPoint y: 172, distance: 321.8
click at [576, 172] on div "Before writing, you should figure out what the question is after, and what is n…" at bounding box center [632, 171] width 275 height 30
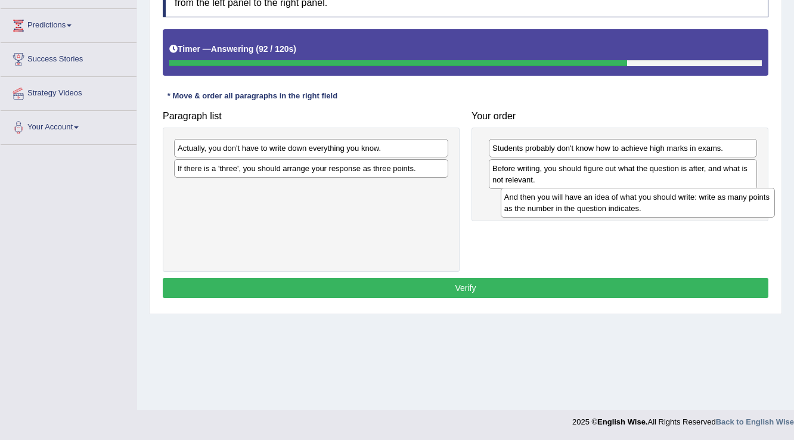
drag, startPoint x: 359, startPoint y: 176, endPoint x: 684, endPoint y: 205, distance: 326.8
click at [684, 205] on div "And then you will have an idea of what you should write: write as many points a…" at bounding box center [638, 203] width 275 height 30
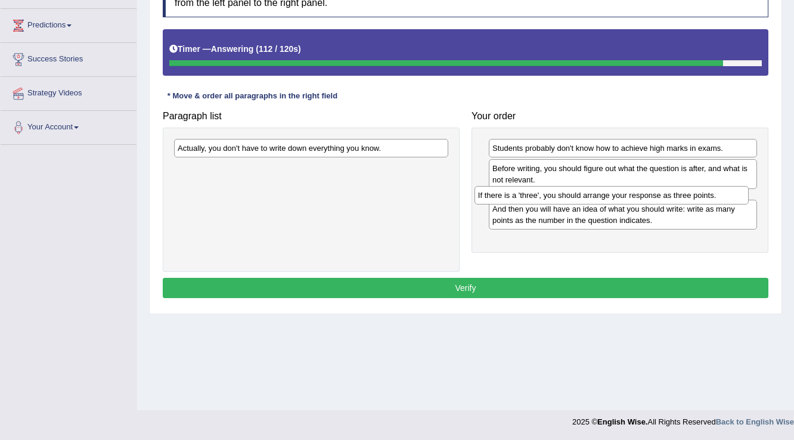
drag, startPoint x: 312, startPoint y: 171, endPoint x: 613, endPoint y: 198, distance: 301.7
click at [613, 198] on div "If there is a 'three', you should arrange your response as three points." at bounding box center [612, 195] width 275 height 18
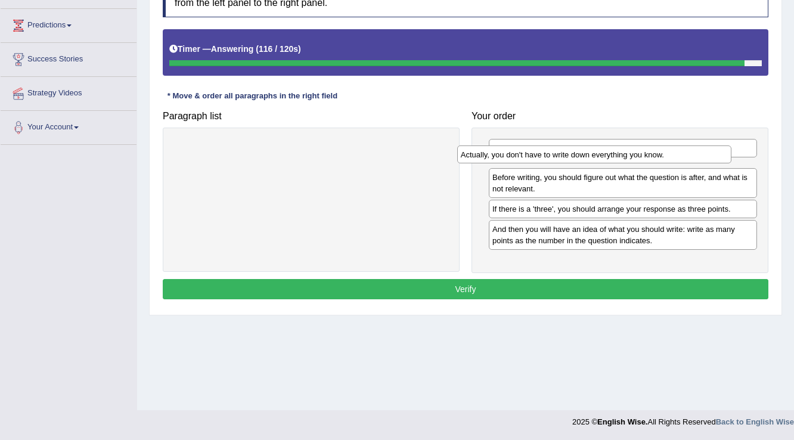
drag, startPoint x: 288, startPoint y: 150, endPoint x: 571, endPoint y: 156, distance: 283.3
click at [571, 156] on div "Actually, you don't have to write down everything you know." at bounding box center [594, 154] width 275 height 18
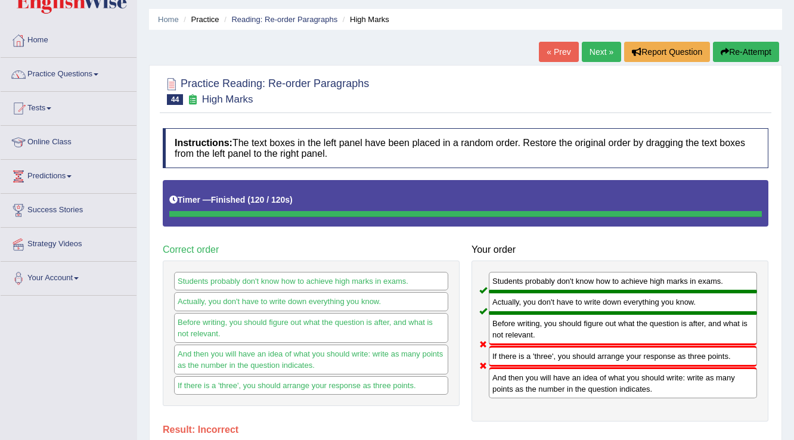
scroll to position [0, 0]
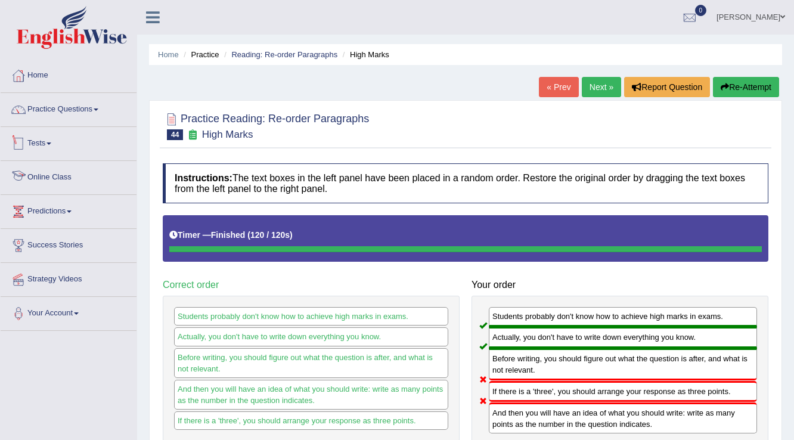
click at [45, 143] on link "Tests" at bounding box center [69, 142] width 136 height 30
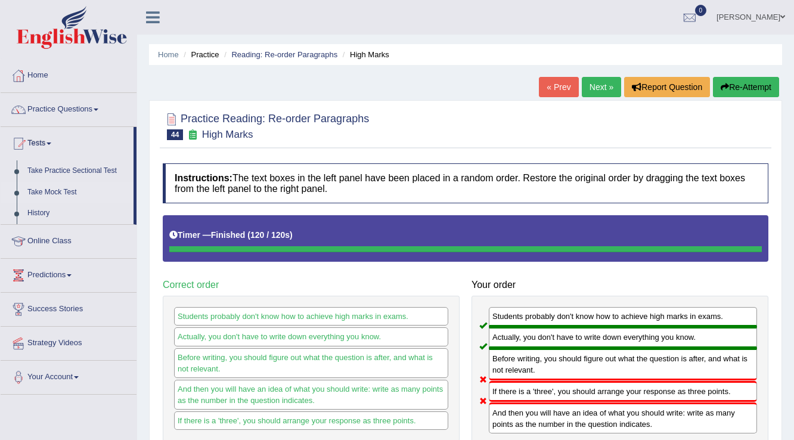
click at [51, 192] on link "Take Mock Test" at bounding box center [77, 192] width 111 height 21
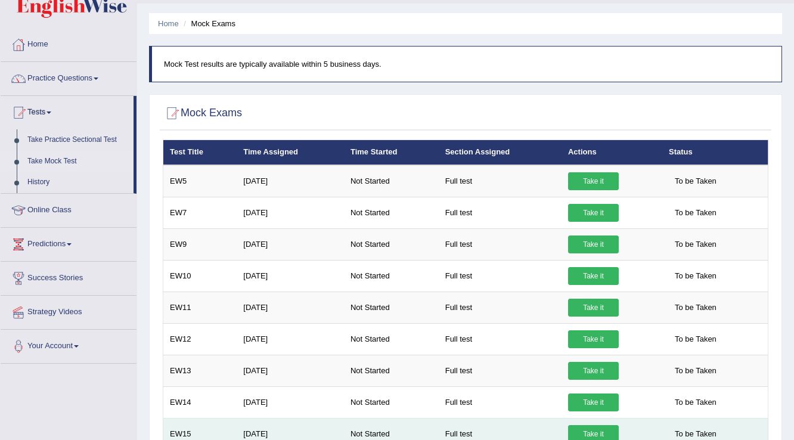
scroll to position [48, 0]
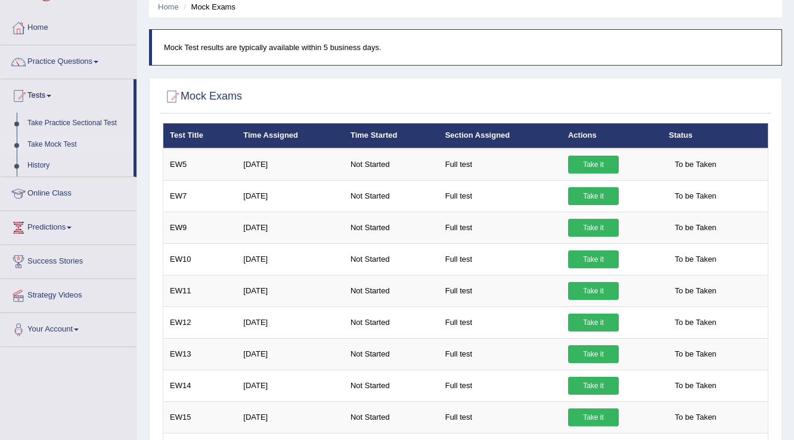
click at [61, 142] on link "Take Mock Test" at bounding box center [77, 144] width 111 height 21
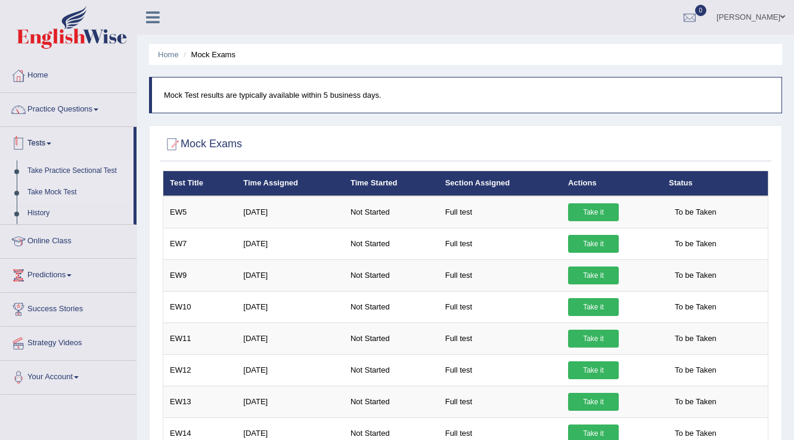
click at [59, 166] on link "Take Practice Sectional Test" at bounding box center [77, 170] width 111 height 21
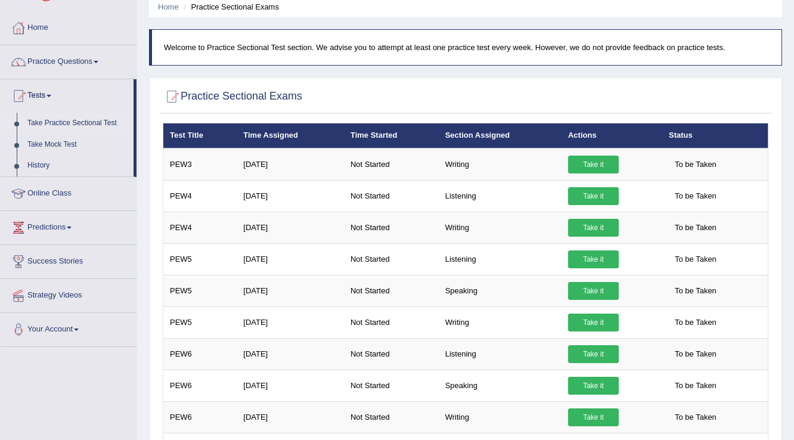
scroll to position [95, 0]
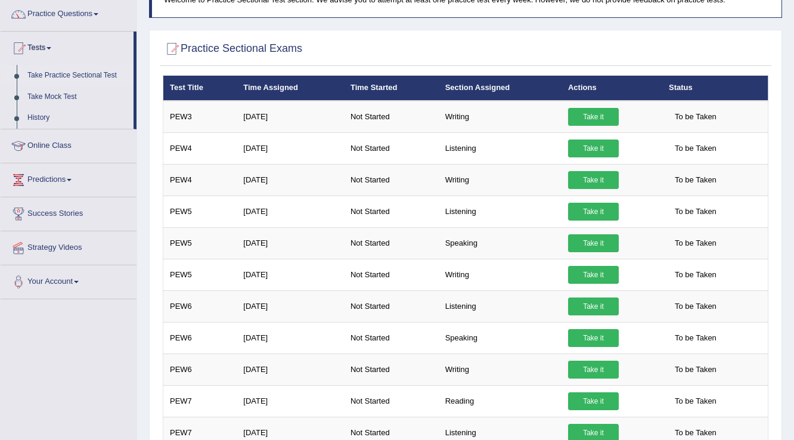
click at [81, 76] on link "Take Practice Sectional Test" at bounding box center [77, 75] width 111 height 21
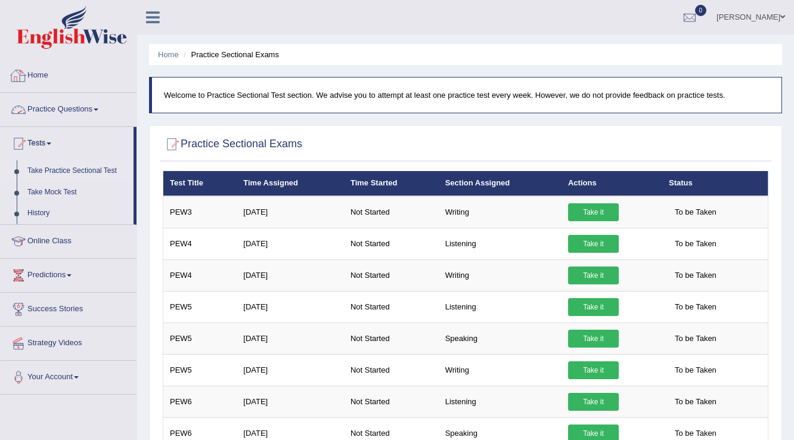
click at [26, 75] on div at bounding box center [19, 76] width 18 height 18
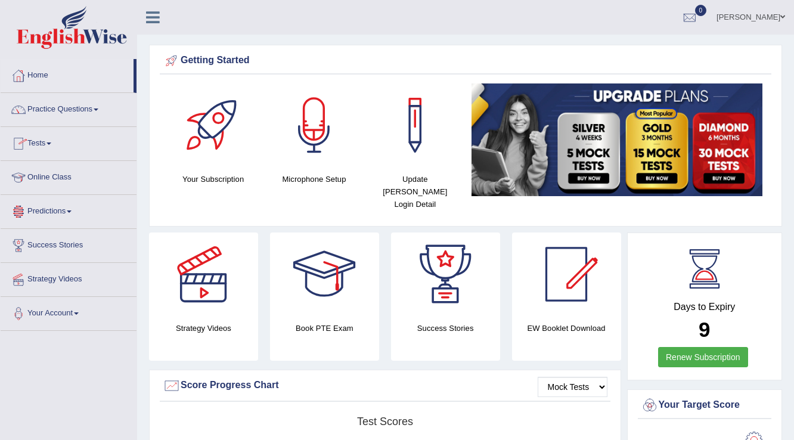
click at [78, 107] on link "Practice Questions" at bounding box center [69, 108] width 136 height 30
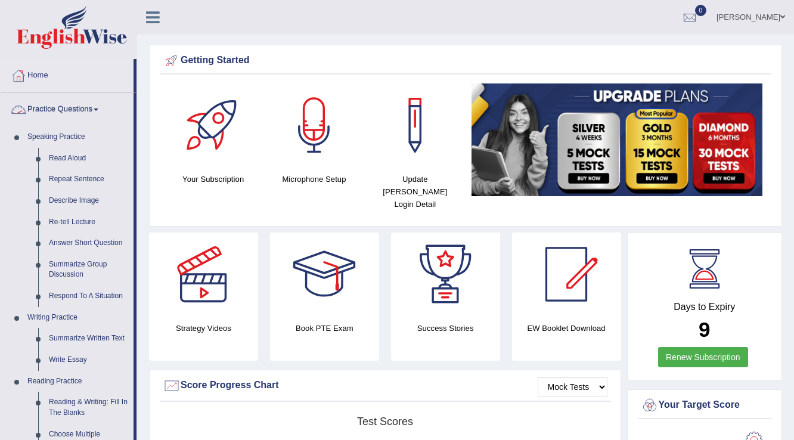
click at [98, 109] on span at bounding box center [96, 110] width 5 height 2
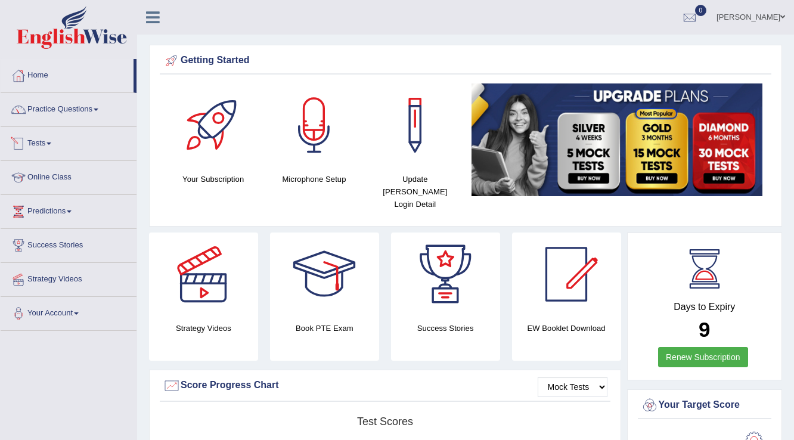
click at [48, 145] on link "Tests" at bounding box center [69, 142] width 136 height 30
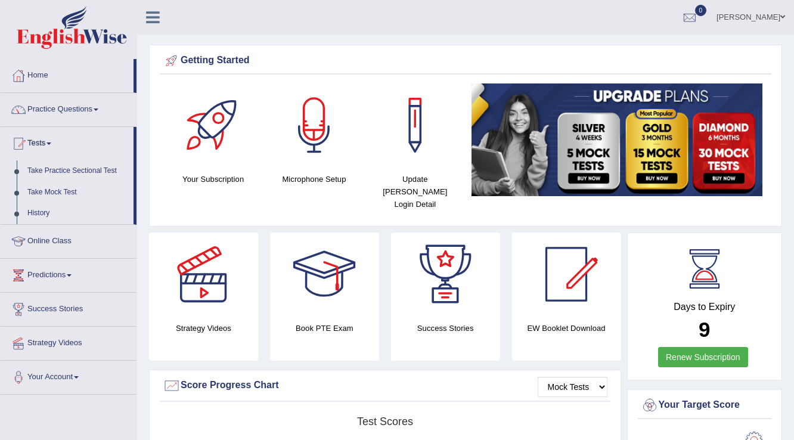
click at [57, 171] on link "Take Practice Sectional Test" at bounding box center [77, 170] width 111 height 21
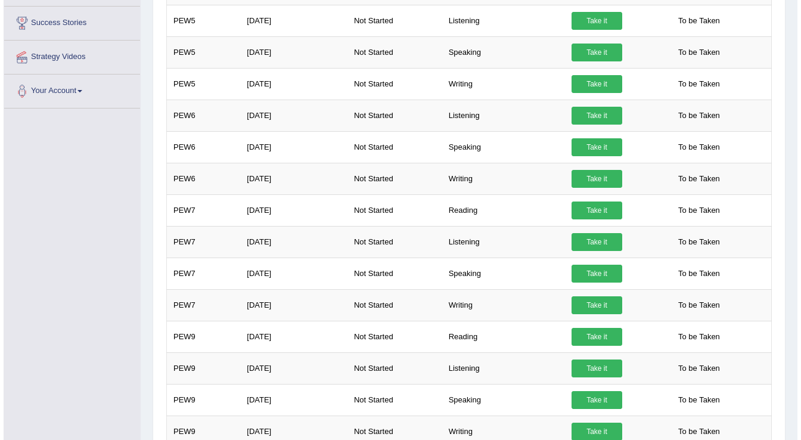
scroll to position [334, 0]
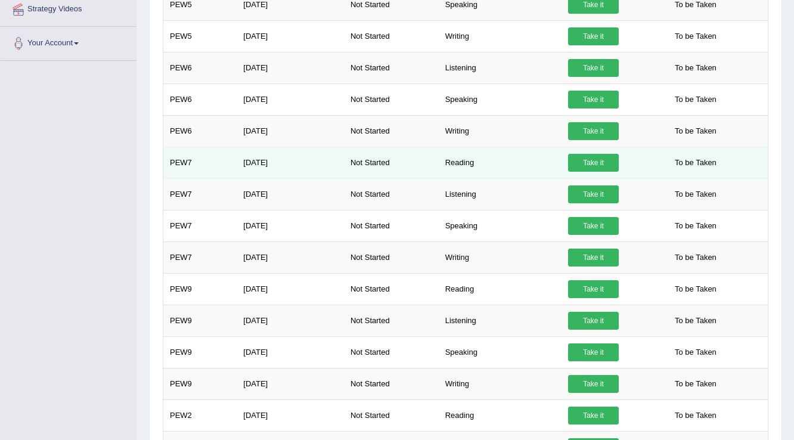
click at [584, 157] on link "Take it" at bounding box center [593, 163] width 51 height 18
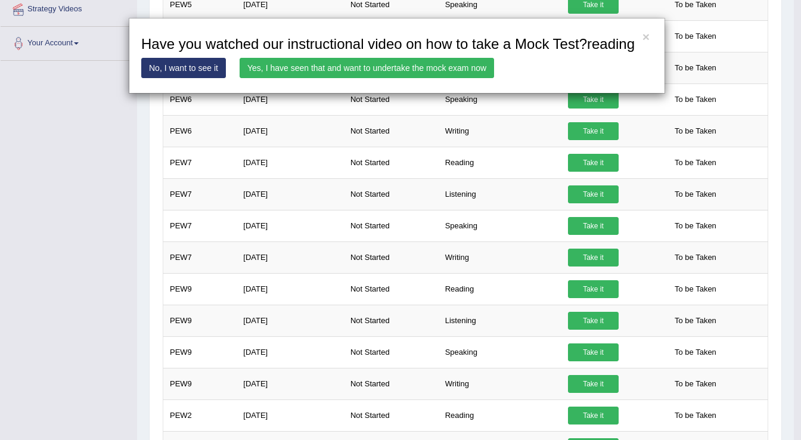
click at [355, 64] on link "Yes, I have seen that and want to undertake the mock exam now" at bounding box center [367, 68] width 255 height 20
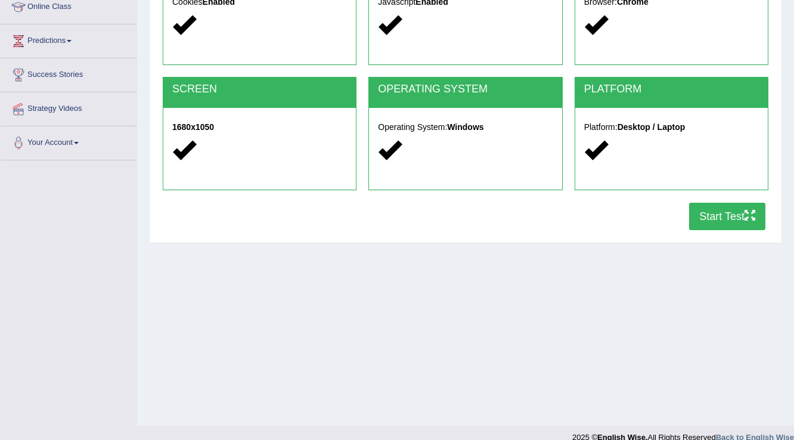
scroll to position [186, 0]
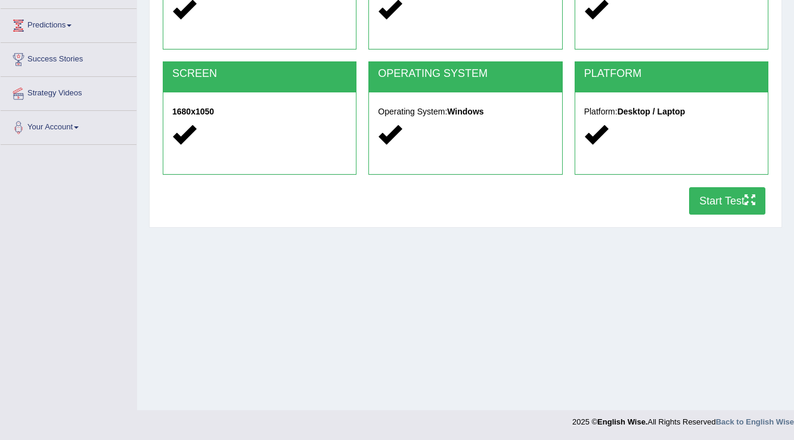
click at [746, 191] on button "Start Test" at bounding box center [727, 200] width 76 height 27
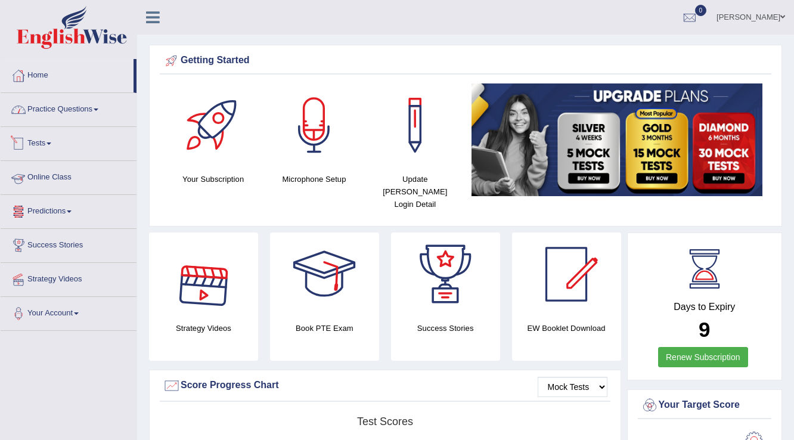
click at [75, 105] on link "Practice Questions" at bounding box center [69, 108] width 136 height 30
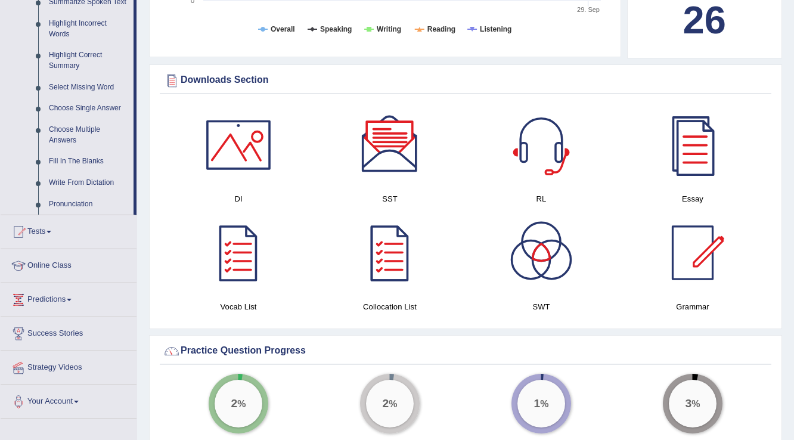
scroll to position [668, 0]
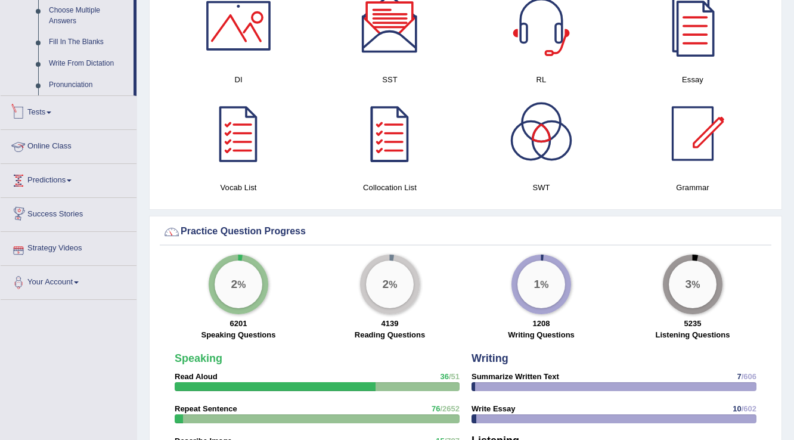
click at [39, 111] on link "Tests" at bounding box center [69, 111] width 136 height 30
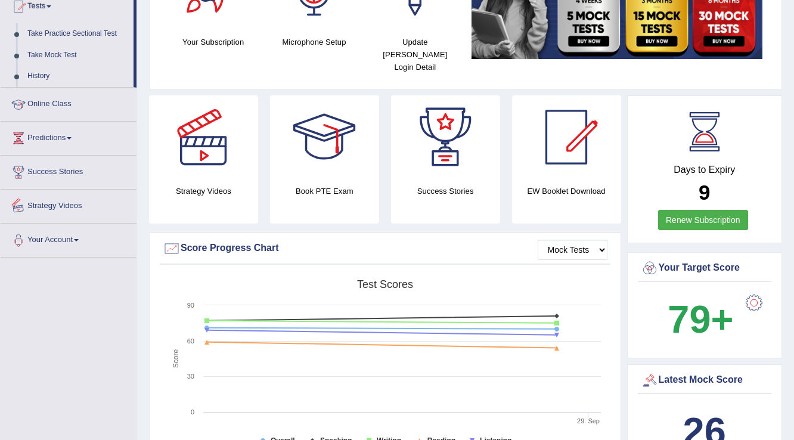
scroll to position [45, 0]
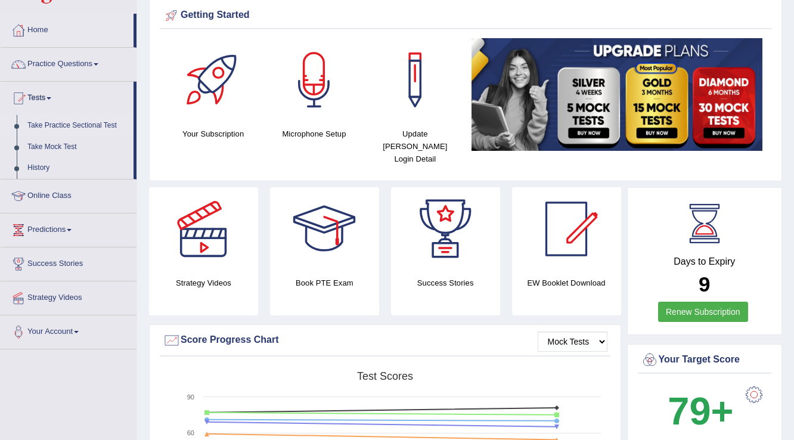
click at [81, 124] on link "Take Practice Sectional Test" at bounding box center [77, 125] width 111 height 21
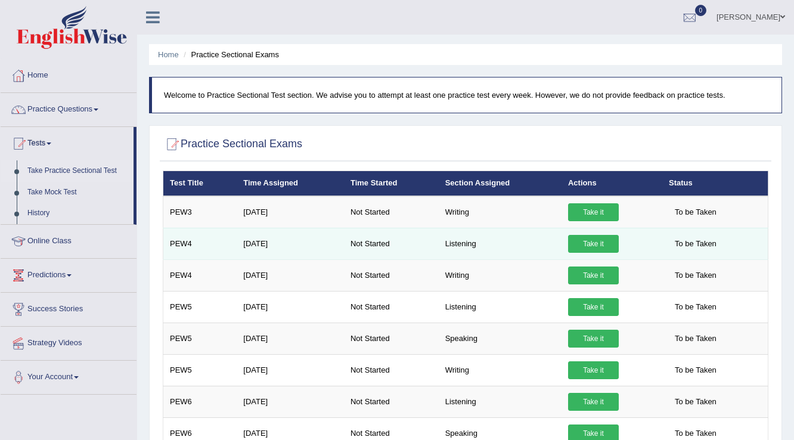
click at [588, 243] on link "Take it" at bounding box center [593, 244] width 51 height 18
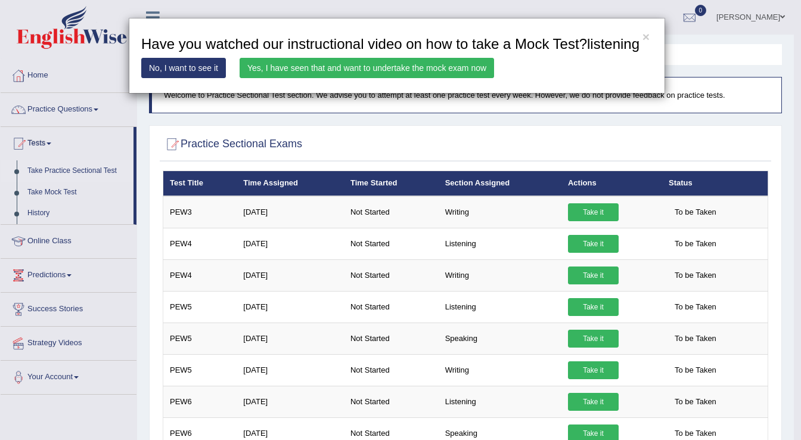
click at [341, 67] on link "Yes, I have seen that and want to undertake the mock exam now" at bounding box center [367, 68] width 255 height 20
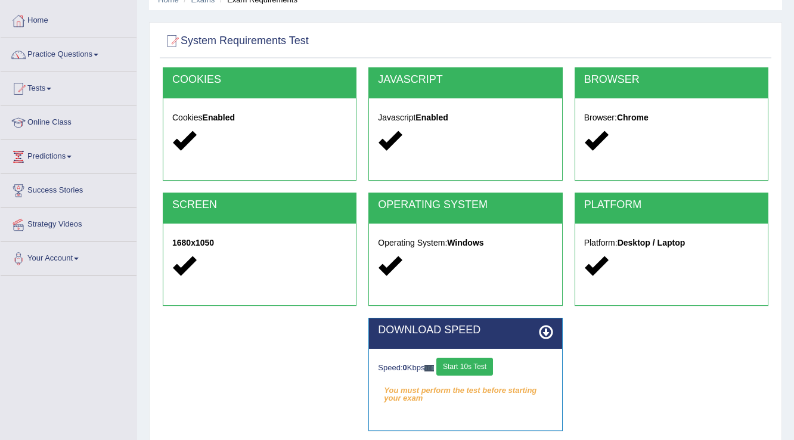
scroll to position [186, 0]
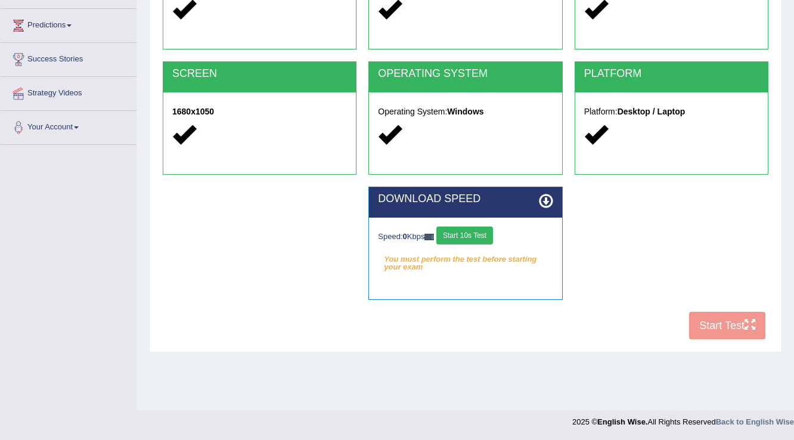
click at [491, 231] on button "Start 10s Test" at bounding box center [464, 236] width 57 height 18
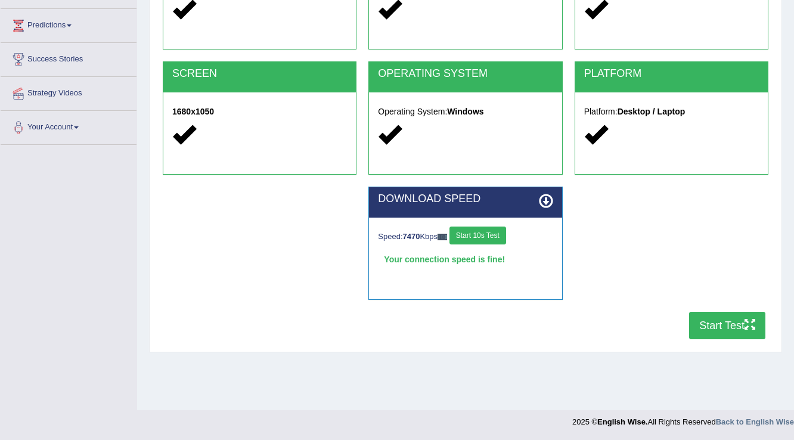
click at [711, 327] on button "Start Test" at bounding box center [727, 325] width 76 height 27
